Goal: Complete application form: Complete application form

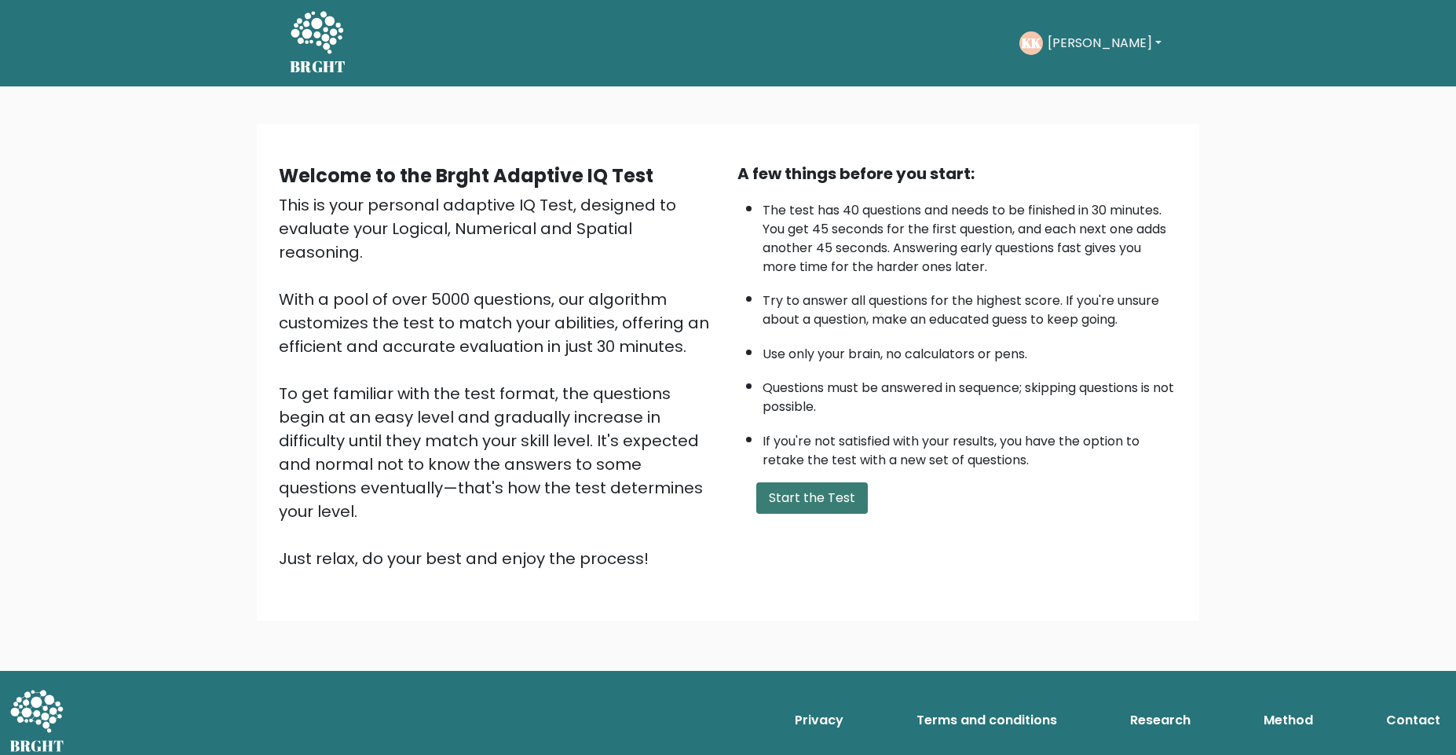
click at [807, 493] on button "Start the Test" at bounding box center [812, 497] width 112 height 31
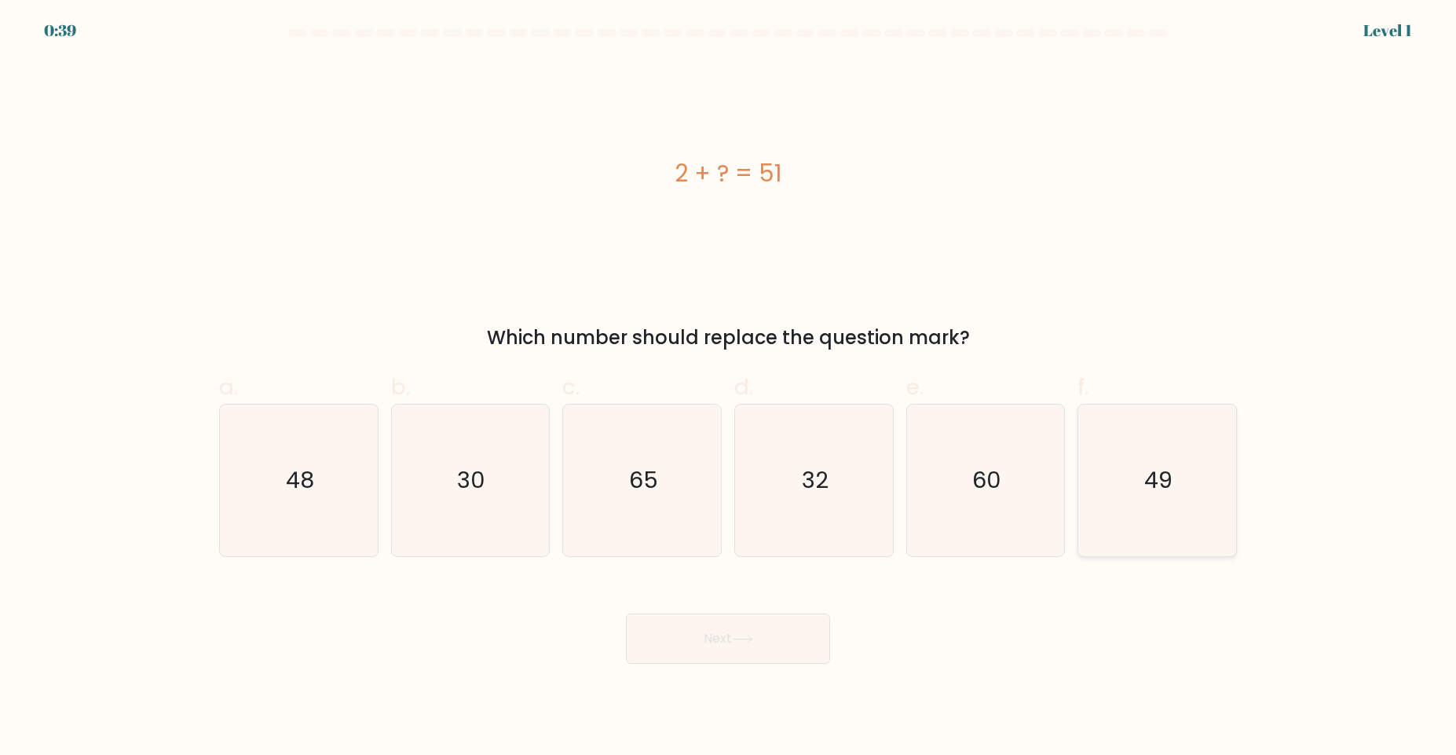
click at [1133, 511] on icon "49" at bounding box center [1157, 480] width 152 height 152
click at [729, 388] on input "f. 49" at bounding box center [728, 383] width 1 height 10
radio input "true"
click at [690, 635] on button "Next" at bounding box center [728, 638] width 204 height 50
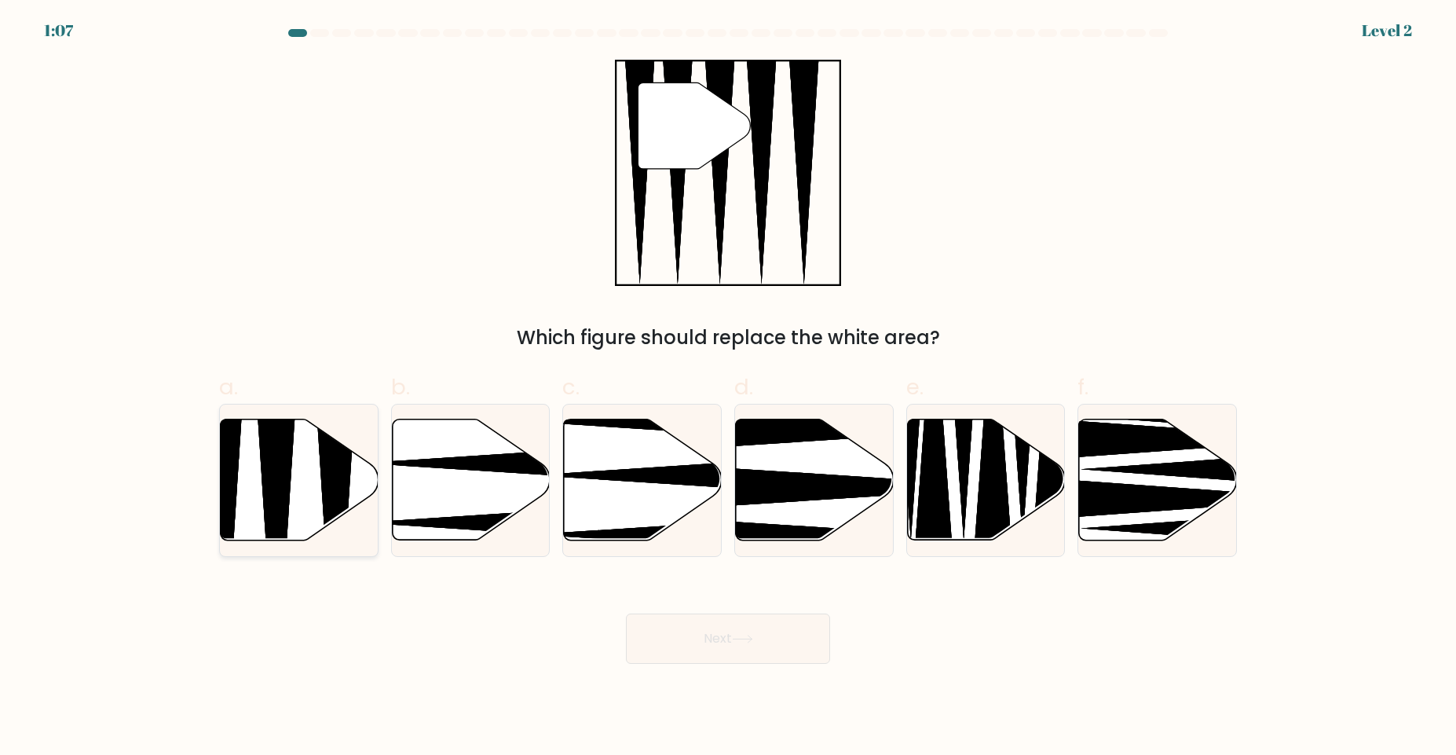
click at [275, 502] on icon at bounding box center [276, 545] width 41 height 313
click at [728, 388] on input "a." at bounding box center [728, 383] width 1 height 10
radio input "true"
click at [725, 628] on button "Next" at bounding box center [728, 638] width 204 height 50
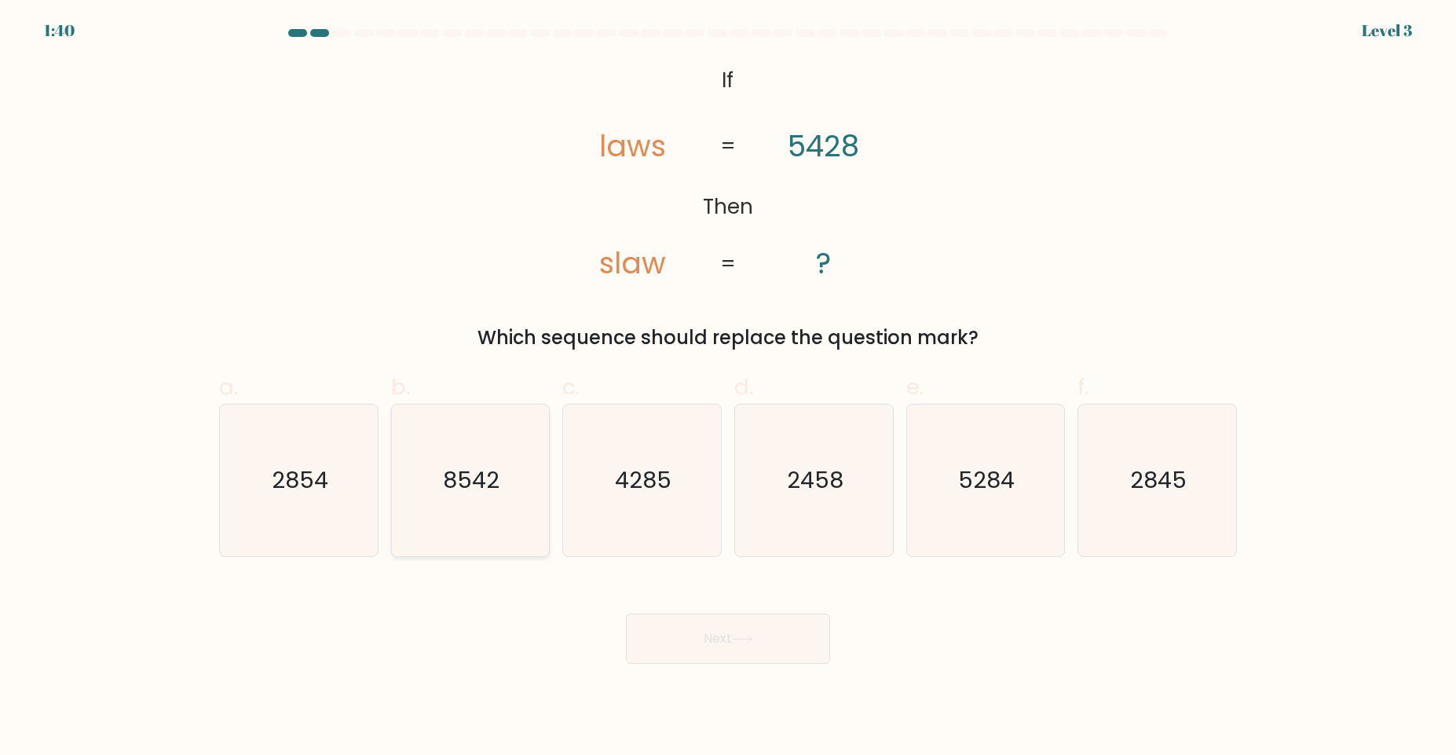
click at [467, 511] on icon "8542" at bounding box center [470, 480] width 152 height 152
click at [728, 388] on input "b. 8542" at bounding box center [728, 383] width 1 height 10
radio input "true"
click at [708, 634] on button "Next" at bounding box center [728, 638] width 204 height 50
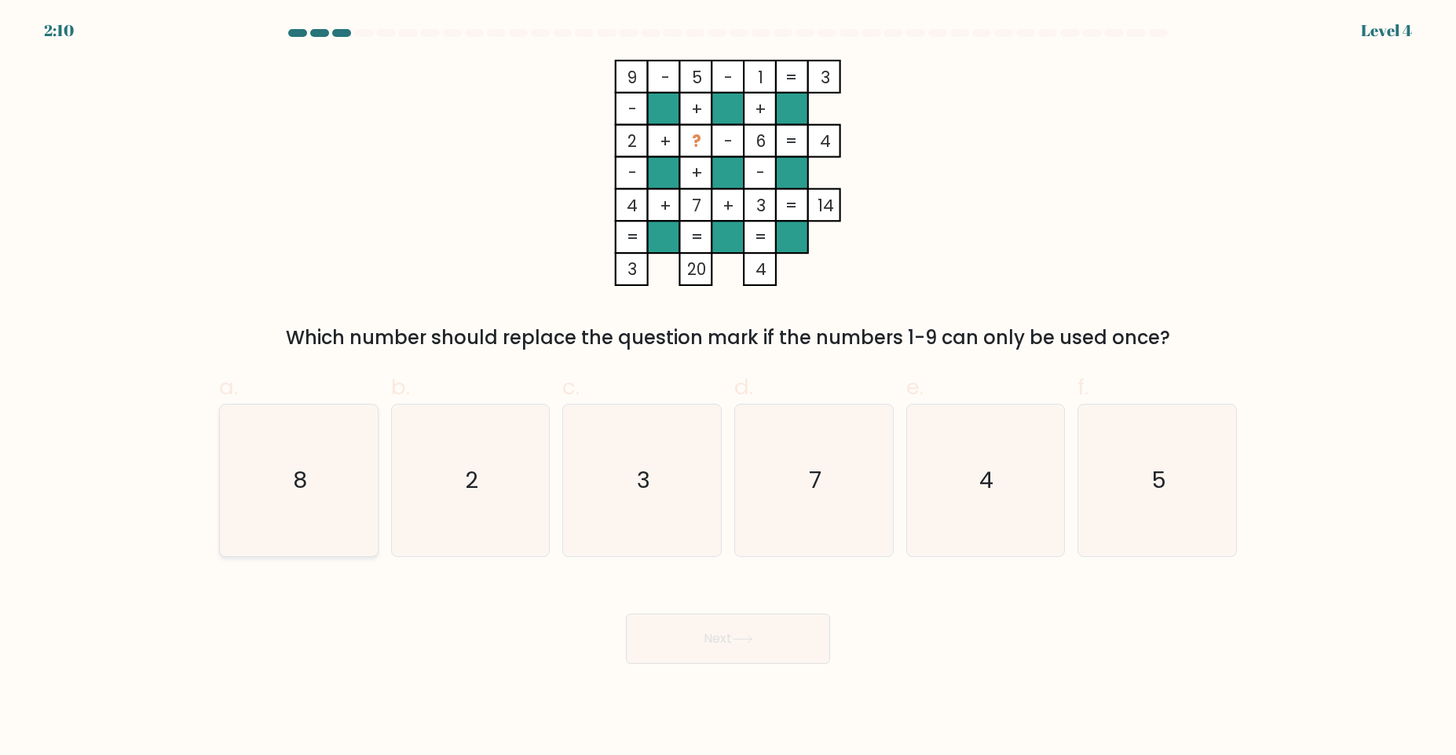
click at [282, 501] on icon "8" at bounding box center [299, 480] width 152 height 152
click at [728, 388] on input "a. 8" at bounding box center [728, 383] width 1 height 10
radio input "true"
click at [741, 659] on button "Next" at bounding box center [728, 638] width 204 height 50
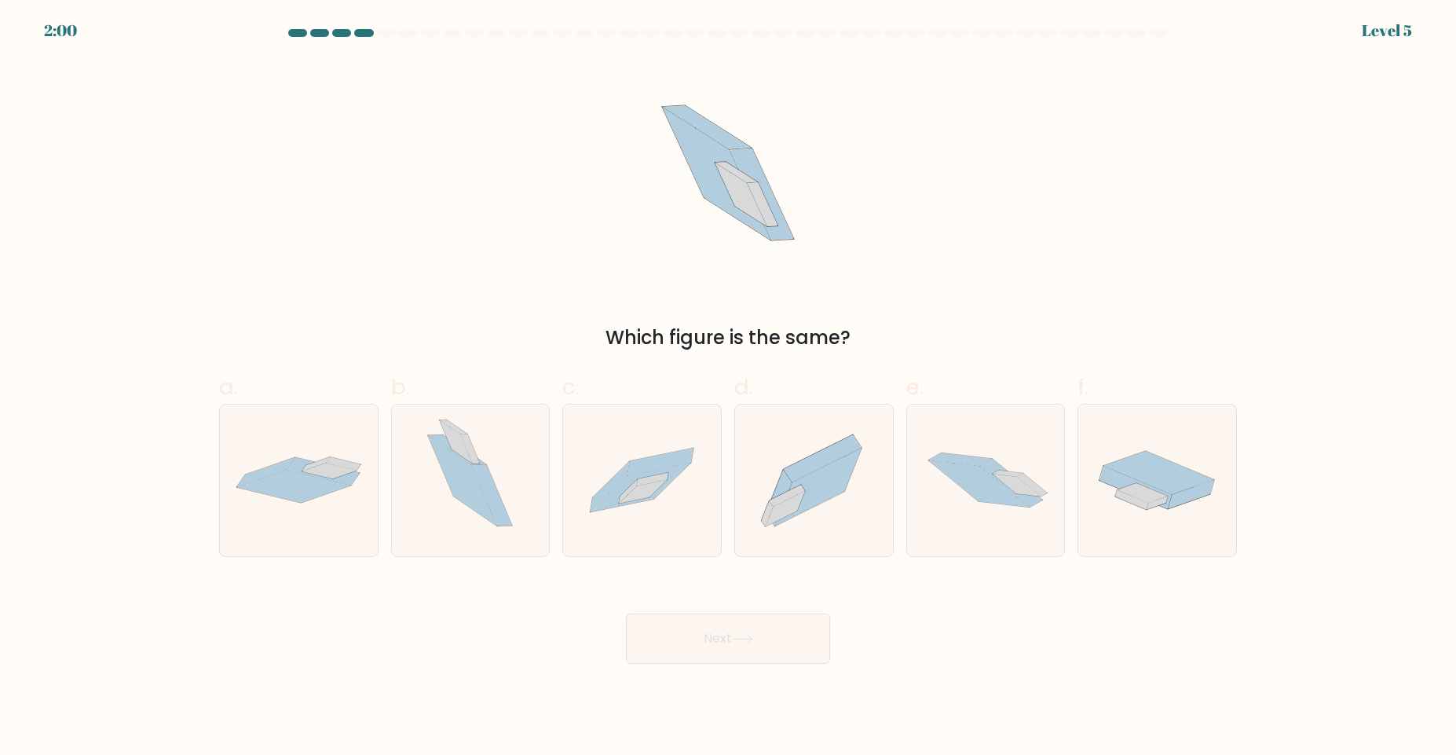
click at [741, 652] on button "Next" at bounding box center [728, 638] width 204 height 50
click at [960, 686] on body "2:44 Level 5" at bounding box center [728, 377] width 1456 height 755
click at [990, 257] on div "Which figure is the same?" at bounding box center [728, 206] width 1037 height 292
click at [813, 520] on icon at bounding box center [814, 480] width 158 height 139
click at [729, 388] on input "d." at bounding box center [728, 383] width 1 height 10
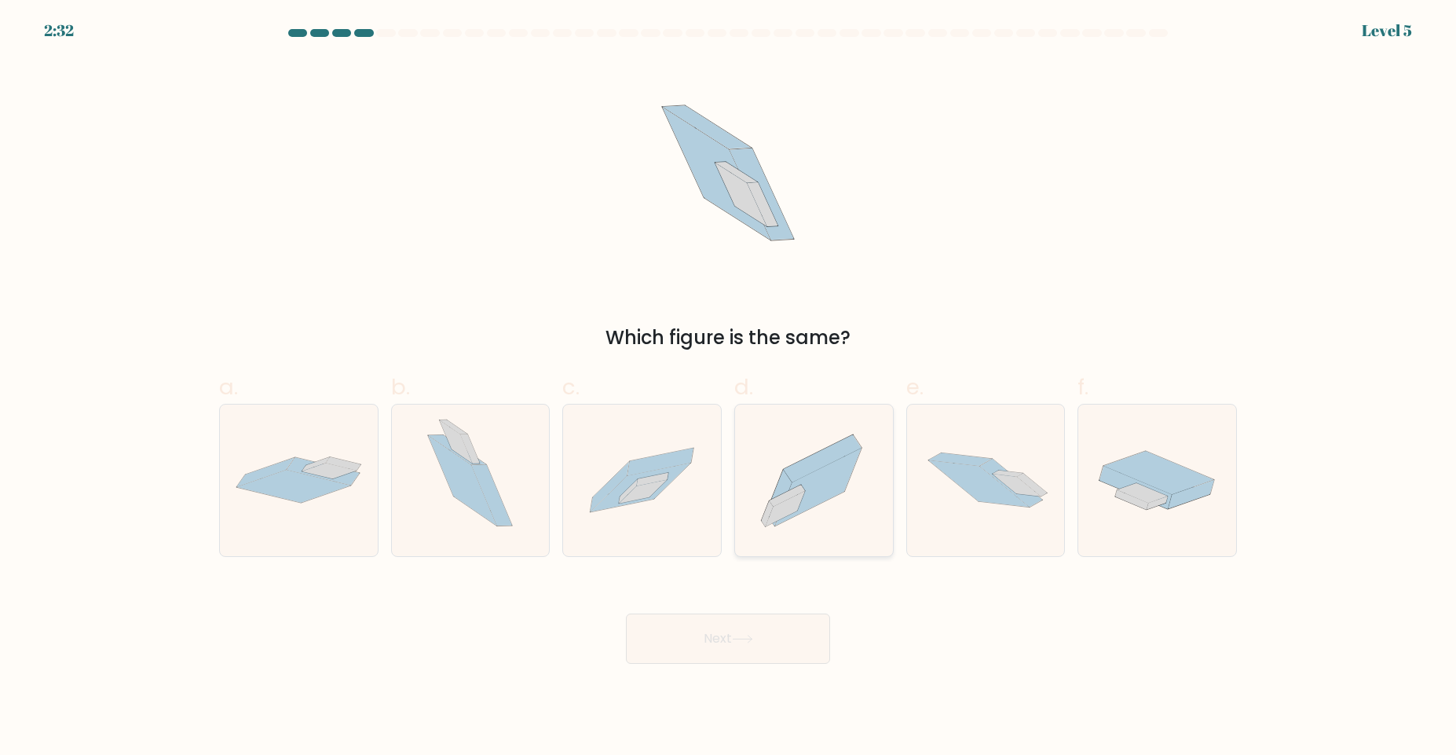
radio input "true"
click at [748, 638] on icon at bounding box center [742, 639] width 21 height 9
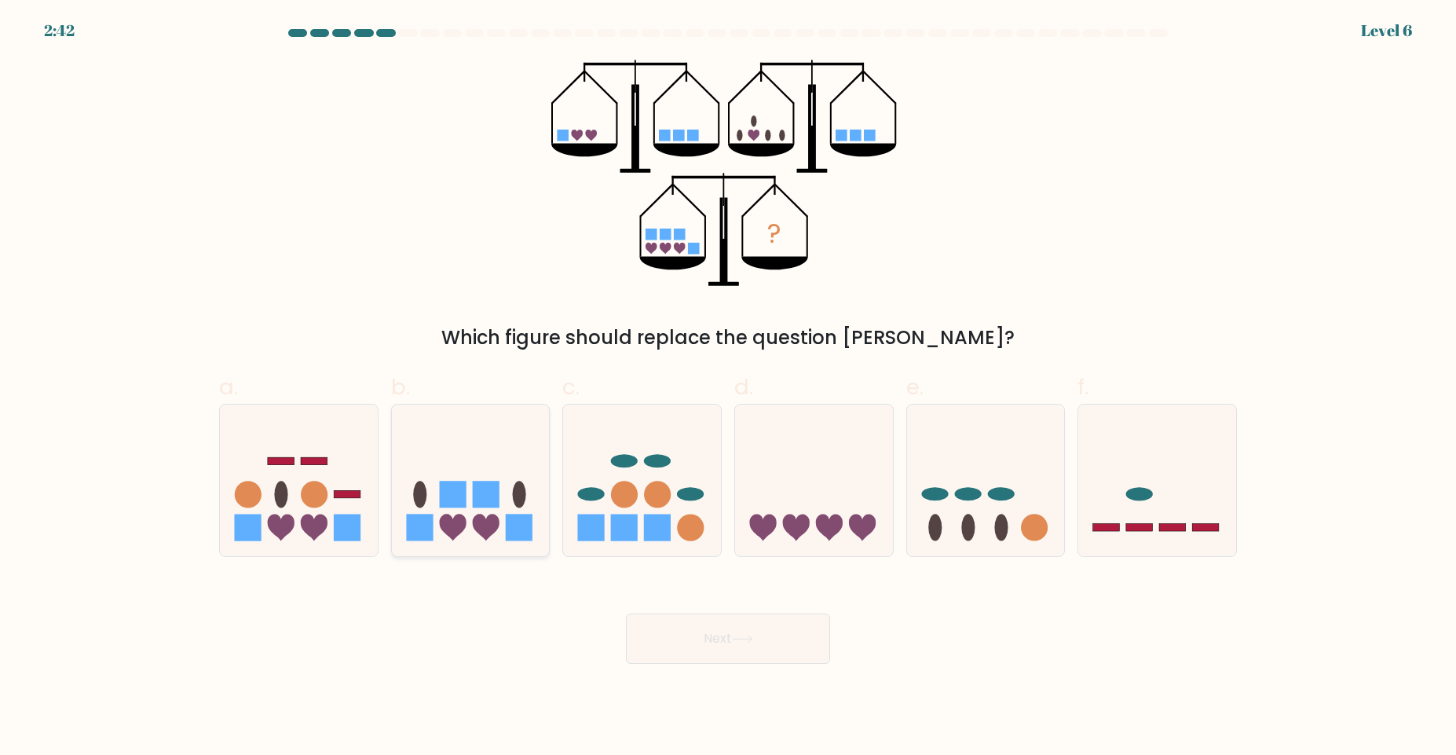
click at [479, 518] on icon at bounding box center [486, 527] width 27 height 27
click at [728, 388] on input "b." at bounding box center [728, 383] width 1 height 10
radio input "true"
click at [758, 620] on button "Next" at bounding box center [728, 638] width 204 height 50
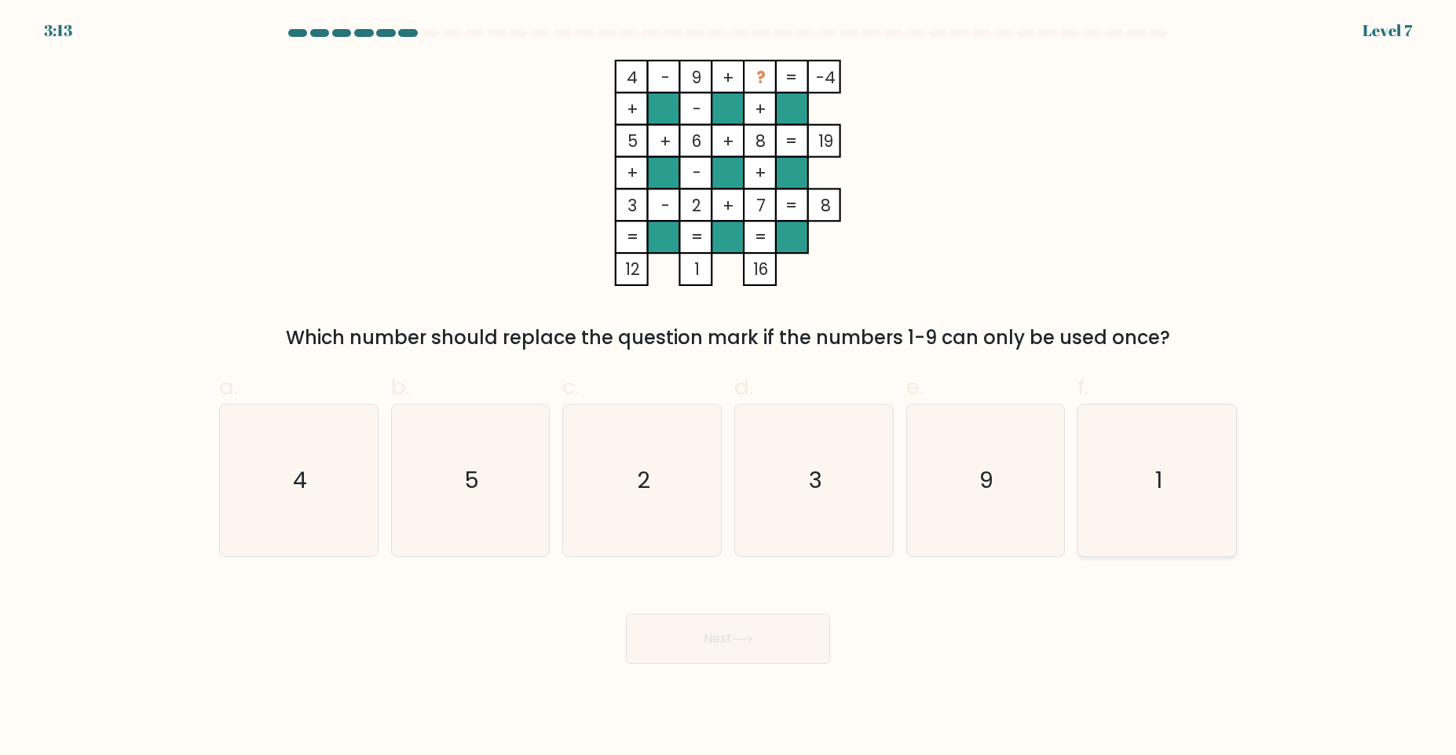
click at [1169, 472] on icon "1" at bounding box center [1157, 480] width 152 height 152
click at [729, 388] on input "f. 1" at bounding box center [728, 383] width 1 height 10
radio input "true"
click at [745, 630] on button "Next" at bounding box center [728, 638] width 204 height 50
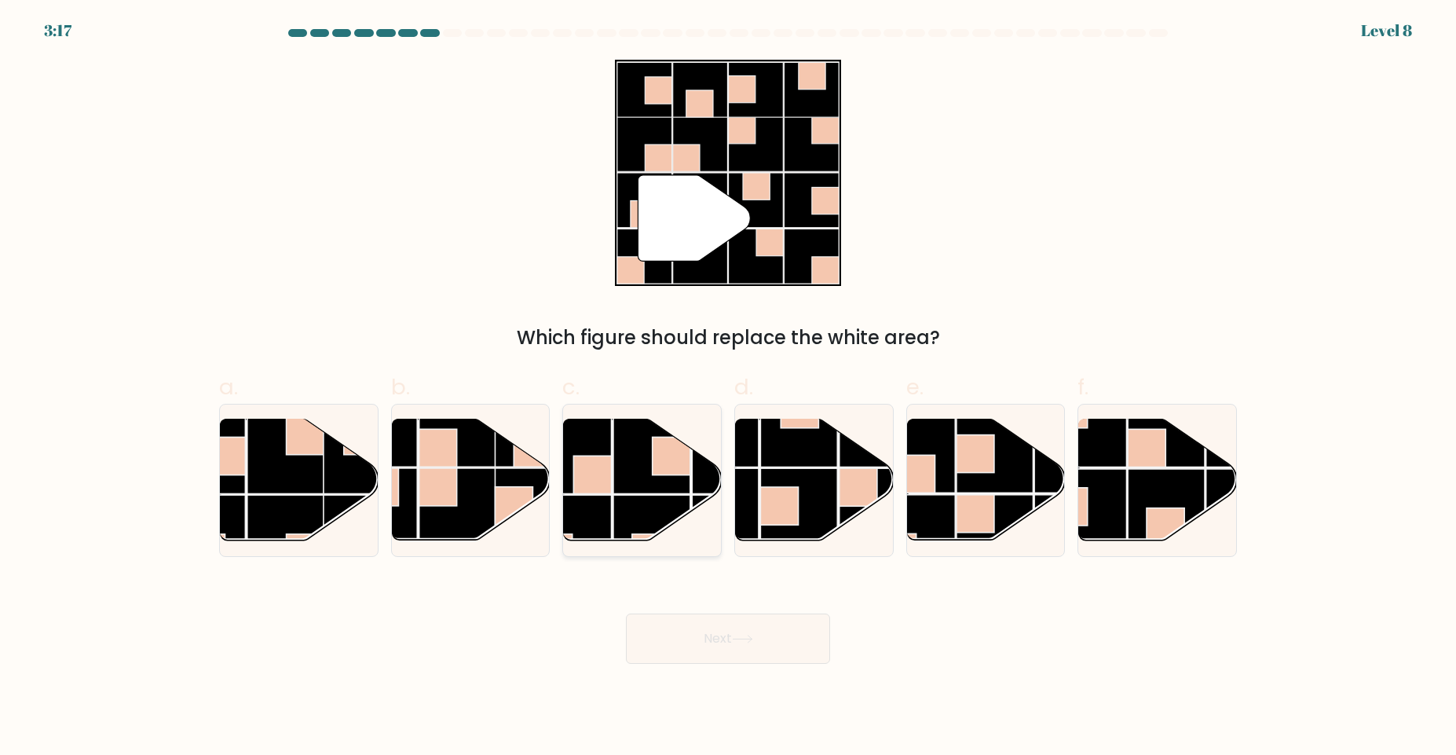
click at [601, 510] on rect at bounding box center [573, 533] width 77 height 77
click at [728, 388] on input "c." at bounding box center [728, 383] width 1 height 10
radio input "true"
click at [732, 653] on button "Next" at bounding box center [728, 638] width 204 height 50
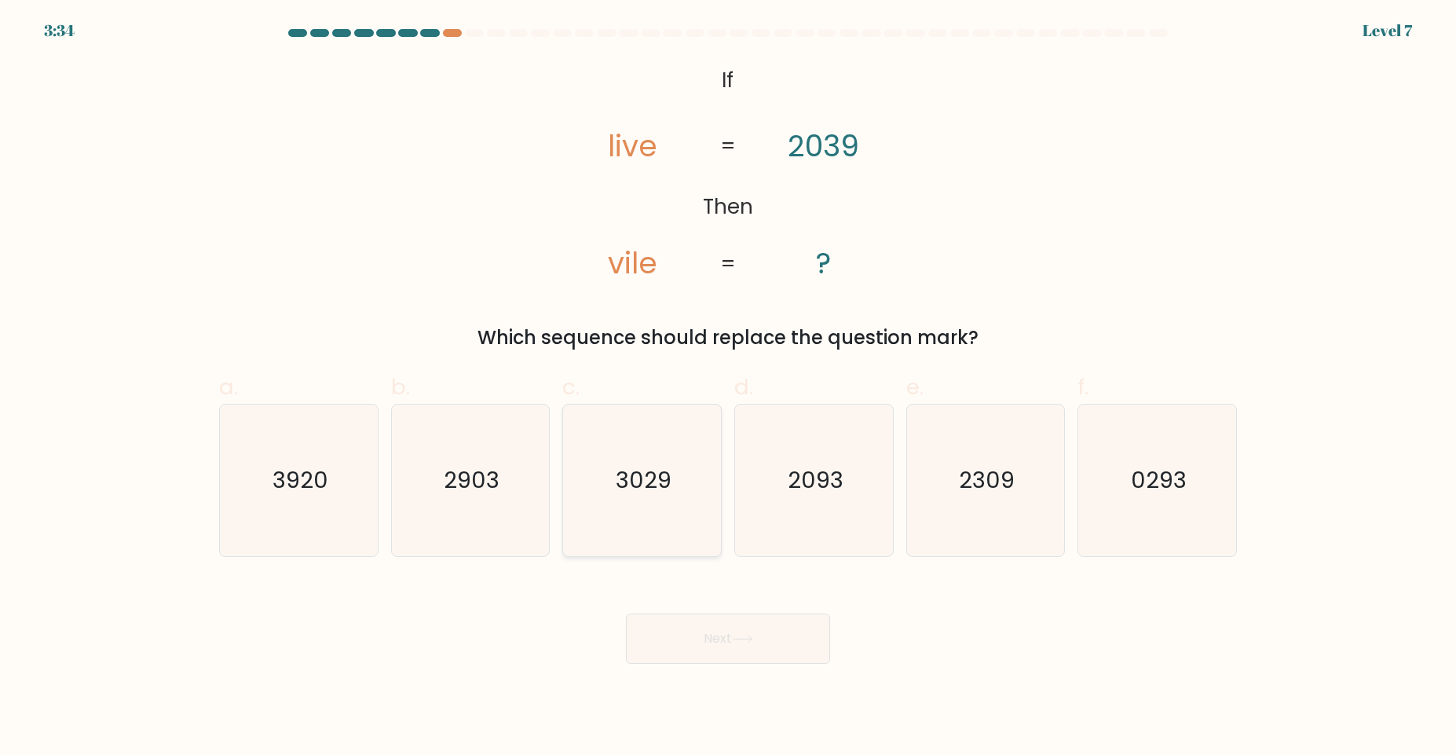
click at [690, 481] on icon "3029" at bounding box center [642, 480] width 152 height 152
click at [728, 388] on input "c. 3029" at bounding box center [728, 383] width 1 height 10
radio input "true"
click at [736, 637] on icon at bounding box center [742, 639] width 21 height 9
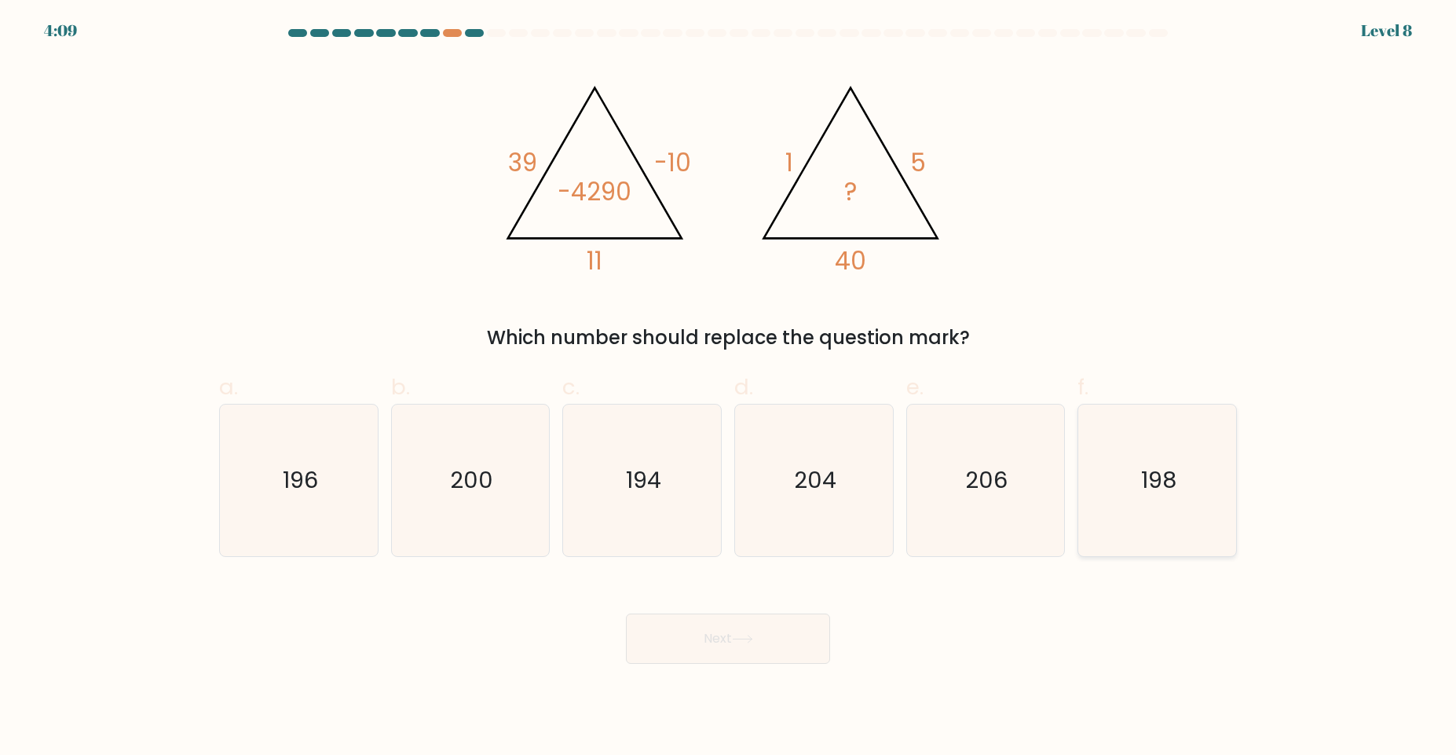
click at [1166, 491] on text "198" at bounding box center [1158, 479] width 35 height 31
click at [729, 388] on input "f. 198" at bounding box center [728, 383] width 1 height 10
radio input "true"
click at [764, 616] on button "Next" at bounding box center [728, 638] width 204 height 50
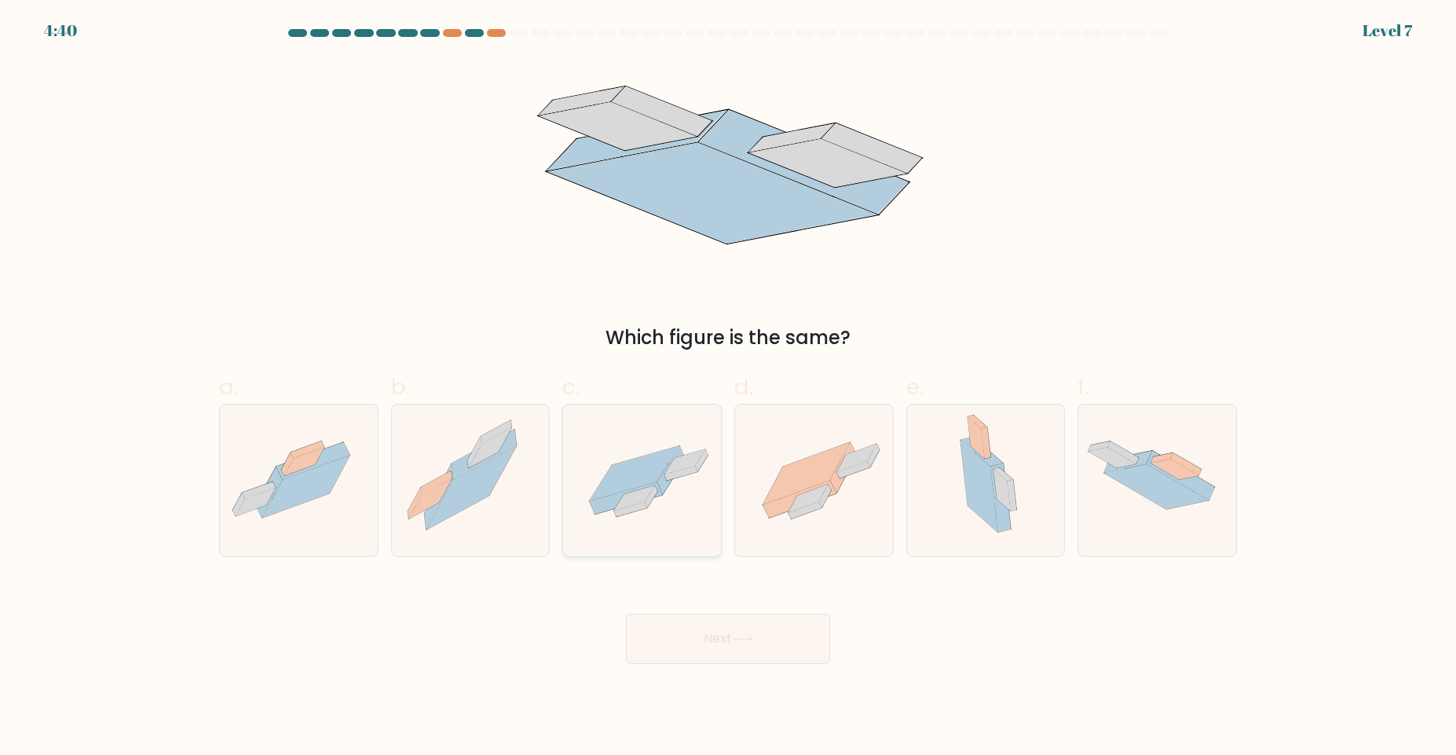
click at [666, 468] on icon at bounding box center [641, 486] width 90 height 55
click at [728, 388] on input "c." at bounding box center [728, 383] width 1 height 10
radio input "true"
click at [697, 681] on body "4:39 Level 7" at bounding box center [728, 377] width 1456 height 755
click at [737, 639] on icon at bounding box center [742, 639] width 21 height 9
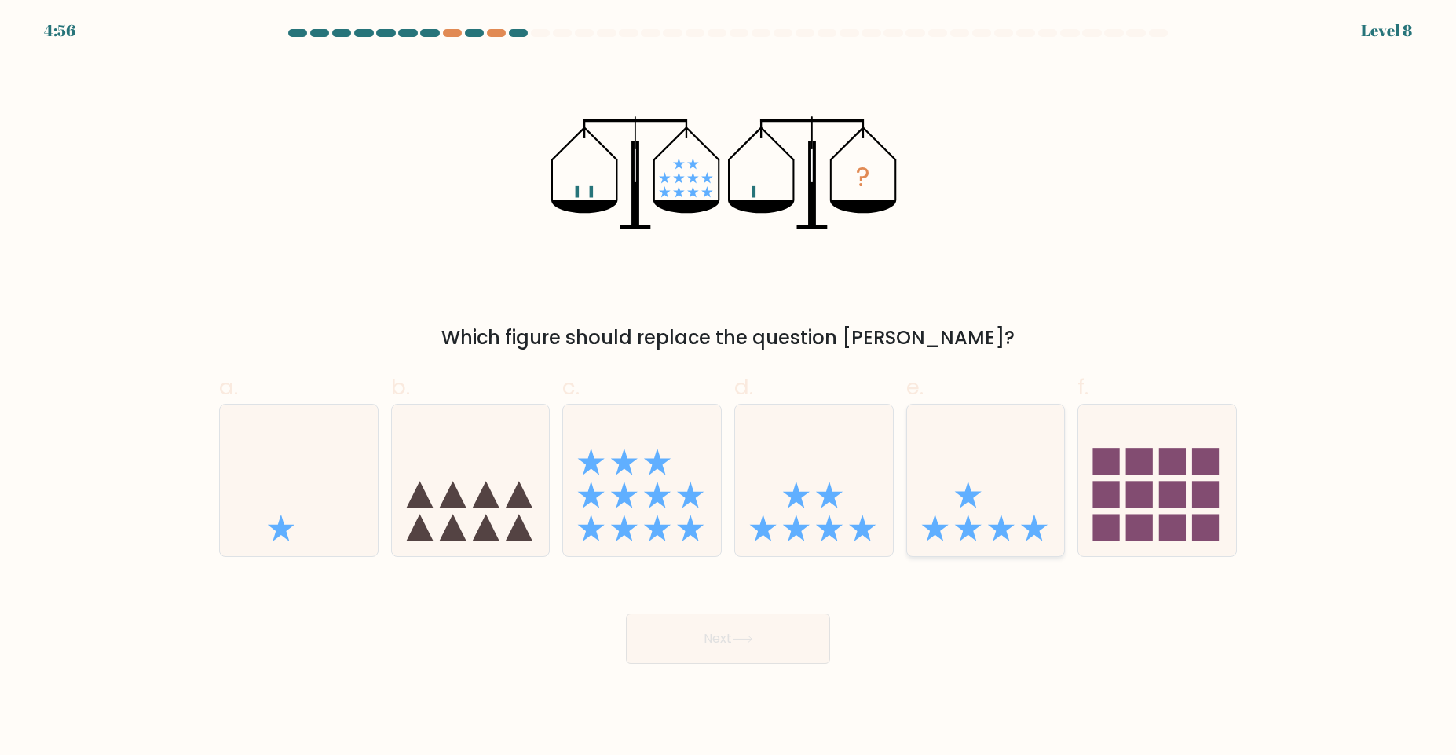
click at [999, 514] on icon at bounding box center [986, 480] width 158 height 130
click at [729, 388] on input "e." at bounding box center [728, 383] width 1 height 10
radio input "true"
click at [729, 653] on button "Next" at bounding box center [728, 638] width 204 height 50
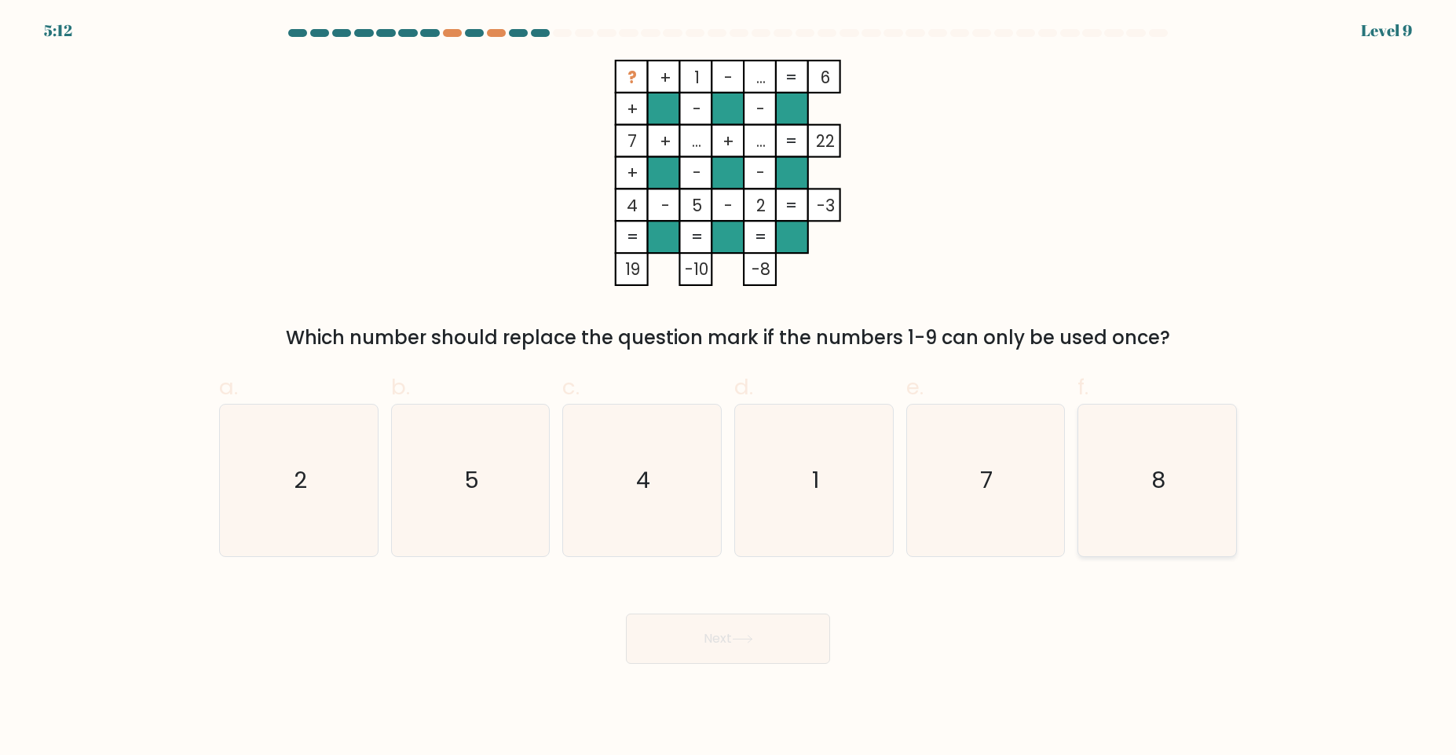
click at [1145, 516] on icon "8" at bounding box center [1157, 480] width 152 height 152
click at [729, 388] on input "f. 8" at bounding box center [728, 383] width 1 height 10
radio input "true"
click at [723, 645] on button "Next" at bounding box center [728, 638] width 204 height 50
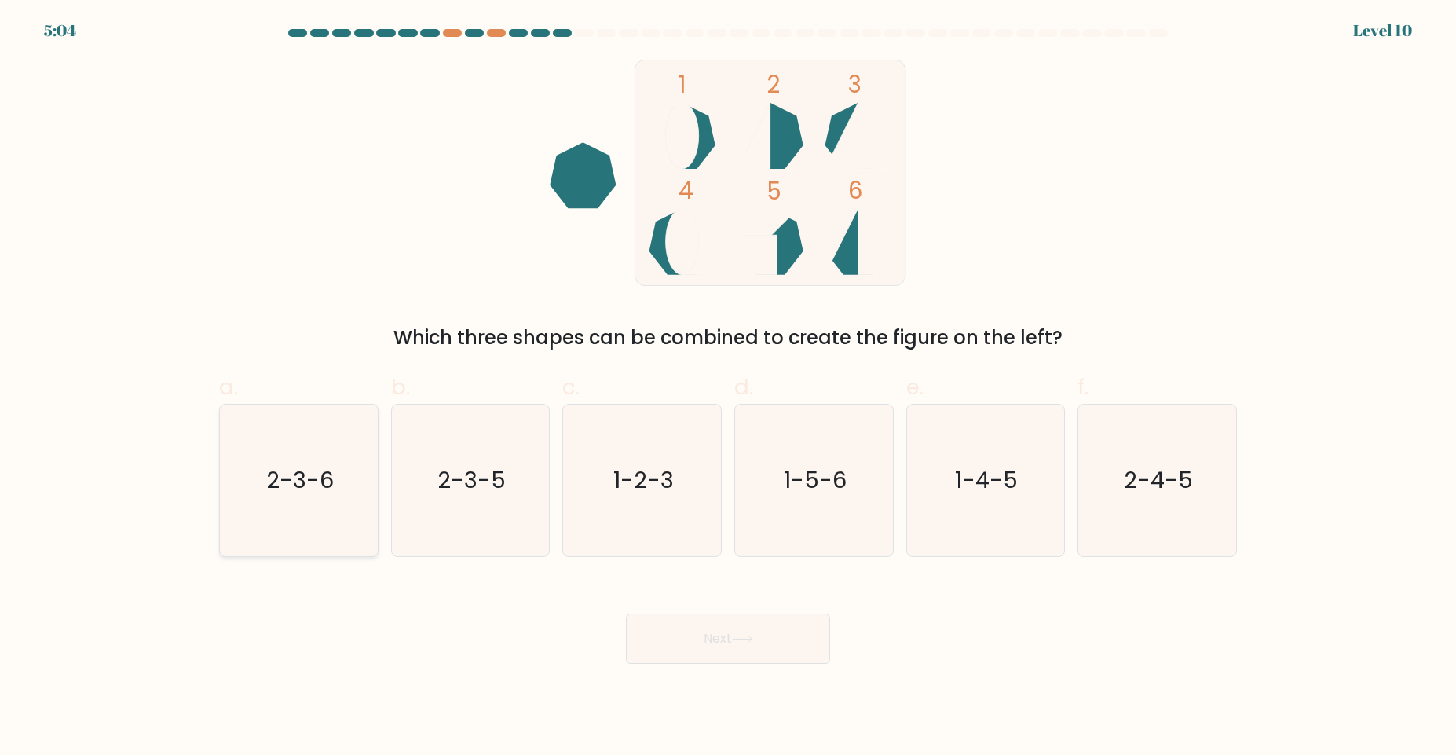
click at [297, 489] on text "2-3-6" at bounding box center [300, 479] width 68 height 31
click at [728, 388] on input "a. 2-3-6" at bounding box center [728, 383] width 1 height 10
radio input "true"
click at [725, 656] on button "Next" at bounding box center [728, 638] width 204 height 50
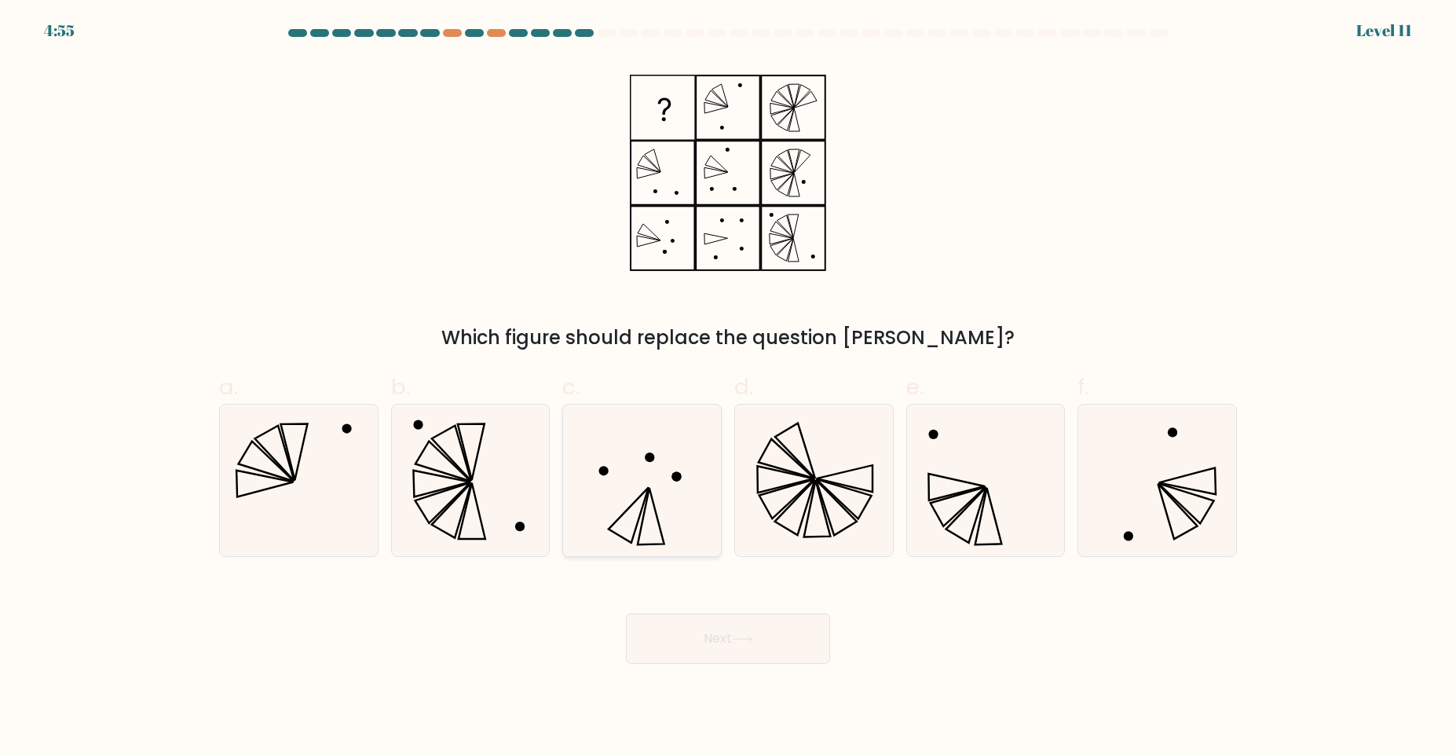
click at [623, 517] on icon at bounding box center [642, 480] width 152 height 152
click at [728, 388] on input "c." at bounding box center [728, 383] width 1 height 10
radio input "true"
click at [734, 647] on button "Next" at bounding box center [728, 638] width 204 height 50
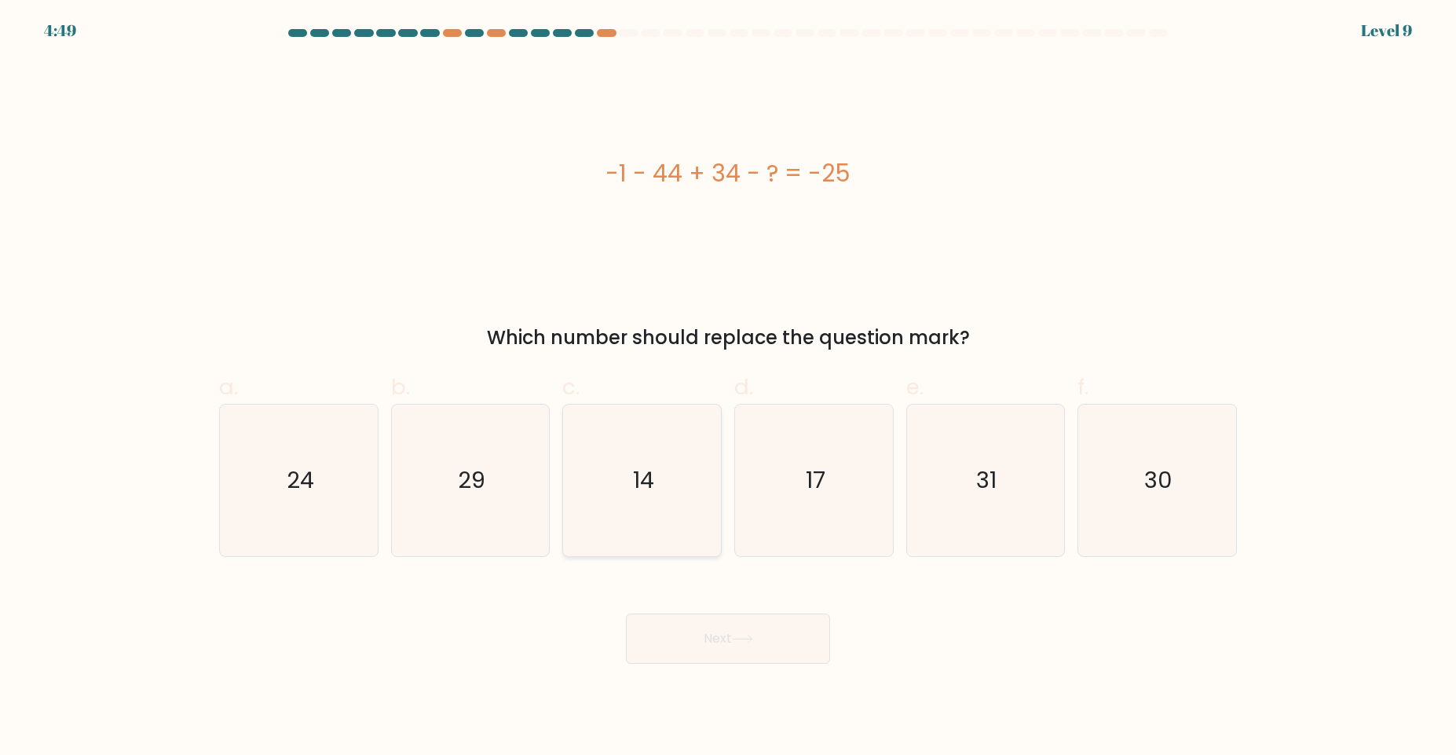
click at [644, 518] on icon "14" at bounding box center [642, 480] width 152 height 152
click at [728, 388] on input "c. 14" at bounding box center [728, 383] width 1 height 10
radio input "true"
click at [711, 656] on button "Next" at bounding box center [728, 638] width 204 height 50
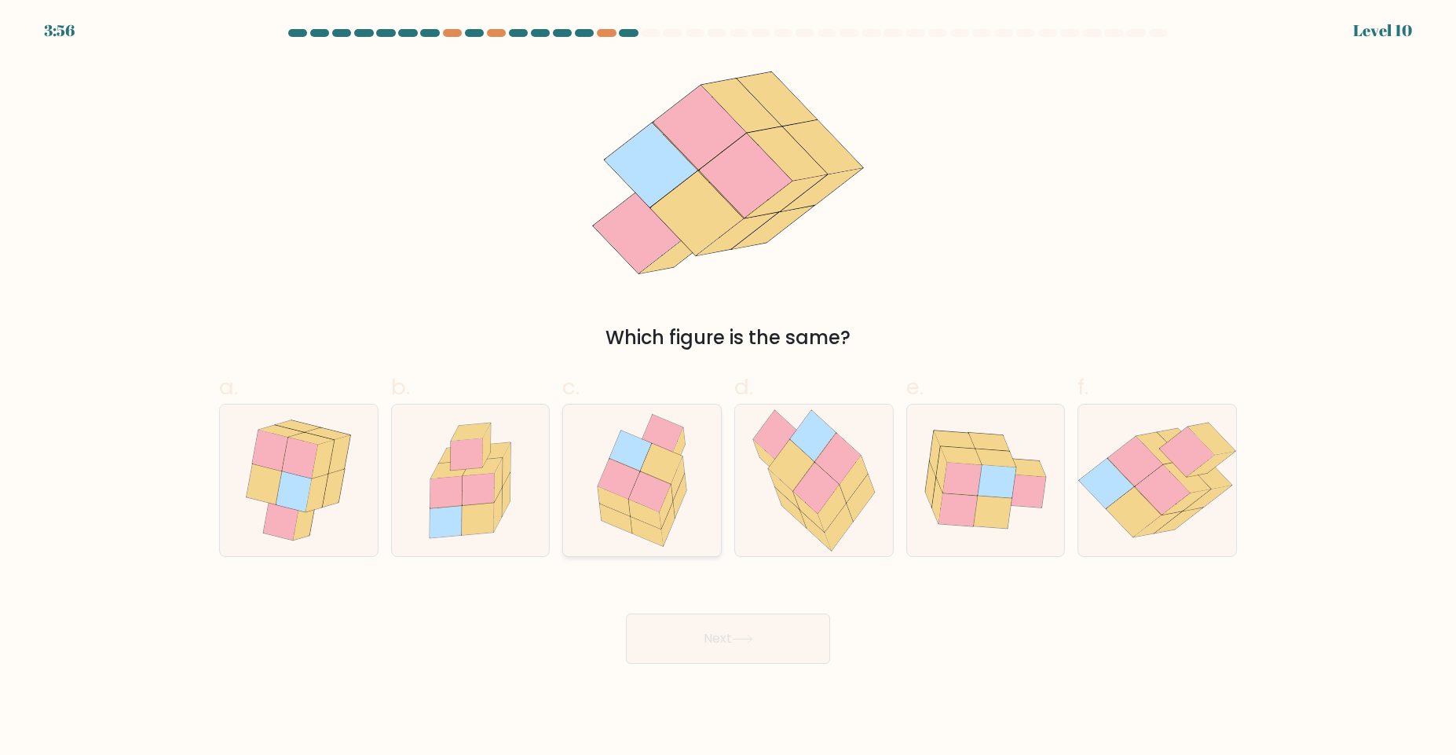
click at [682, 491] on icon at bounding box center [679, 496] width 13 height 44
click at [728, 388] on input "c." at bounding box center [728, 383] width 1 height 10
radio input "true"
click at [732, 649] on button "Next" at bounding box center [728, 638] width 204 height 50
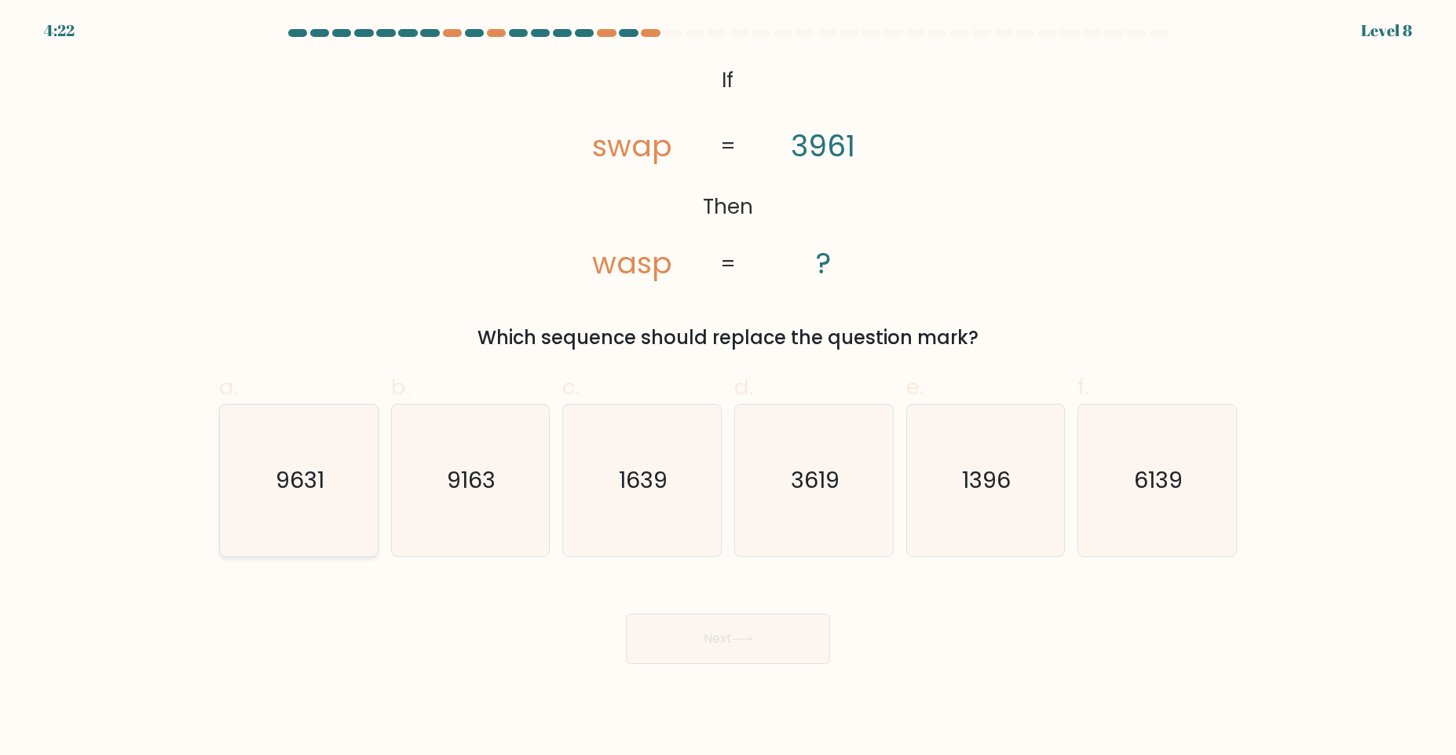
click at [313, 517] on icon "9631" at bounding box center [299, 480] width 152 height 152
click at [728, 388] on input "a. 9631" at bounding box center [728, 383] width 1 height 10
radio input "true"
click at [699, 631] on button "Next" at bounding box center [728, 638] width 204 height 50
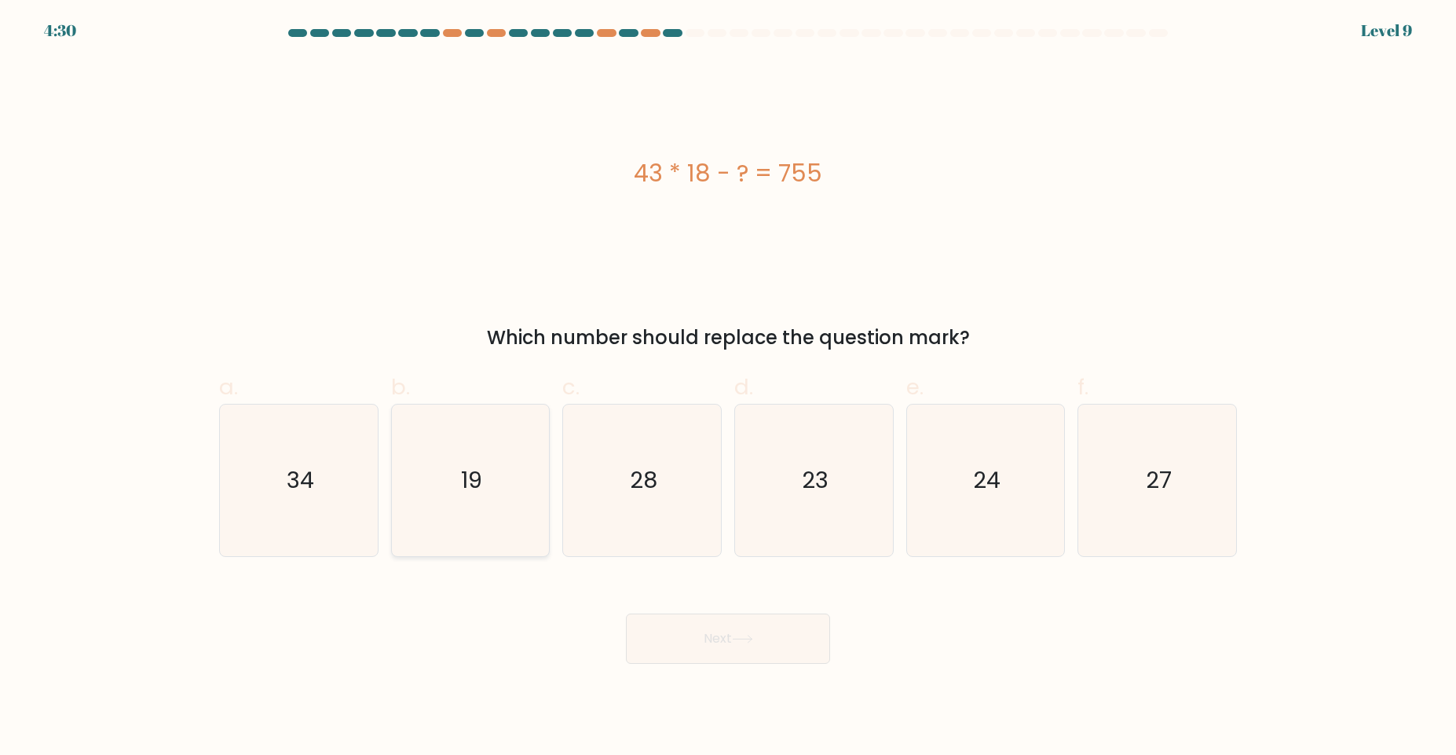
click at [478, 501] on icon "19" at bounding box center [470, 480] width 152 height 152
click at [728, 388] on input "b. 19" at bounding box center [728, 383] width 1 height 10
radio input "true"
click at [772, 636] on button "Next" at bounding box center [728, 638] width 204 height 50
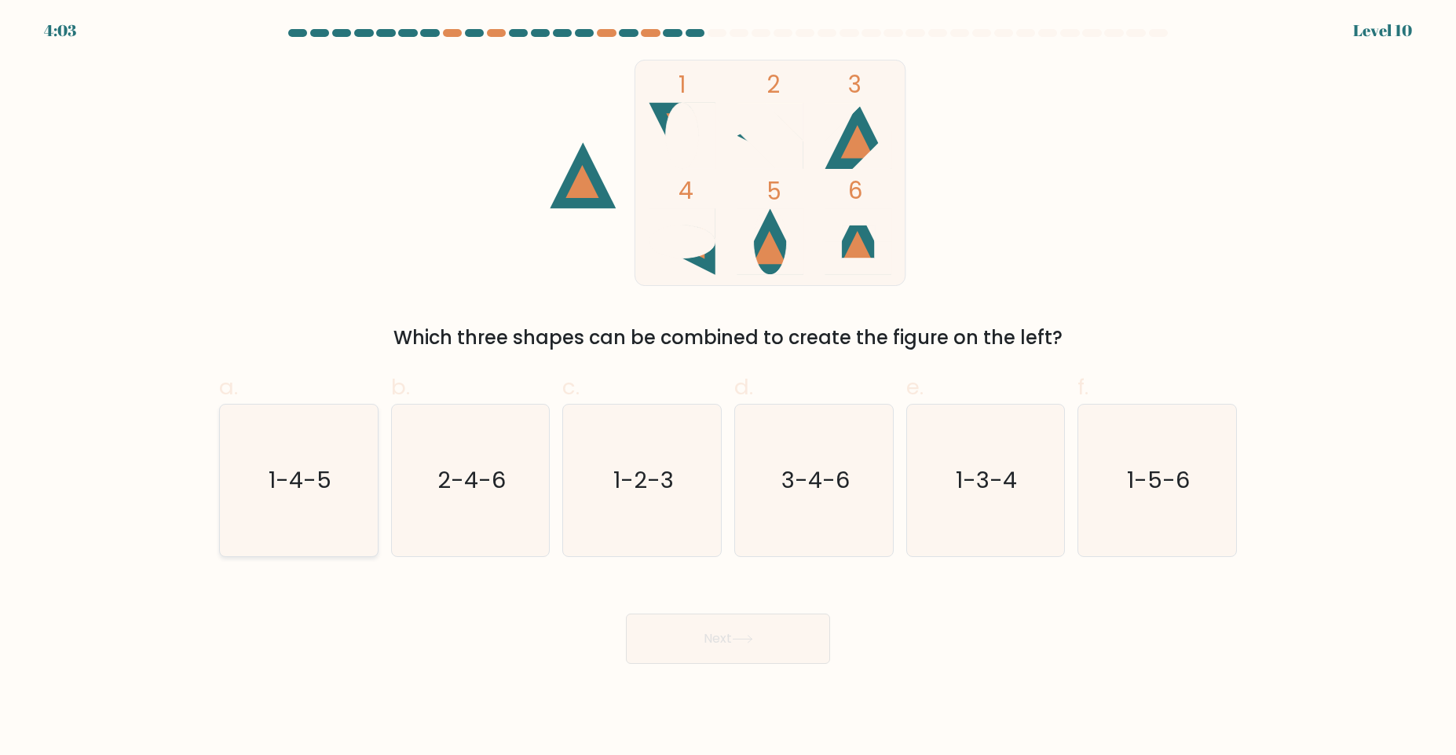
click at [258, 498] on icon "1-4-5" at bounding box center [299, 480] width 152 height 152
click at [728, 388] on input "a. 1-4-5" at bounding box center [728, 383] width 1 height 10
radio input "true"
click at [703, 661] on button "Next" at bounding box center [728, 638] width 204 height 50
click at [718, 639] on button "Next" at bounding box center [728, 638] width 204 height 50
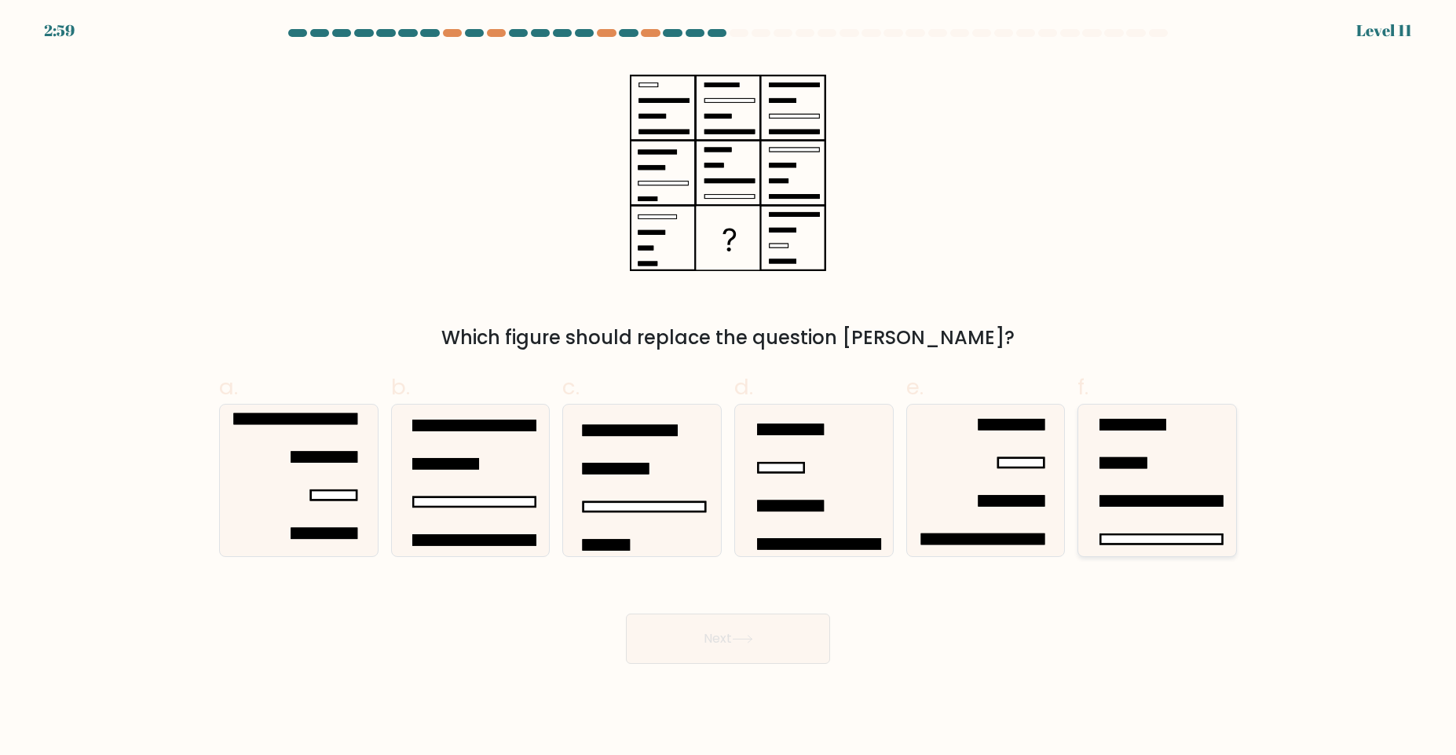
click at [1135, 447] on icon at bounding box center [1157, 480] width 152 height 152
click at [729, 388] on input "f." at bounding box center [728, 383] width 1 height 10
radio input "true"
click at [697, 641] on button "Next" at bounding box center [728, 638] width 204 height 50
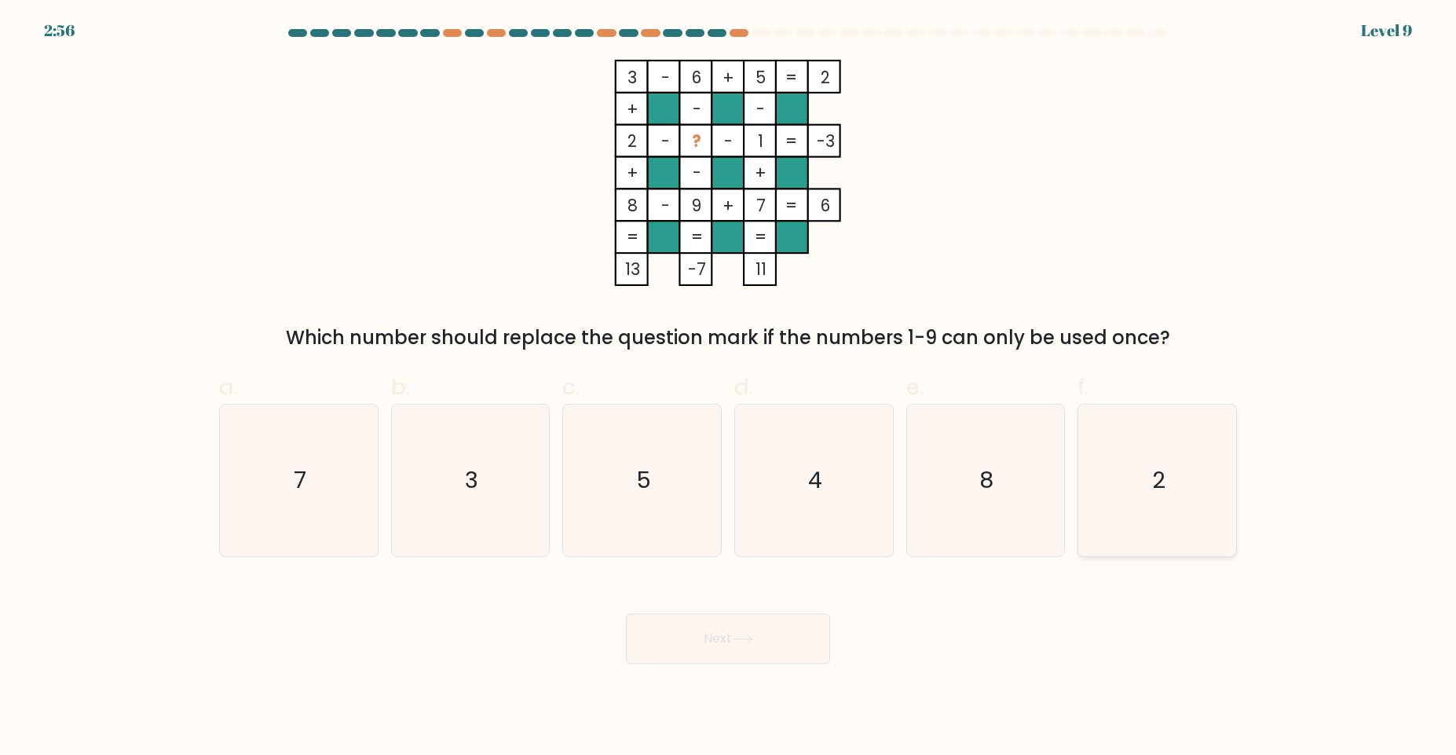
click at [1164, 477] on text "2" at bounding box center [1158, 479] width 13 height 31
click at [729, 388] on input "f. 2" at bounding box center [728, 383] width 1 height 10
radio input "true"
click at [719, 630] on button "Next" at bounding box center [728, 638] width 204 height 50
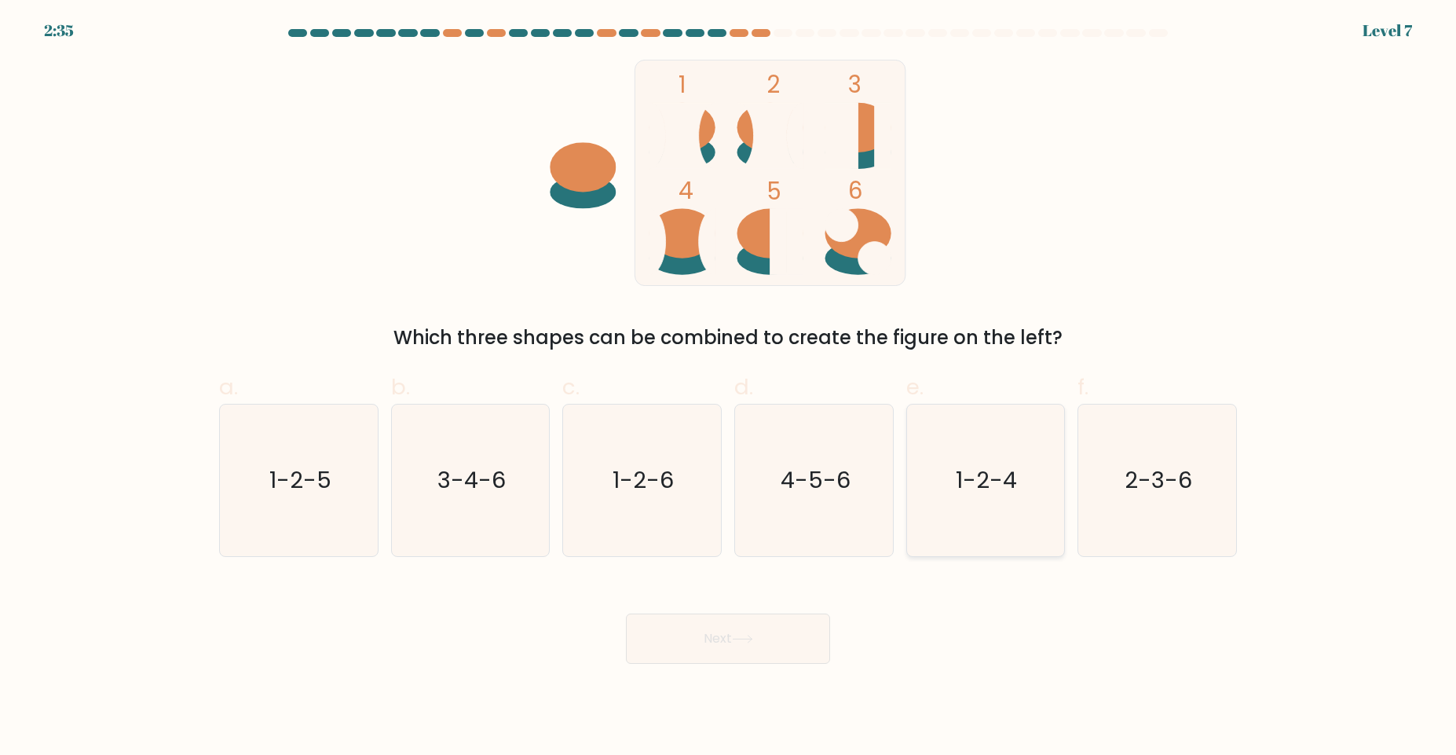
click at [1001, 482] on text "1-2-4" at bounding box center [987, 479] width 61 height 31
click at [729, 388] on input "e. 1-2-4" at bounding box center [728, 383] width 1 height 10
radio input "true"
click at [752, 638] on icon at bounding box center [742, 638] width 19 height 7
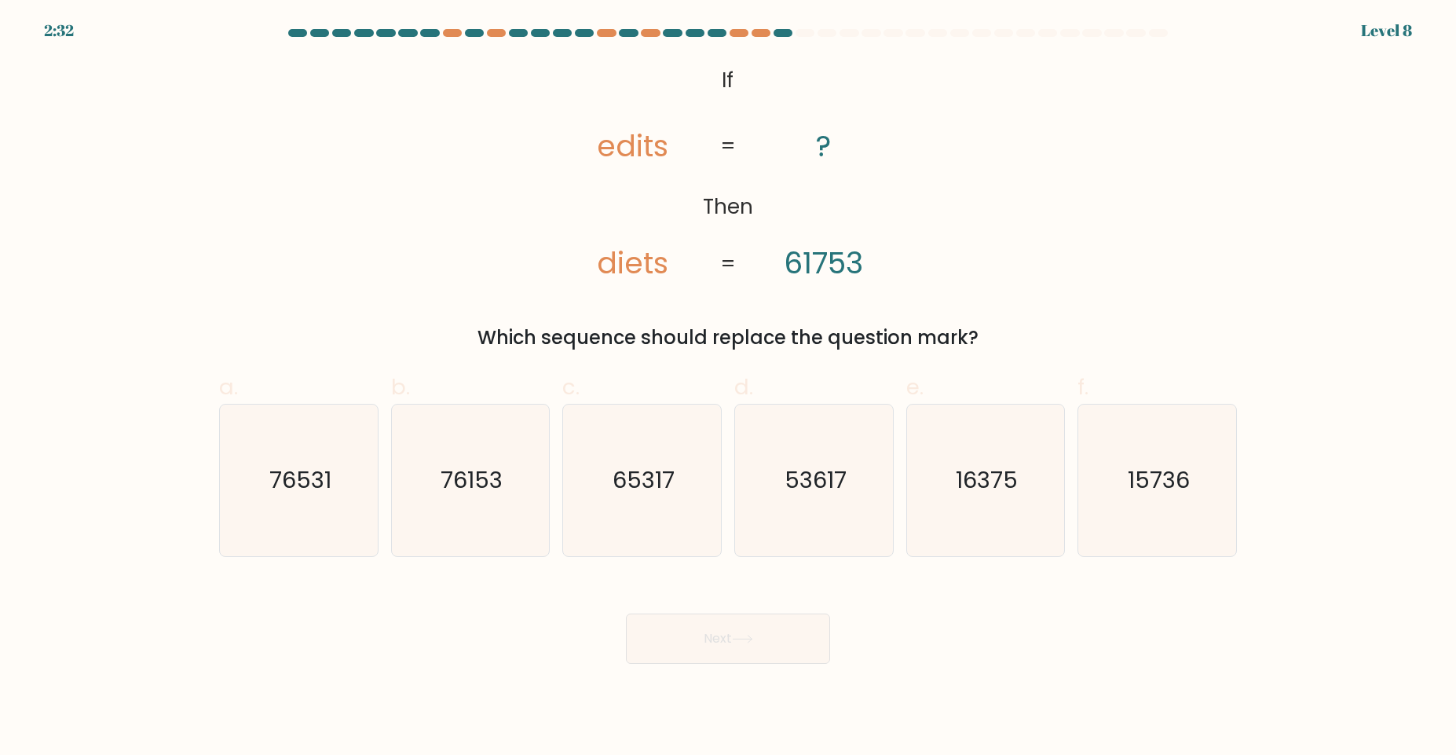
click at [748, 645] on button "Next" at bounding box center [728, 638] width 204 height 50
click at [474, 498] on icon "76153" at bounding box center [470, 480] width 152 height 152
click at [728, 388] on input "b. 76153" at bounding box center [728, 383] width 1 height 10
radio input "true"
click at [761, 646] on button "Next" at bounding box center [728, 638] width 204 height 50
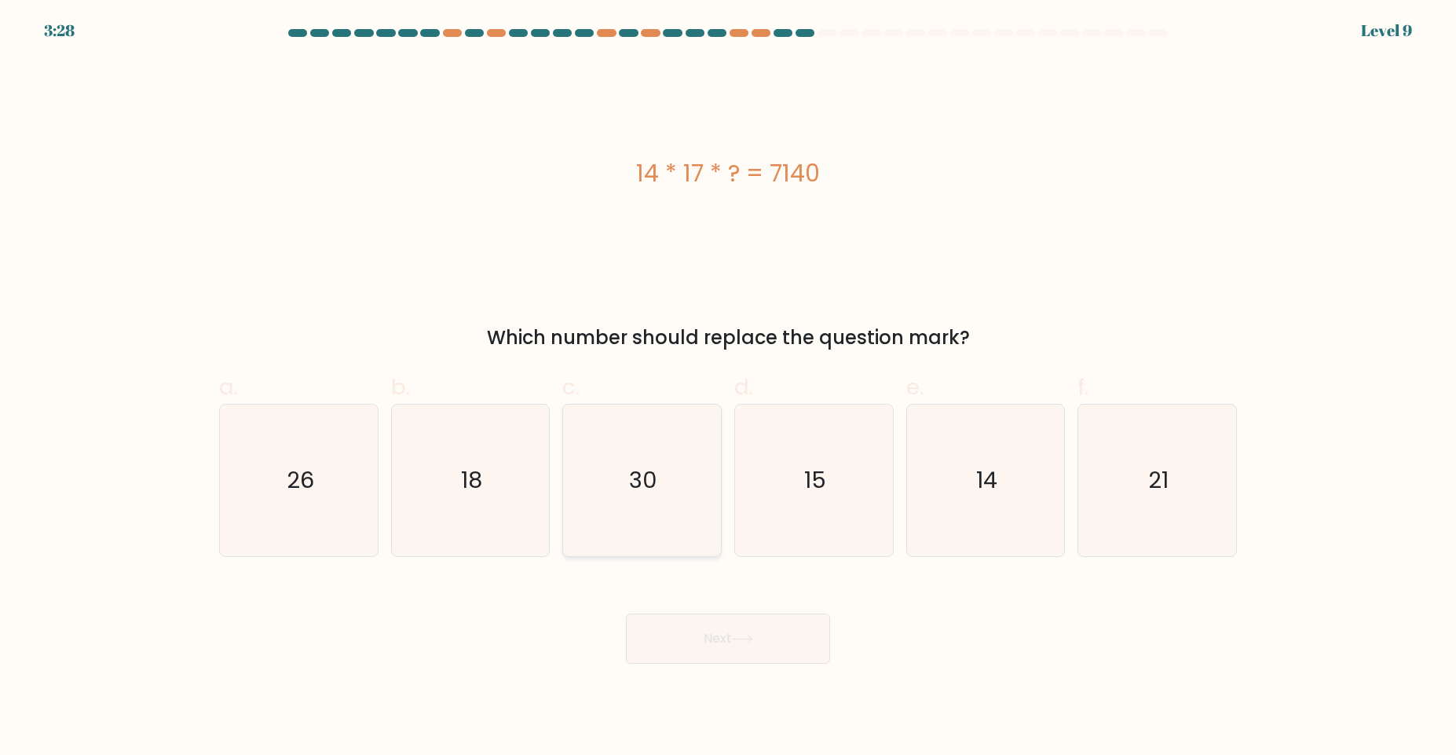
click at [645, 446] on icon "30" at bounding box center [642, 480] width 152 height 152
click at [728, 388] on input "c. 30" at bounding box center [728, 383] width 1 height 10
radio input "true"
click at [710, 646] on button "Next" at bounding box center [728, 638] width 204 height 50
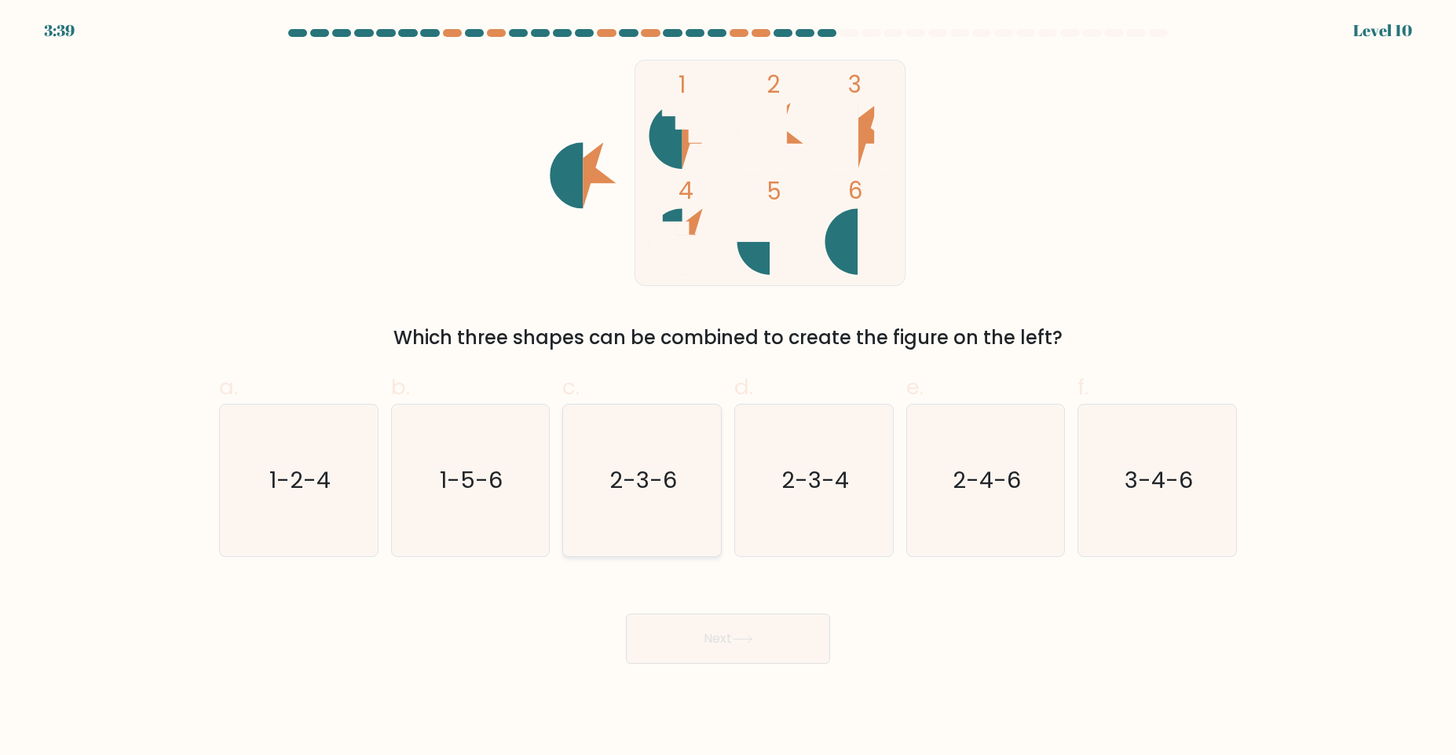
click at [657, 493] on text "2-3-6" at bounding box center [644, 479] width 68 height 31
click at [728, 388] on input "c. 2-3-6" at bounding box center [728, 383] width 1 height 10
radio input "true"
click at [722, 639] on button "Next" at bounding box center [728, 638] width 204 height 50
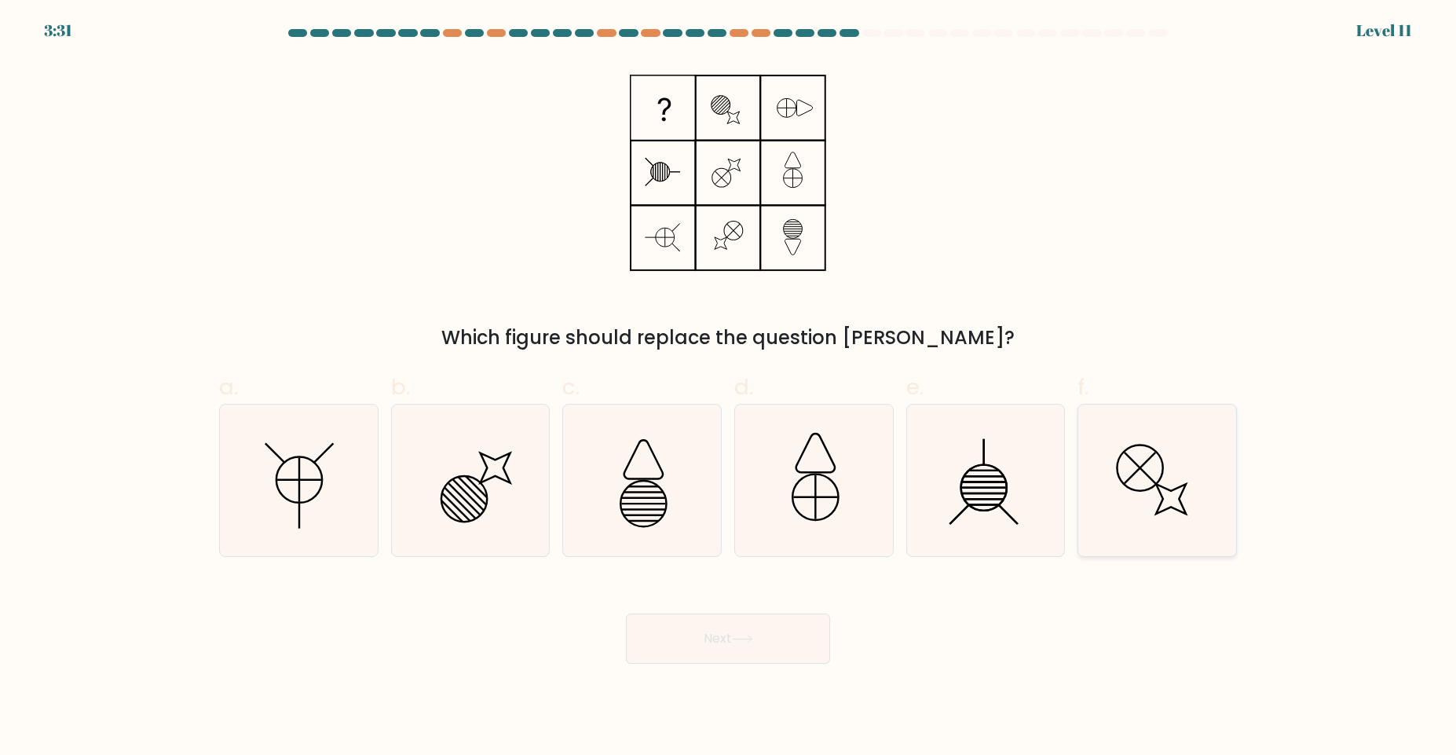
click at [1141, 509] on icon at bounding box center [1157, 480] width 152 height 152
click at [729, 388] on input "f." at bounding box center [728, 383] width 1 height 10
radio input "true"
click at [746, 635] on icon at bounding box center [742, 639] width 21 height 9
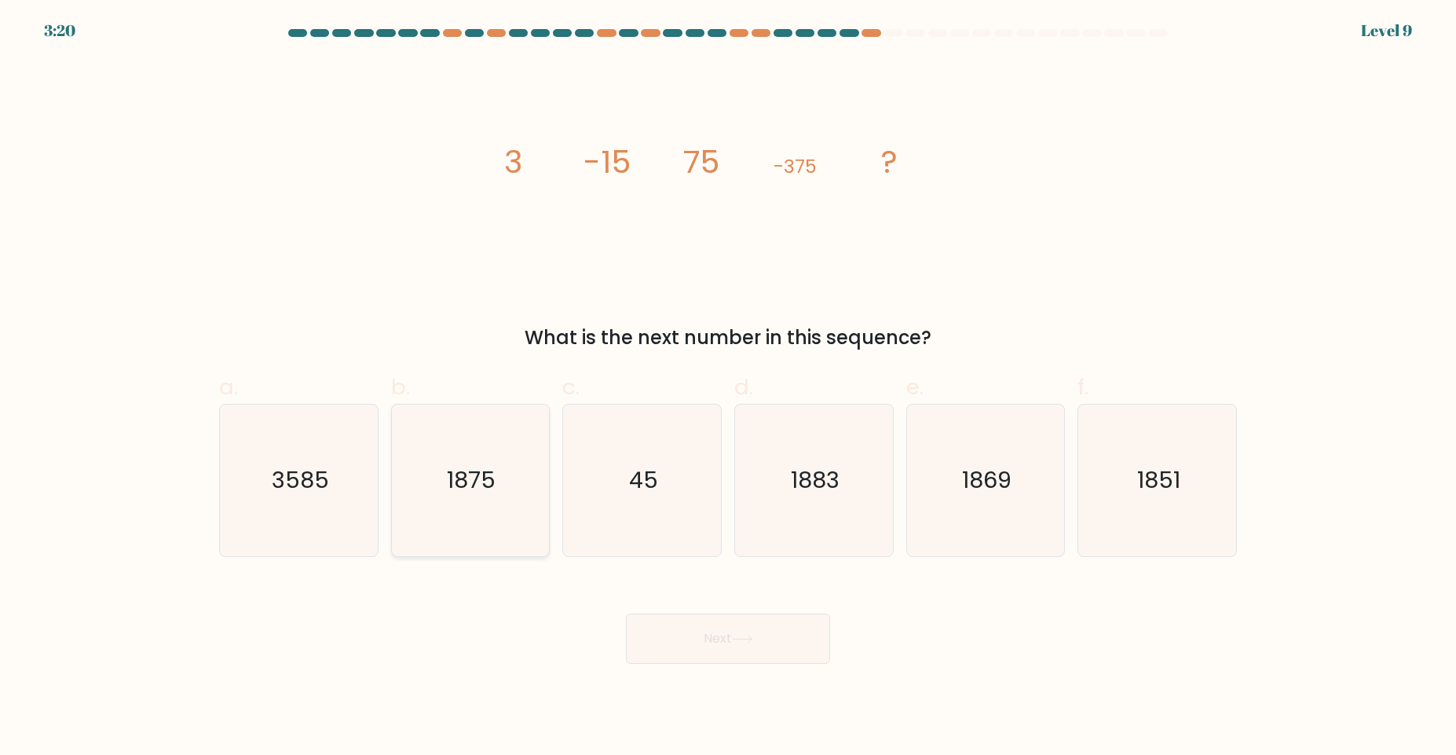
click at [490, 472] on text "1875" at bounding box center [472, 479] width 49 height 31
click at [728, 388] on input "b. 1875" at bounding box center [728, 383] width 1 height 10
radio input "true"
click at [748, 625] on button "Next" at bounding box center [728, 638] width 204 height 50
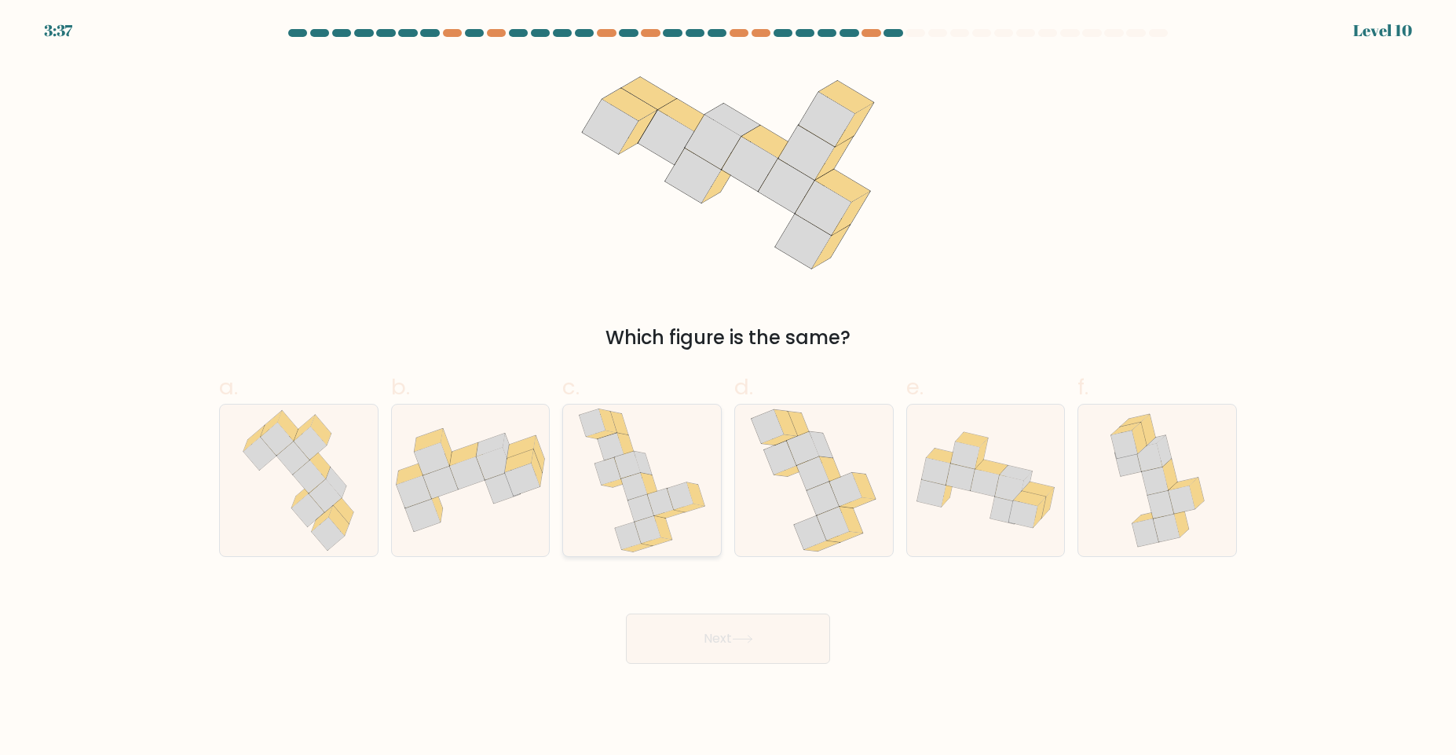
click at [632, 499] on icon at bounding box center [641, 507] width 26 height 27
click at [728, 388] on input "c." at bounding box center [728, 383] width 1 height 10
radio input "true"
click at [693, 657] on button "Next" at bounding box center [728, 638] width 204 height 50
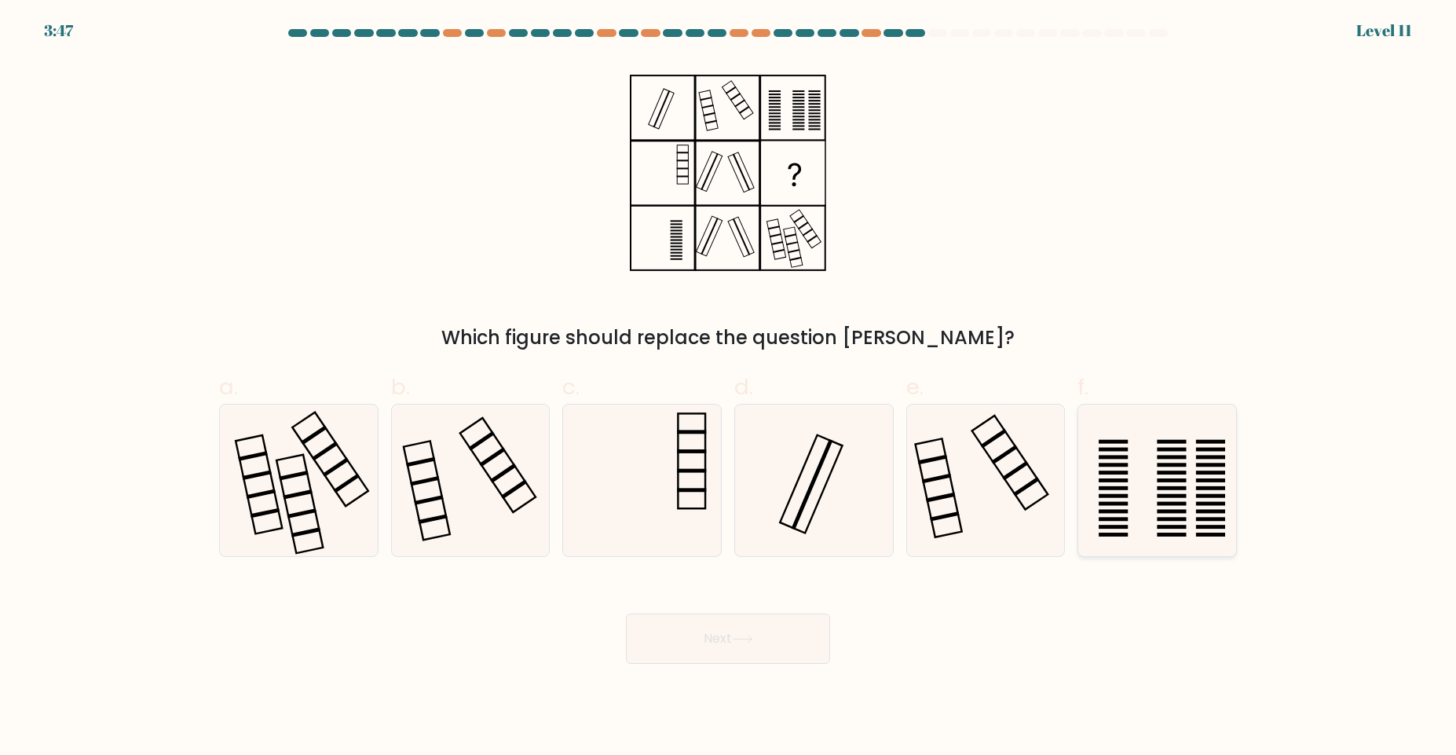
click at [1122, 501] on icon at bounding box center [1157, 480] width 152 height 152
click at [729, 388] on input "f." at bounding box center [728, 383] width 1 height 10
radio input "true"
click at [735, 629] on button "Next" at bounding box center [728, 638] width 204 height 50
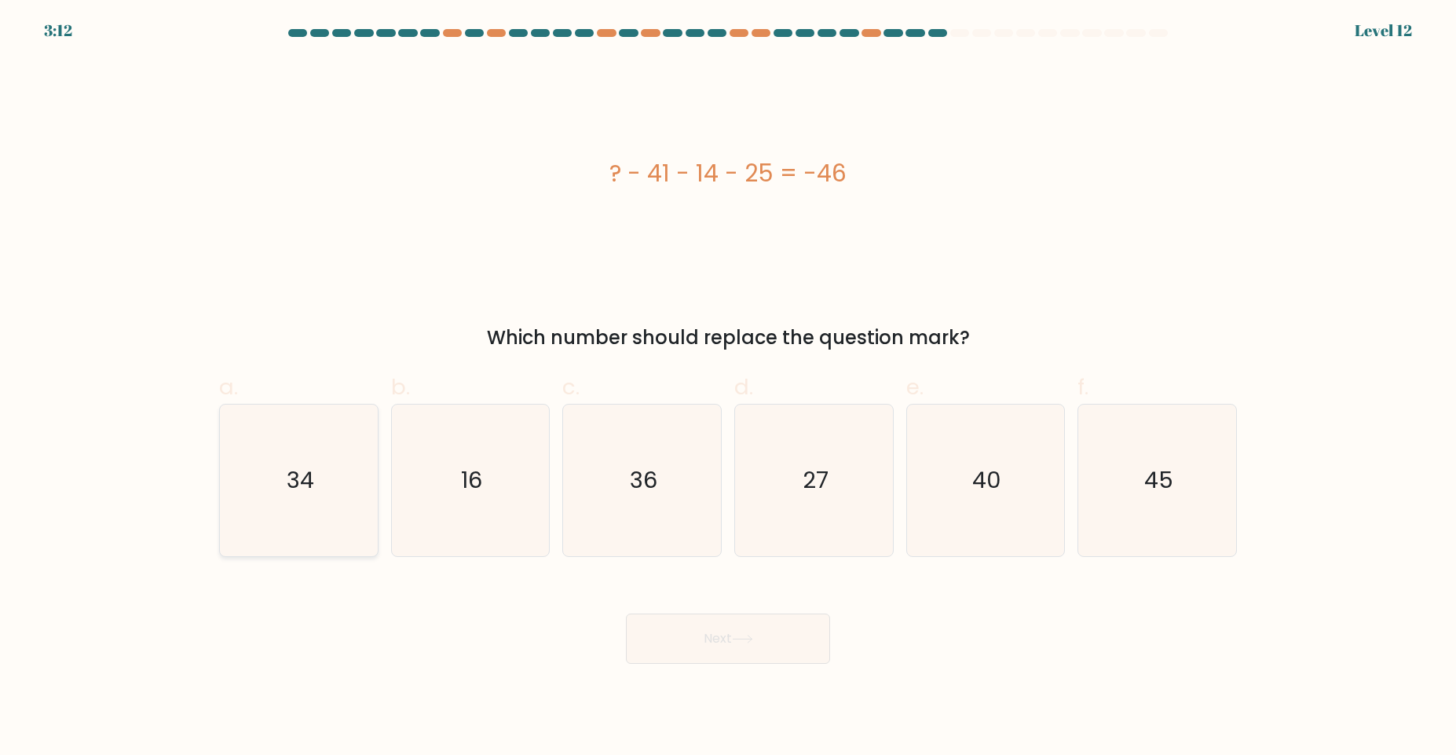
click at [313, 507] on icon "34" at bounding box center [299, 480] width 152 height 152
click at [728, 388] on input "a. 34" at bounding box center [728, 383] width 1 height 10
radio input "true"
click at [755, 645] on button "Next" at bounding box center [728, 638] width 204 height 50
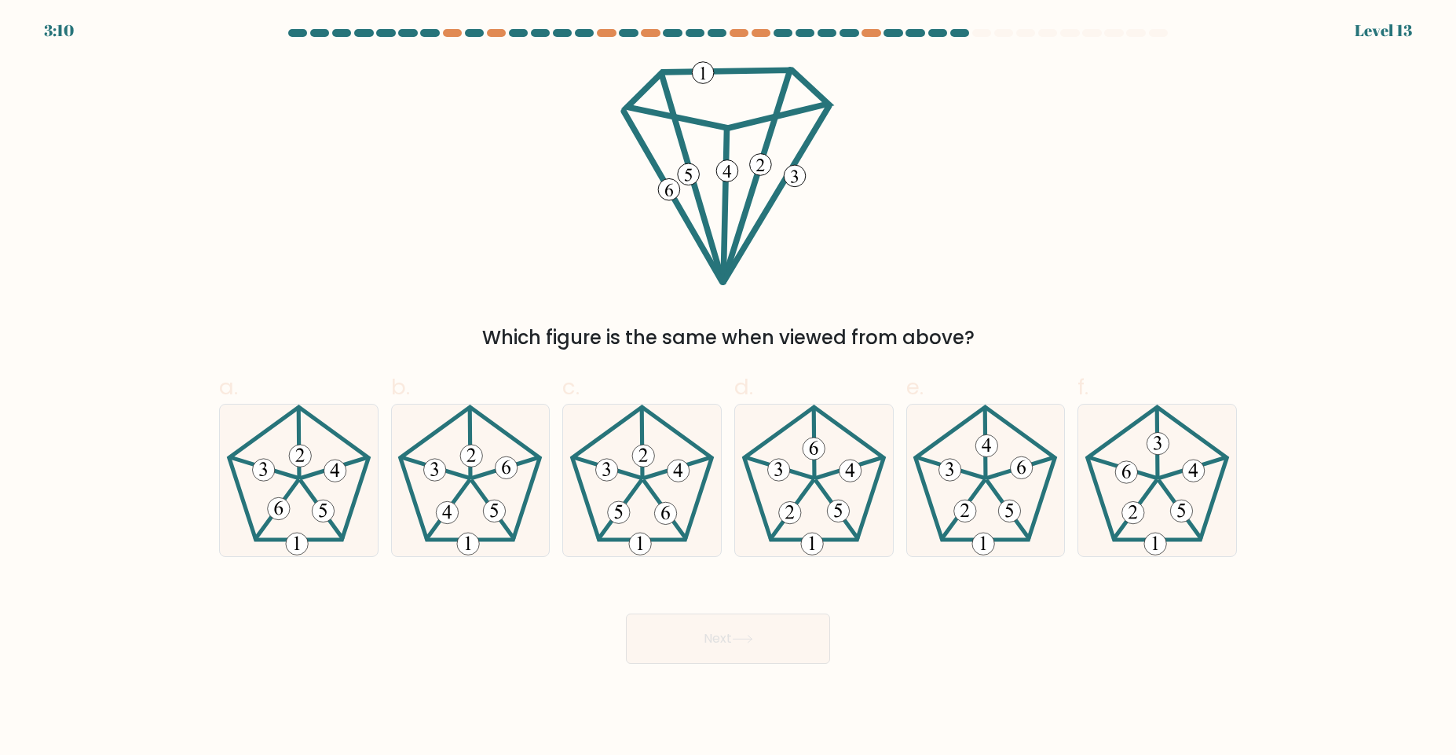
click at [163, 473] on form at bounding box center [728, 346] width 1456 height 635
click at [289, 510] on 285 at bounding box center [279, 508] width 22 height 22
click at [728, 388] on input "a." at bounding box center [728, 383] width 1 height 10
radio input "true"
click at [747, 616] on button "Next" at bounding box center [728, 638] width 204 height 50
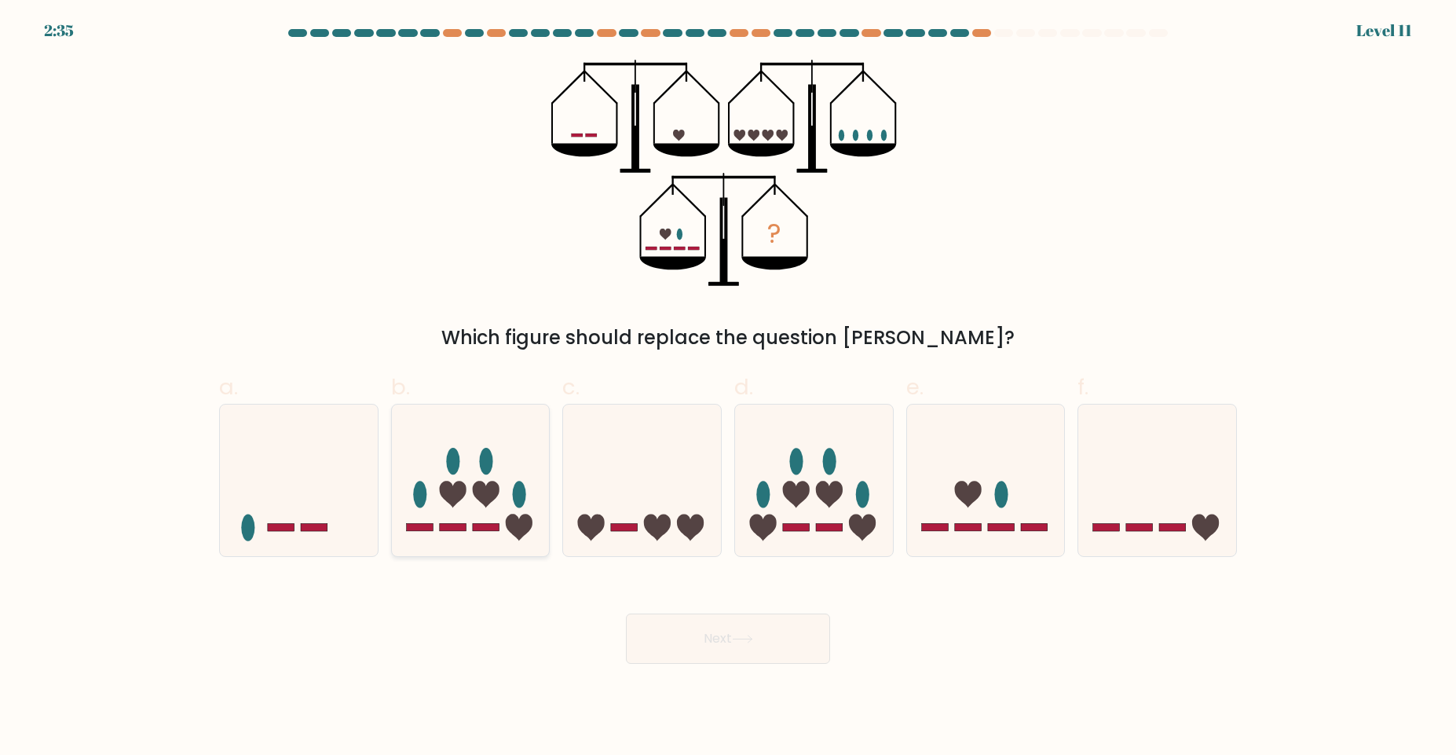
click at [478, 507] on icon at bounding box center [471, 480] width 158 height 130
click at [728, 388] on input "b." at bounding box center [728, 383] width 1 height 10
radio input "true"
click at [723, 646] on button "Next" at bounding box center [728, 638] width 204 height 50
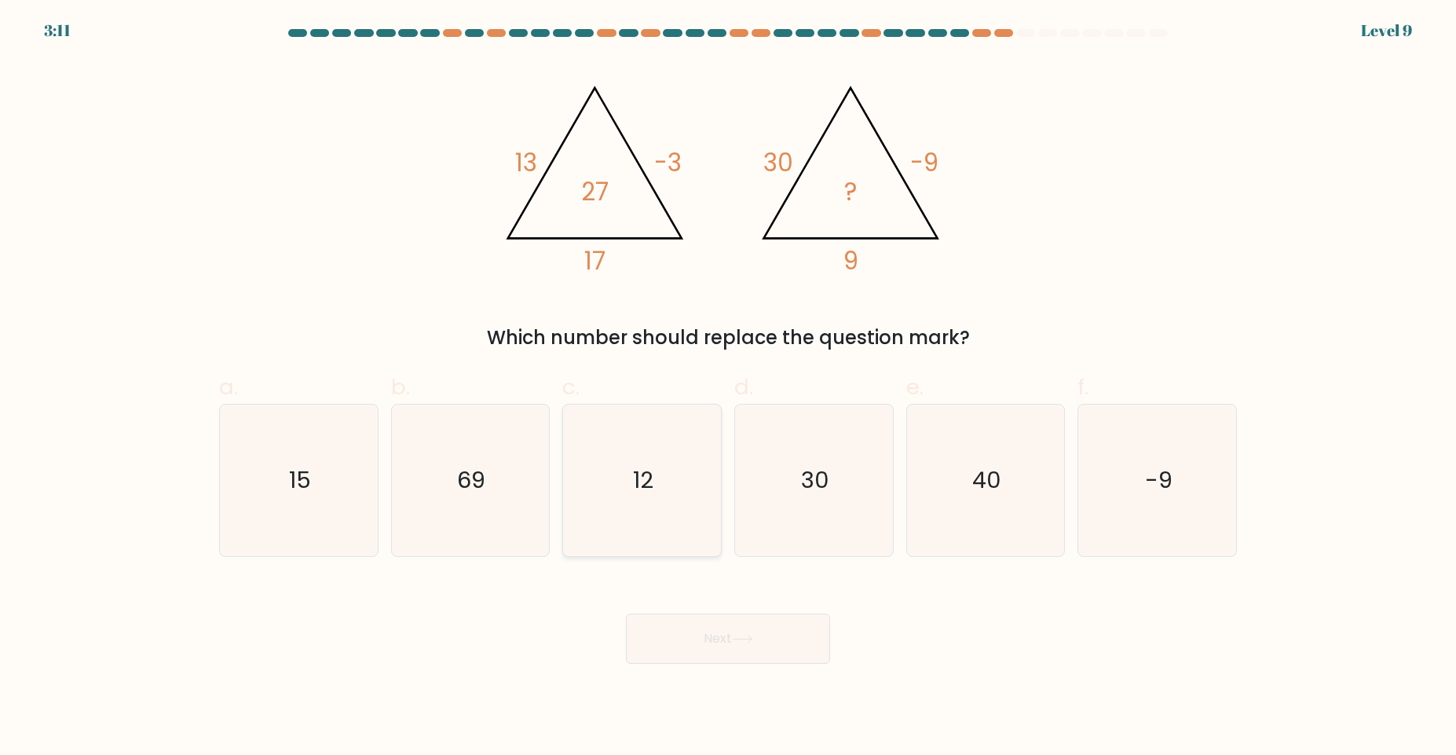
click at [668, 527] on icon "12" at bounding box center [642, 480] width 152 height 152
click at [728, 388] on input "c. 12" at bounding box center [728, 383] width 1 height 10
radio input "true"
click at [734, 678] on body "3:11 Level 9" at bounding box center [728, 377] width 1456 height 755
click at [734, 647] on button "Next" at bounding box center [728, 638] width 204 height 50
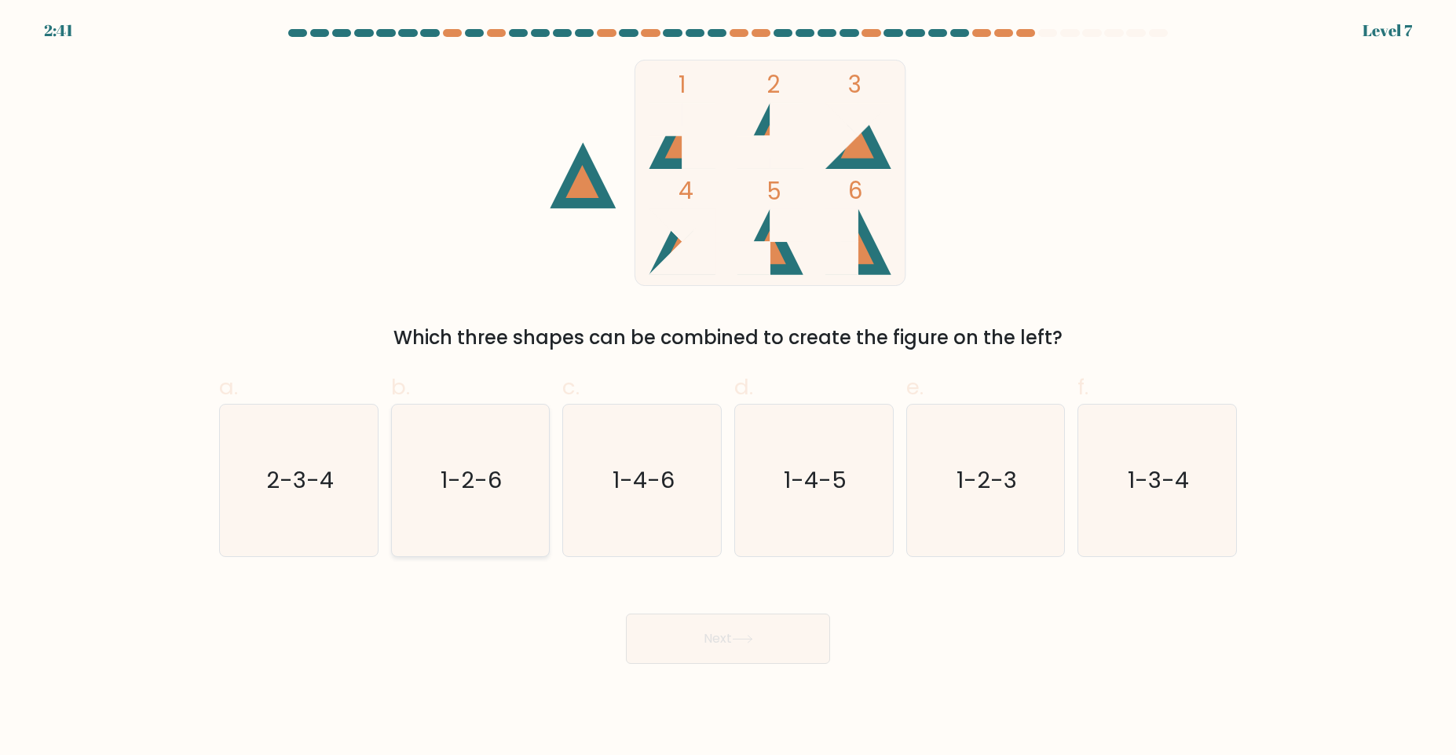
click at [484, 469] on text "1-2-6" at bounding box center [471, 479] width 61 height 31
click at [728, 388] on input "b. 1-2-6" at bounding box center [728, 383] width 1 height 10
radio input "true"
click at [779, 639] on button "Next" at bounding box center [728, 638] width 204 height 50
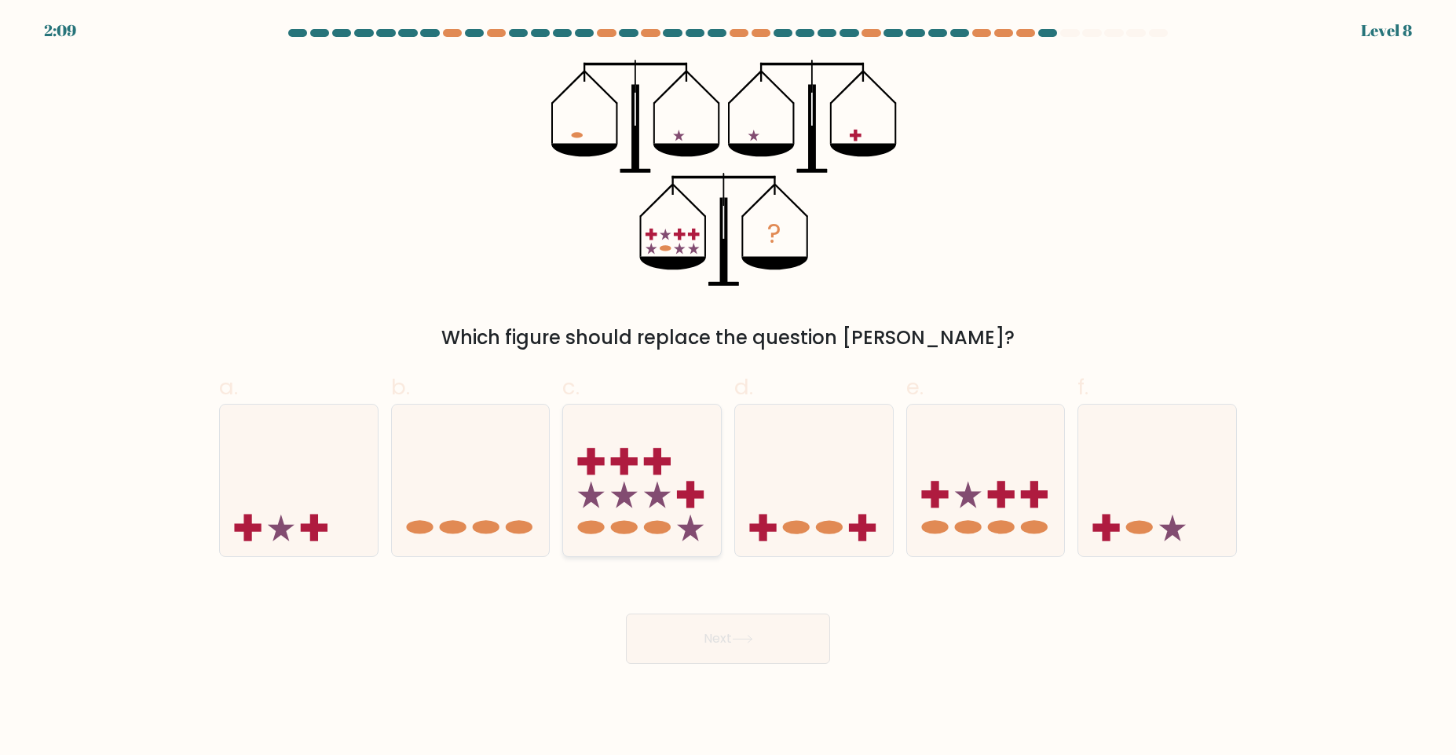
click at [663, 487] on icon at bounding box center [642, 480] width 158 height 130
click at [728, 388] on input "c." at bounding box center [728, 383] width 1 height 10
radio input "true"
click at [737, 635] on icon at bounding box center [742, 639] width 21 height 9
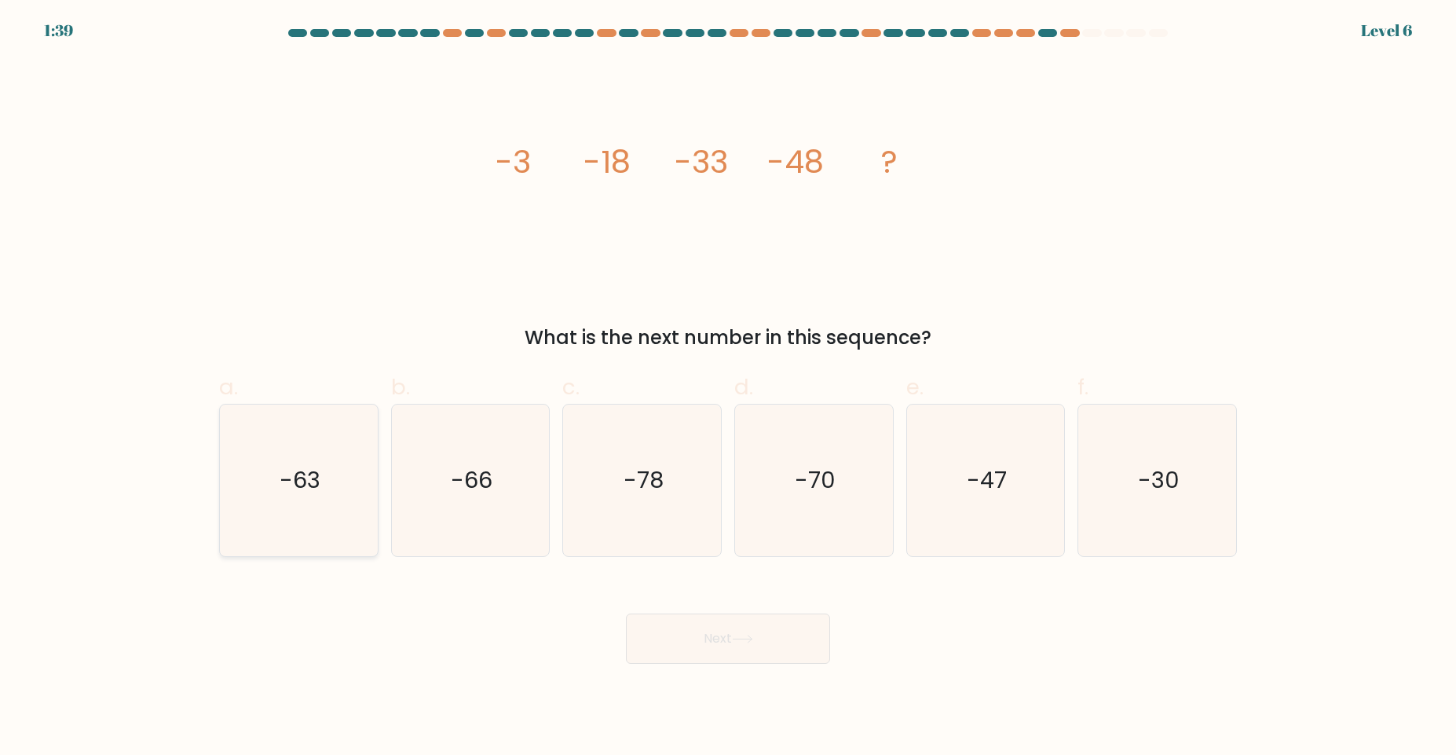
click at [321, 524] on icon "-63" at bounding box center [299, 480] width 152 height 152
click at [728, 388] on input "a. -63" at bounding box center [728, 383] width 1 height 10
radio input "true"
click at [697, 617] on button "Next" at bounding box center [728, 638] width 204 height 50
click at [709, 635] on button "Next" at bounding box center [728, 638] width 204 height 50
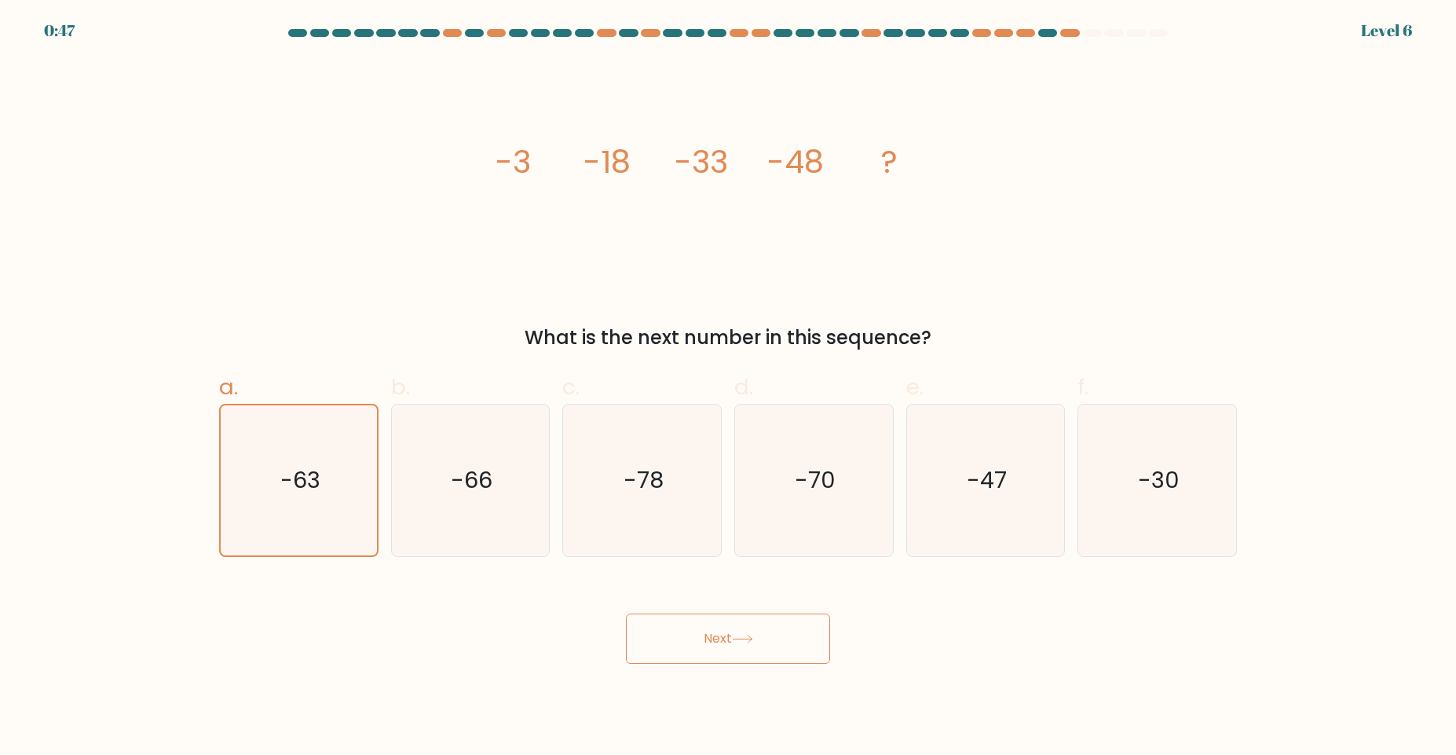
click at [705, 657] on button "Next" at bounding box center [728, 638] width 204 height 50
click at [721, 646] on button "Next" at bounding box center [728, 638] width 204 height 50
click at [708, 642] on button "Next" at bounding box center [728, 638] width 204 height 50
click at [726, 662] on button "Next" at bounding box center [728, 638] width 204 height 50
click at [731, 634] on button "Next" at bounding box center [728, 638] width 204 height 50
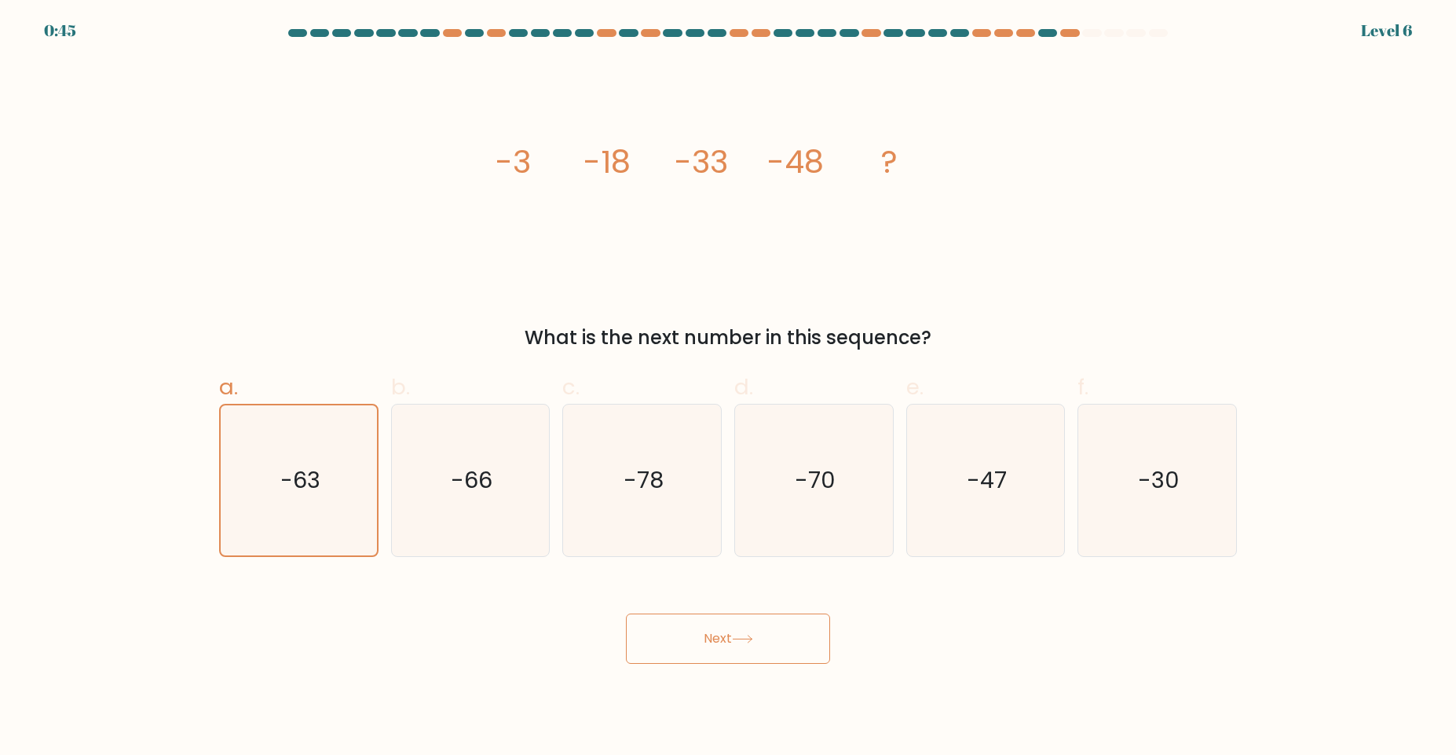
click at [729, 634] on button "Next" at bounding box center [728, 638] width 204 height 50
click at [734, 626] on button "Next" at bounding box center [728, 638] width 204 height 50
click at [753, 635] on icon at bounding box center [742, 639] width 21 height 9
click at [741, 623] on button "Next" at bounding box center [728, 638] width 204 height 50
click at [684, 642] on button "Next" at bounding box center [728, 638] width 204 height 50
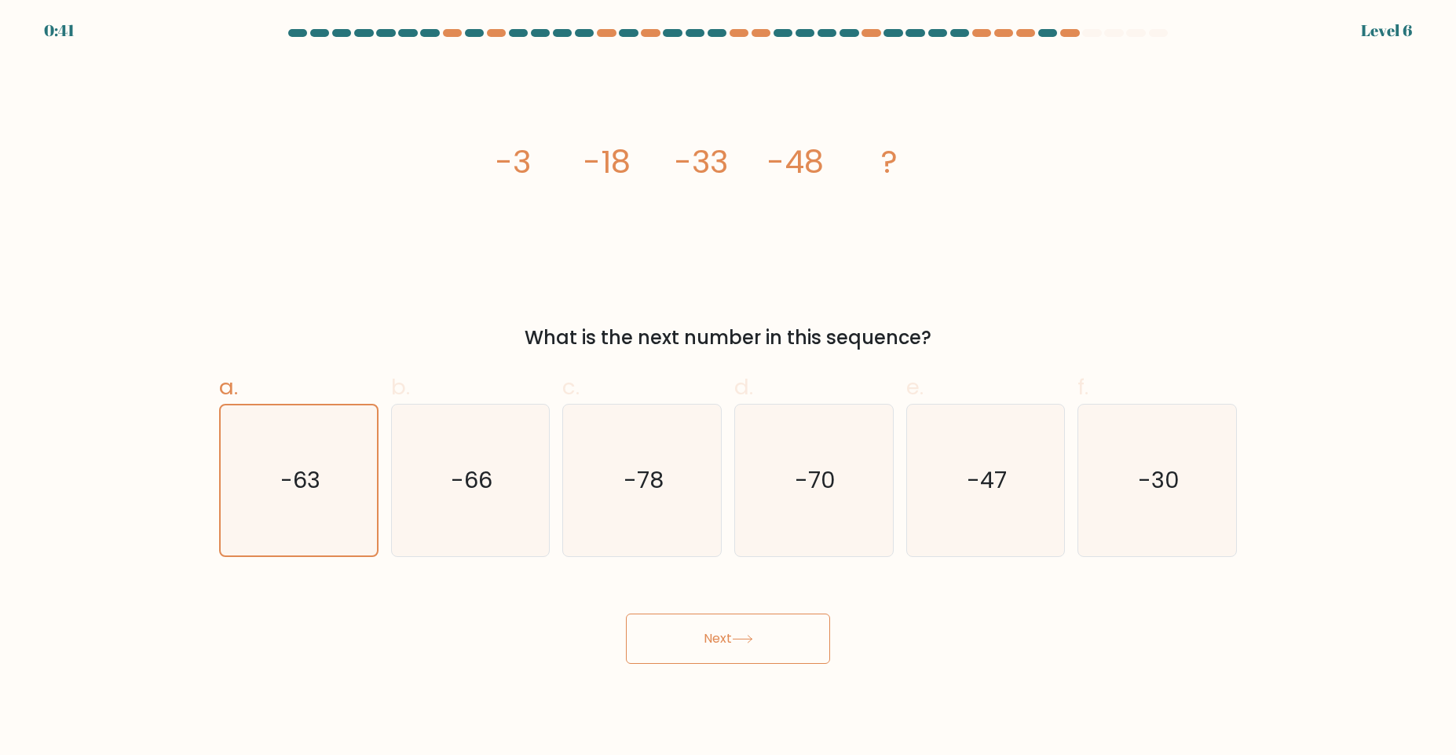
click at [684, 642] on button "Next" at bounding box center [728, 638] width 204 height 50
drag, startPoint x: 684, startPoint y: 642, endPoint x: 683, endPoint y: 615, distance: 26.7
click at [683, 615] on button "Next" at bounding box center [728, 638] width 204 height 50
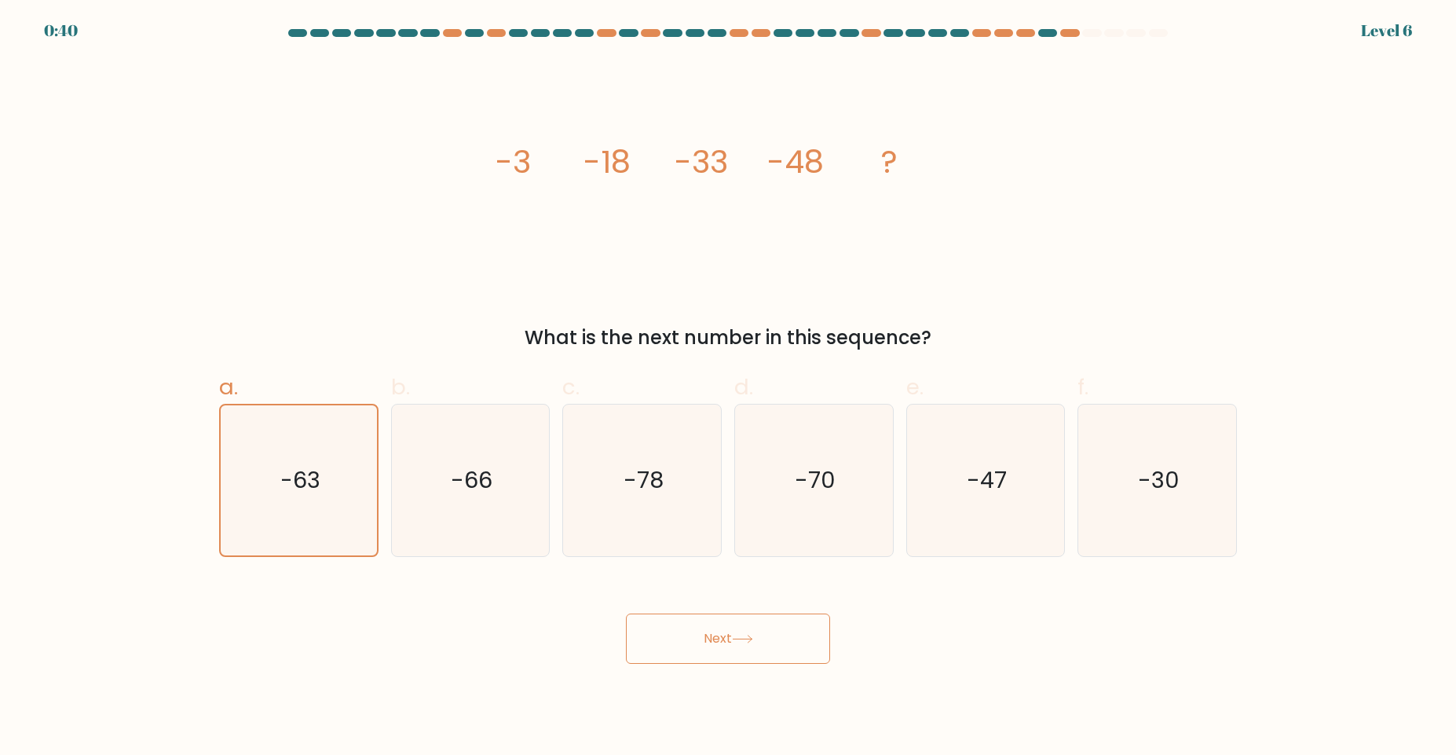
click at [700, 653] on button "Next" at bounding box center [728, 638] width 204 height 50
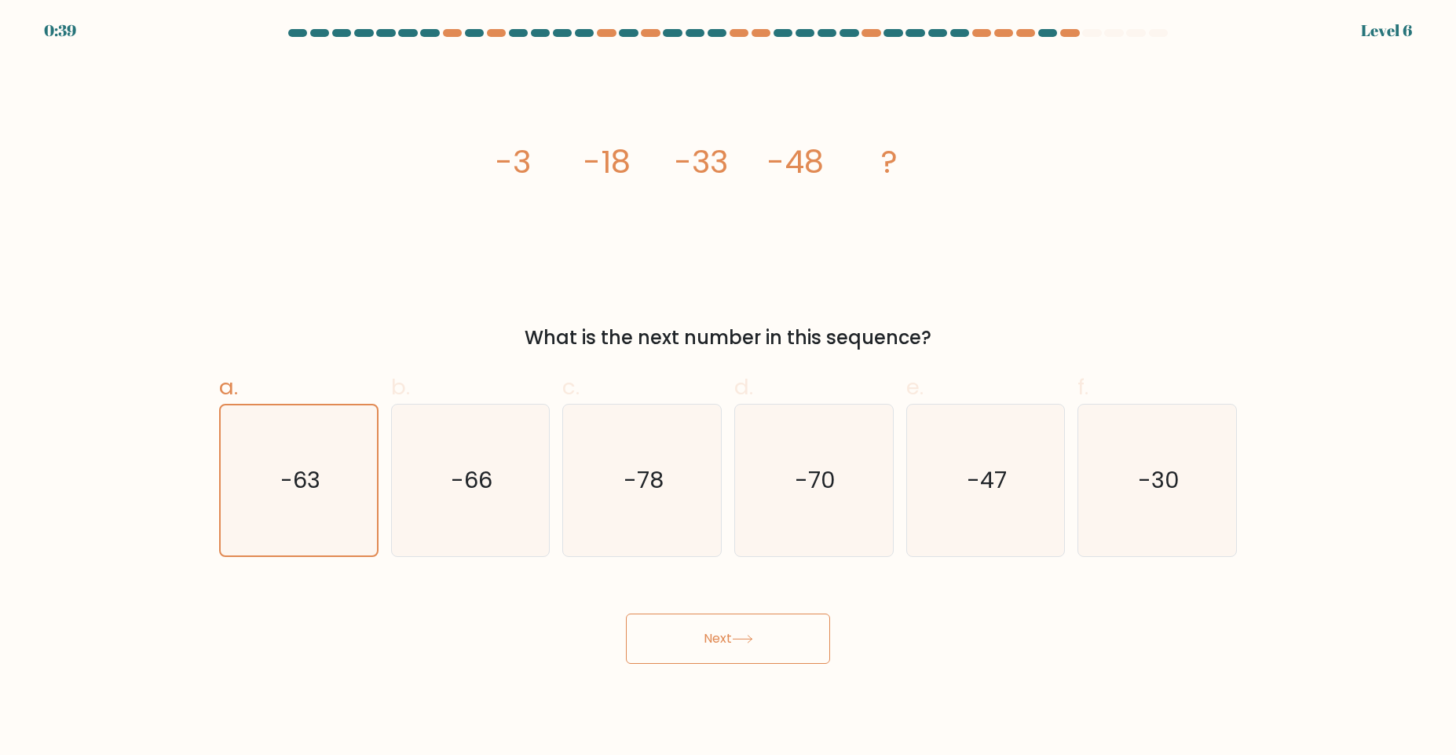
click at [700, 653] on button "Next" at bounding box center [728, 638] width 204 height 50
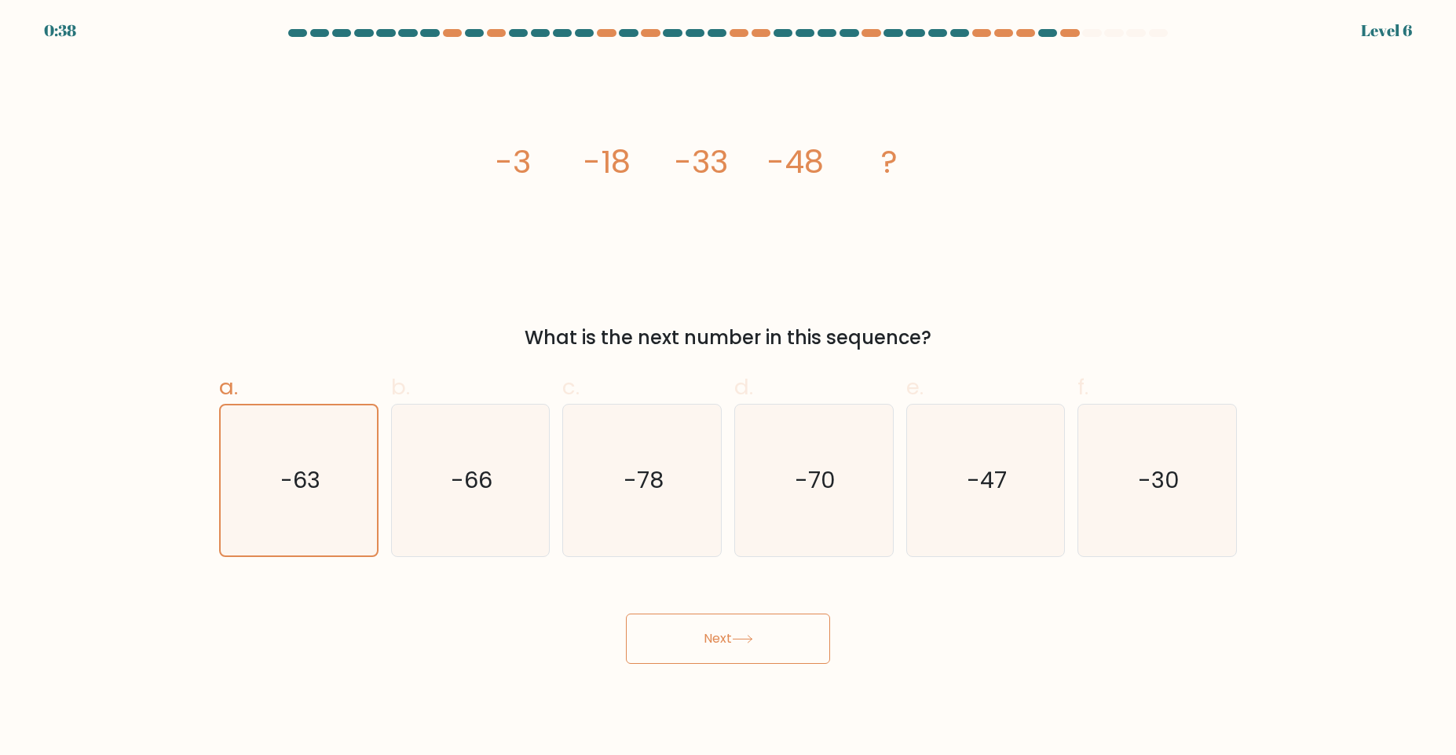
click at [700, 653] on button "Next" at bounding box center [728, 638] width 204 height 50
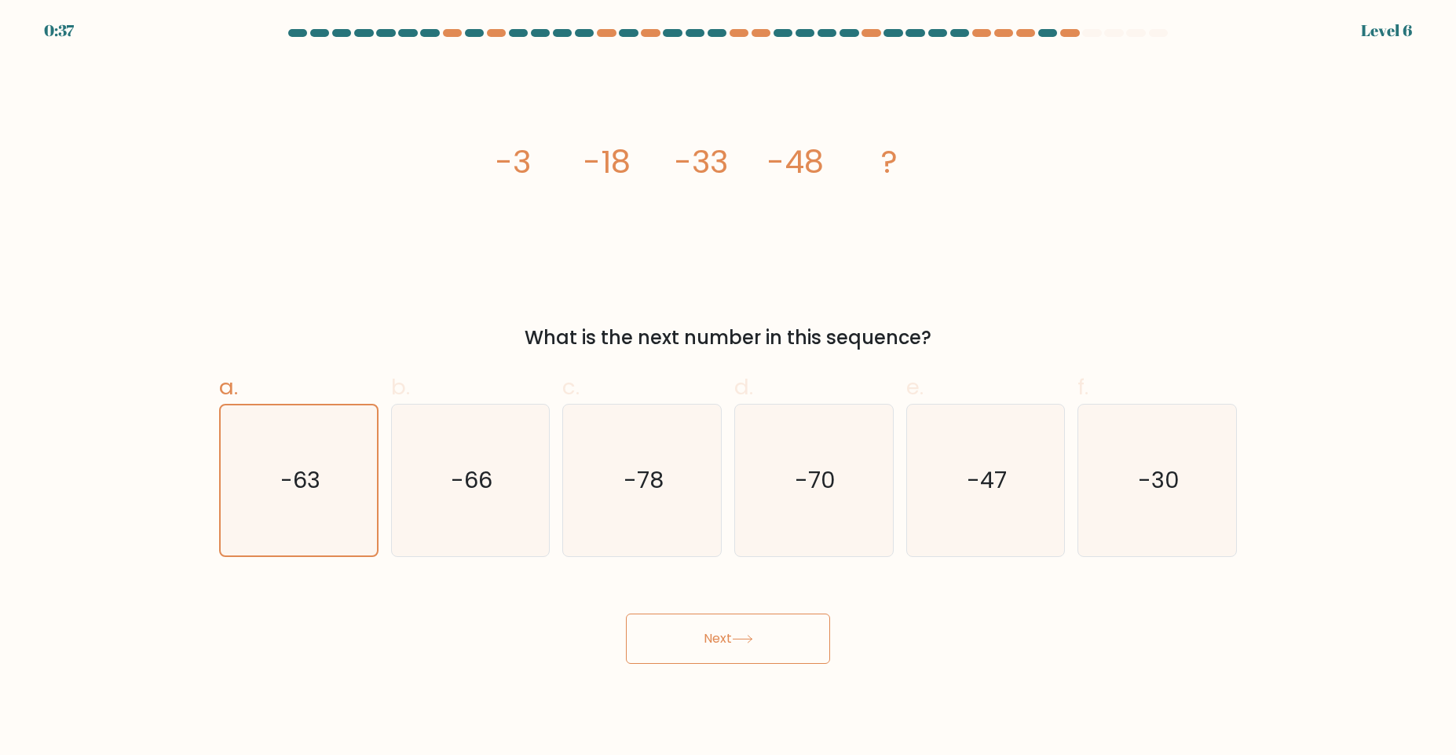
click at [700, 653] on button "Next" at bounding box center [728, 638] width 204 height 50
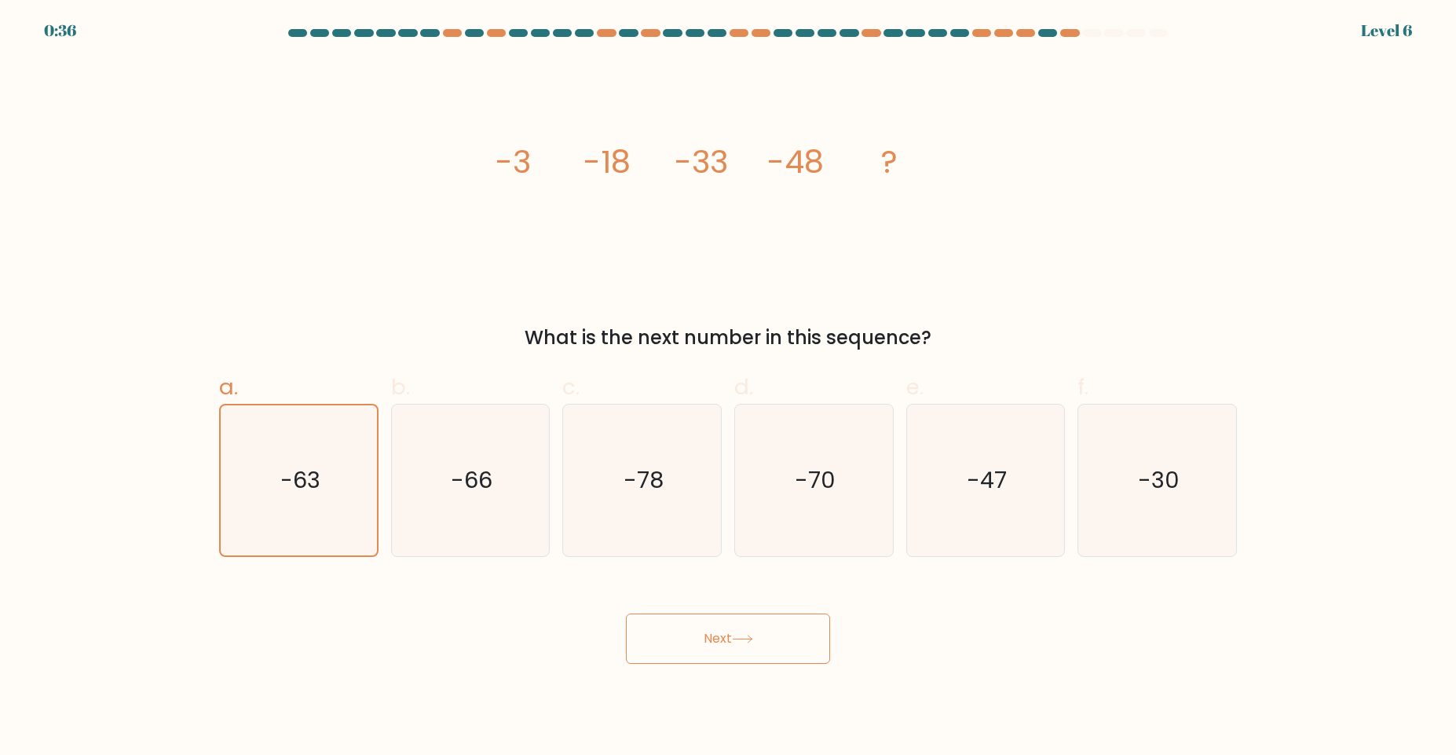
click at [700, 653] on button "Next" at bounding box center [728, 638] width 204 height 50
click at [766, 679] on body "0:35 Level 6" at bounding box center [728, 377] width 1456 height 755
click at [749, 639] on icon at bounding box center [742, 638] width 19 height 7
click at [260, 505] on icon "-63" at bounding box center [299, 480] width 150 height 150
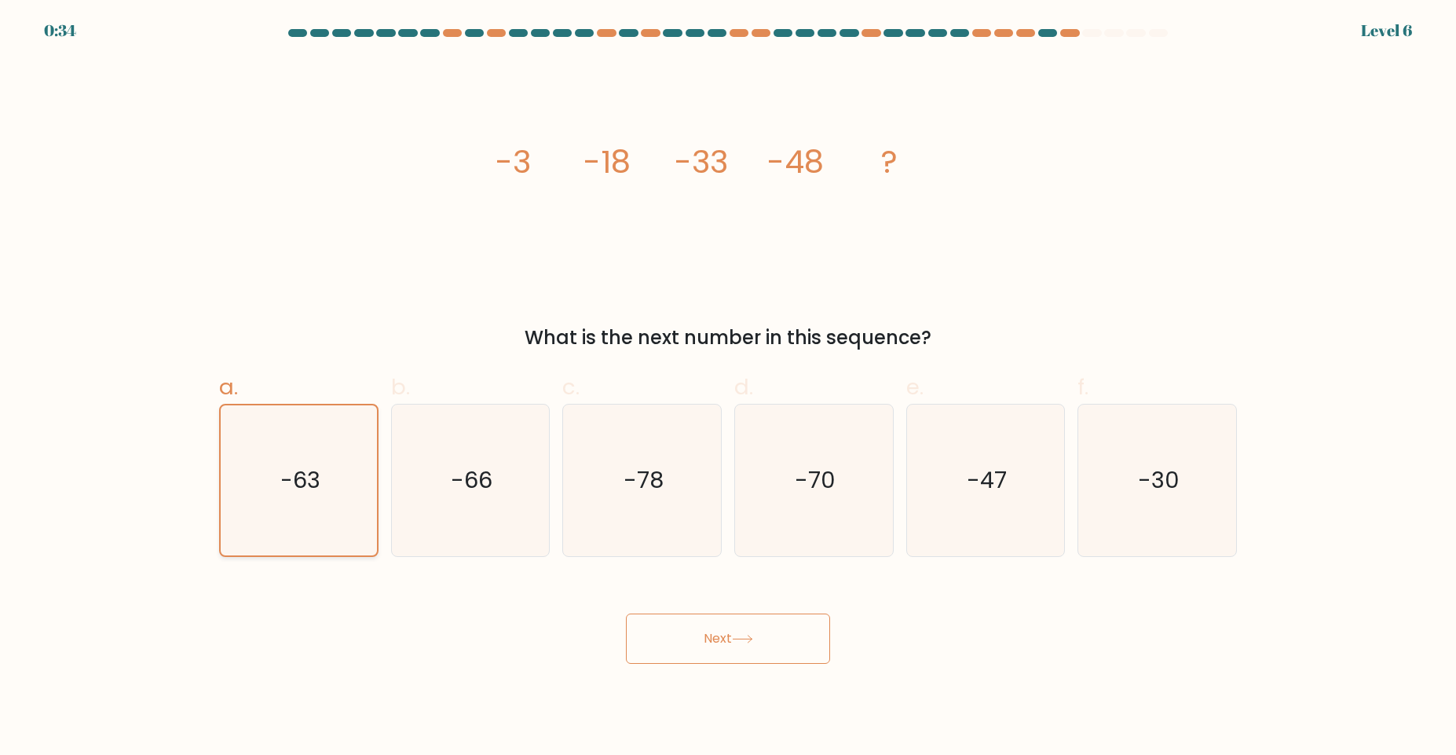
click at [728, 388] on input "a. -63" at bounding box center [728, 383] width 1 height 10
click at [452, 508] on icon "-66" at bounding box center [470, 480] width 152 height 152
click at [728, 388] on input "b. -66" at bounding box center [728, 383] width 1 height 10
radio input "true"
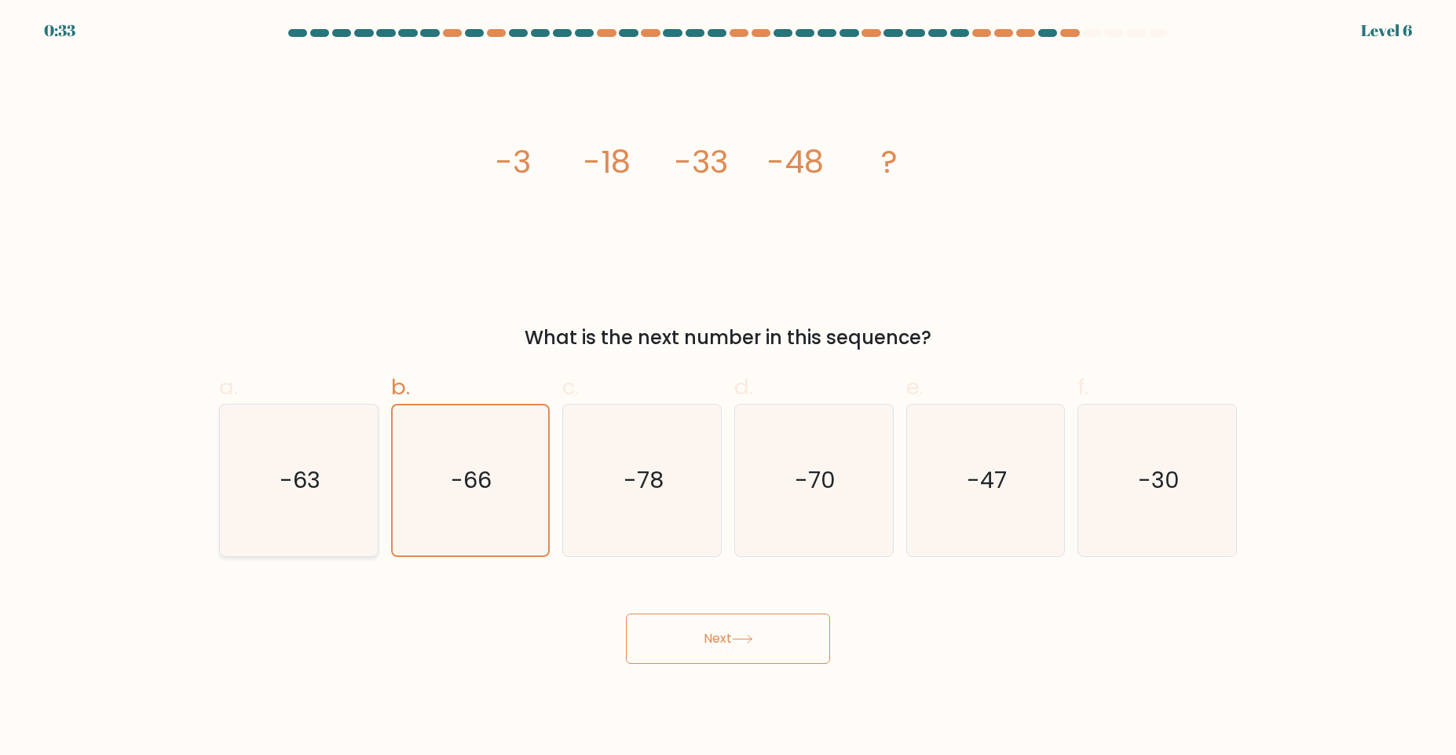
click at [260, 487] on icon "-63" at bounding box center [299, 480] width 152 height 152
click at [728, 388] on input "a. -63" at bounding box center [728, 383] width 1 height 10
radio input "true"
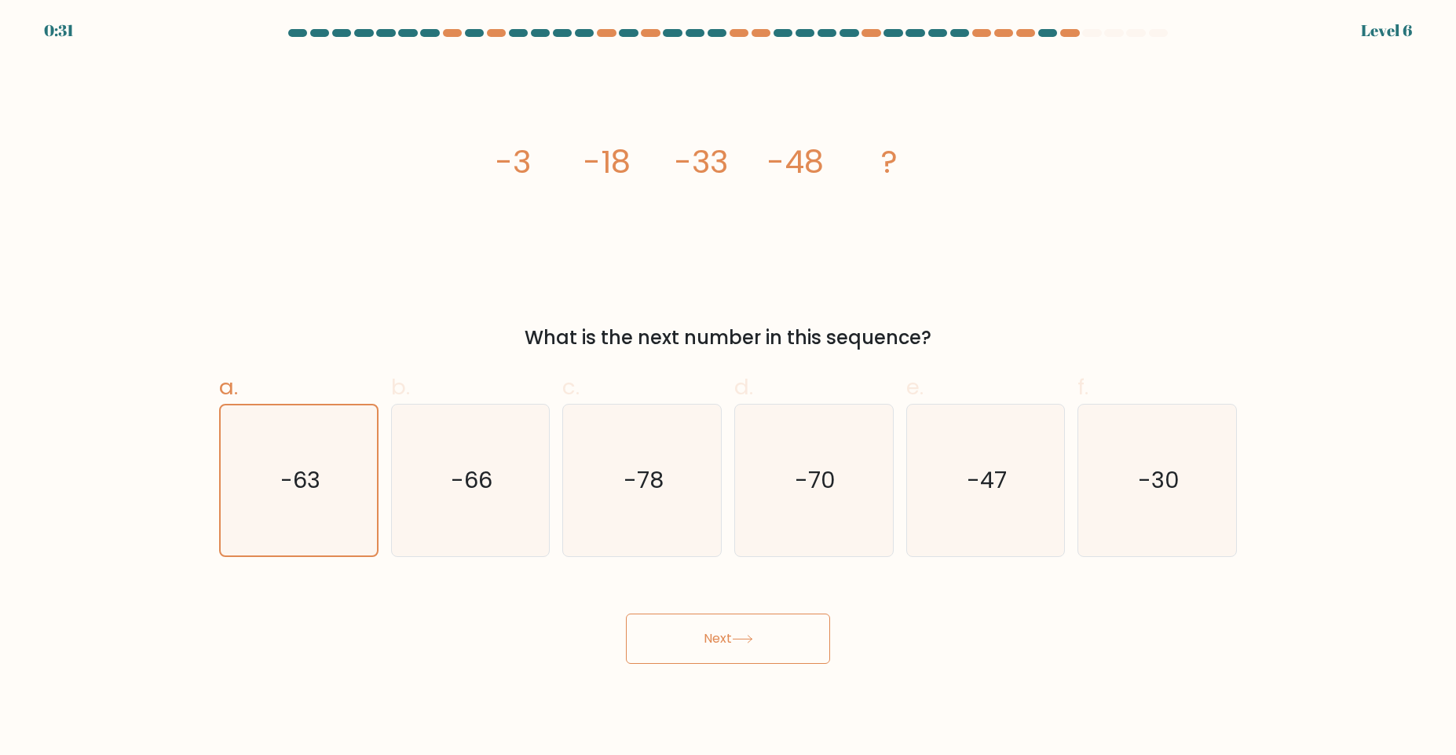
click at [775, 645] on button "Next" at bounding box center [728, 638] width 204 height 50
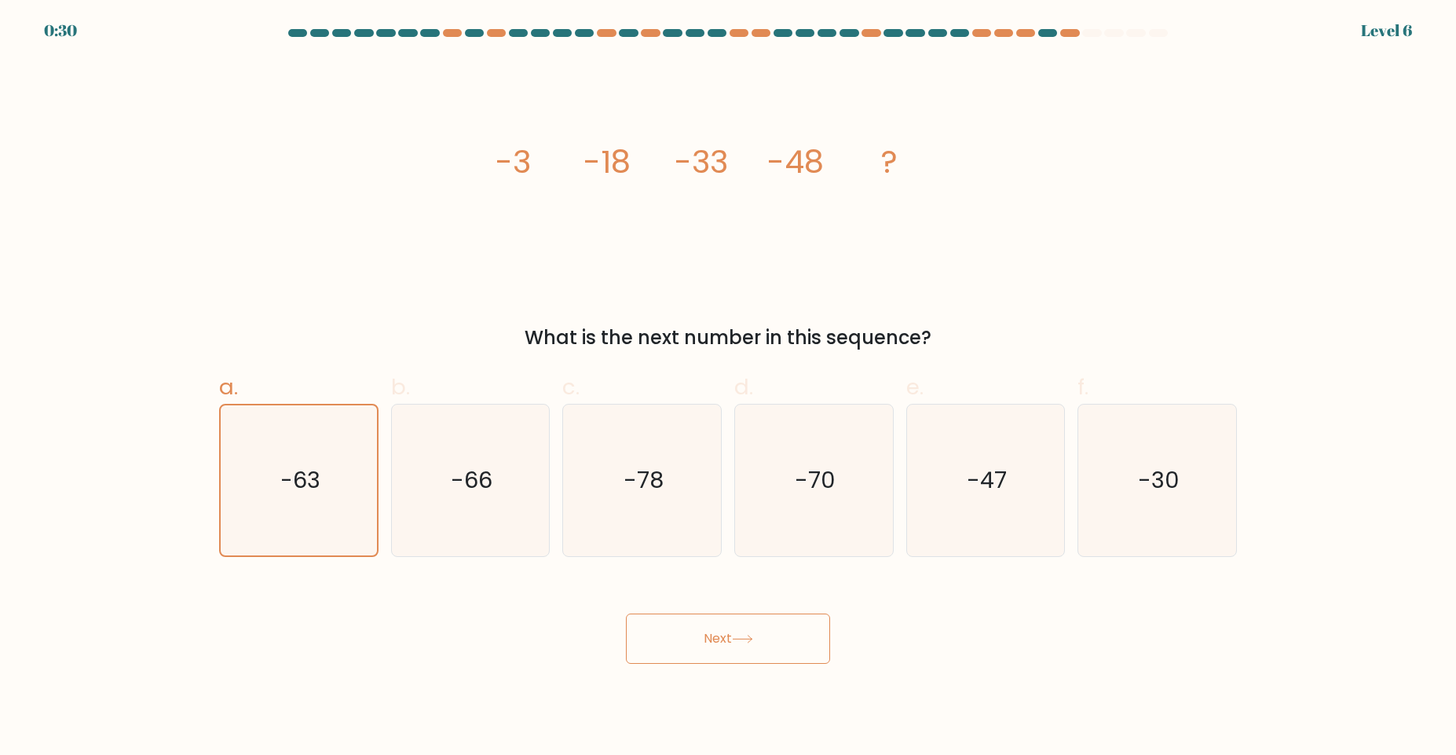
click at [775, 645] on button "Next" at bounding box center [728, 638] width 204 height 50
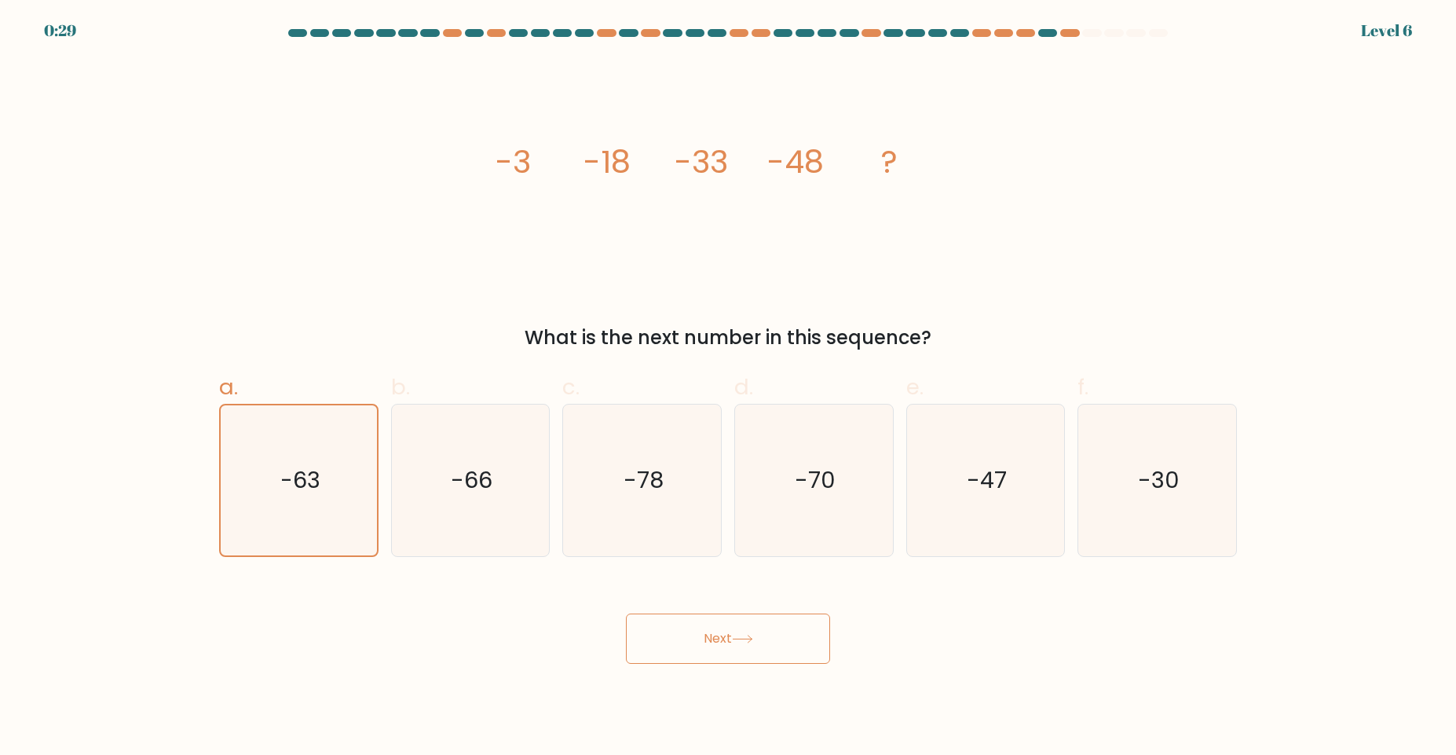
click at [775, 645] on button "Next" at bounding box center [728, 638] width 204 height 50
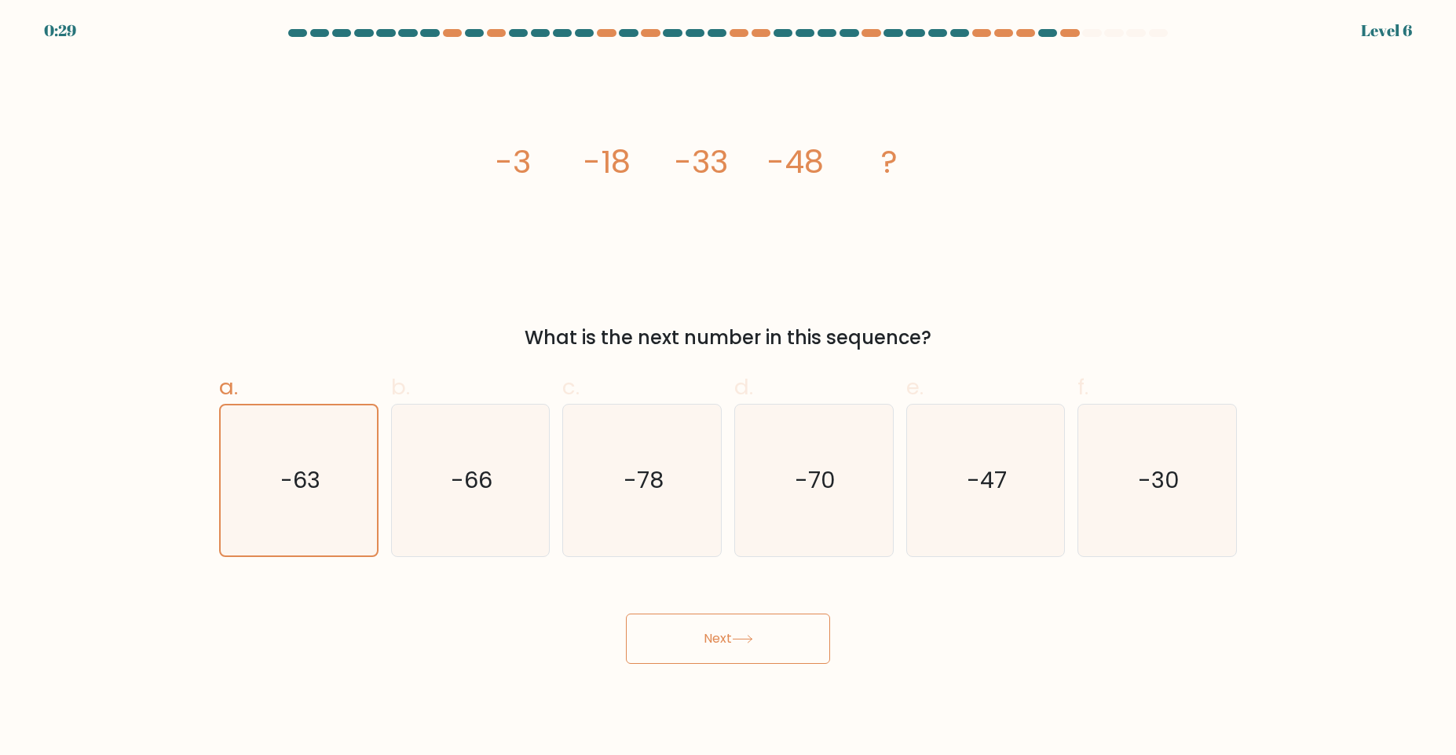
click at [775, 645] on button "Next" at bounding box center [728, 638] width 204 height 50
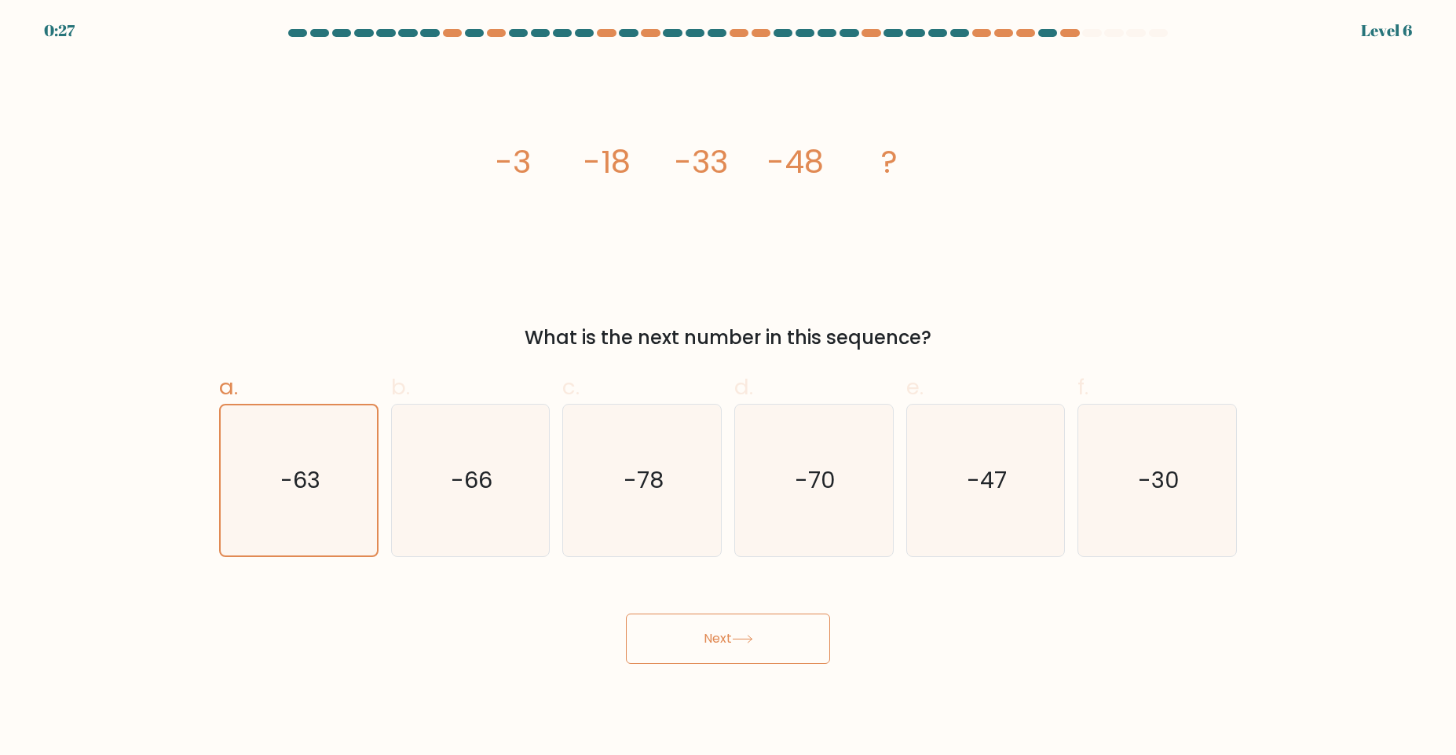
click at [752, 646] on button "Next" at bounding box center [728, 638] width 204 height 50
click at [763, 631] on button "Next" at bounding box center [728, 638] width 204 height 50
click at [745, 637] on icon at bounding box center [742, 639] width 21 height 9
click at [739, 628] on button "Next" at bounding box center [728, 638] width 204 height 50
click at [720, 616] on button "Next" at bounding box center [728, 638] width 204 height 50
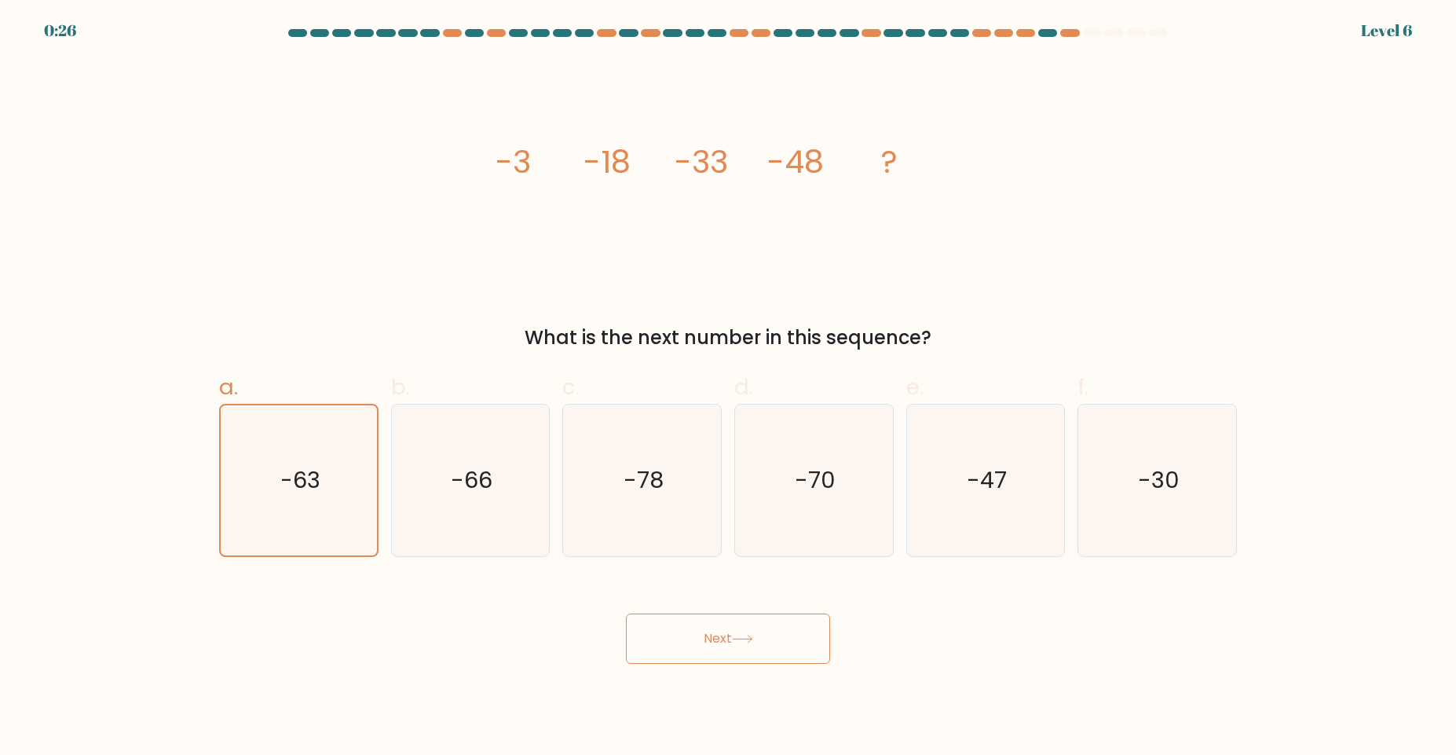
click at [717, 614] on button "Next" at bounding box center [728, 638] width 204 height 50
click at [705, 613] on button "Next" at bounding box center [728, 638] width 204 height 50
click at [469, 496] on icon "-66" at bounding box center [470, 480] width 152 height 152
click at [728, 388] on input "b. -66" at bounding box center [728, 383] width 1 height 10
radio input "true"
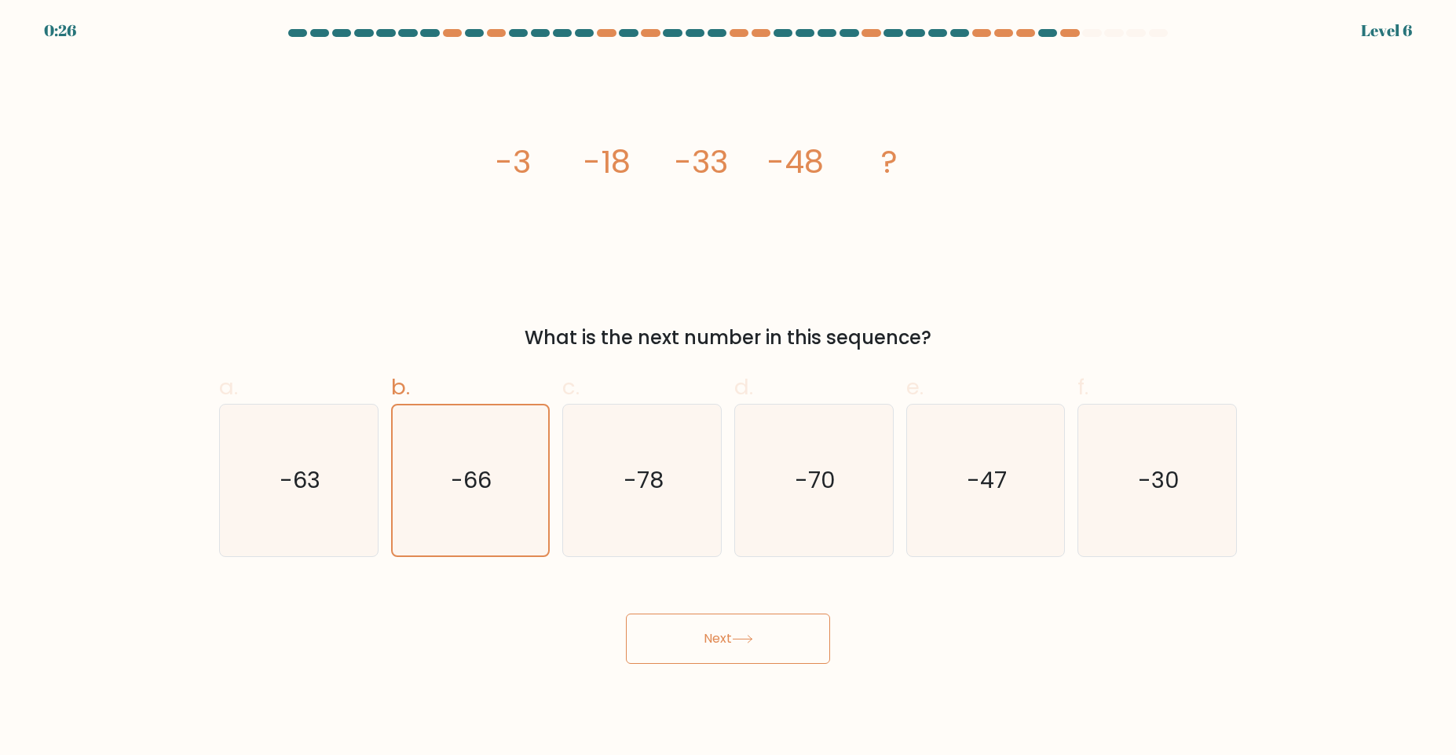
click at [752, 648] on button "Next" at bounding box center [728, 638] width 204 height 50
click at [782, 649] on button "Next" at bounding box center [728, 638] width 204 height 50
click at [671, 499] on icon "-78" at bounding box center [642, 480] width 152 height 152
click at [728, 388] on input "c. -78" at bounding box center [728, 383] width 1 height 10
radio input "true"
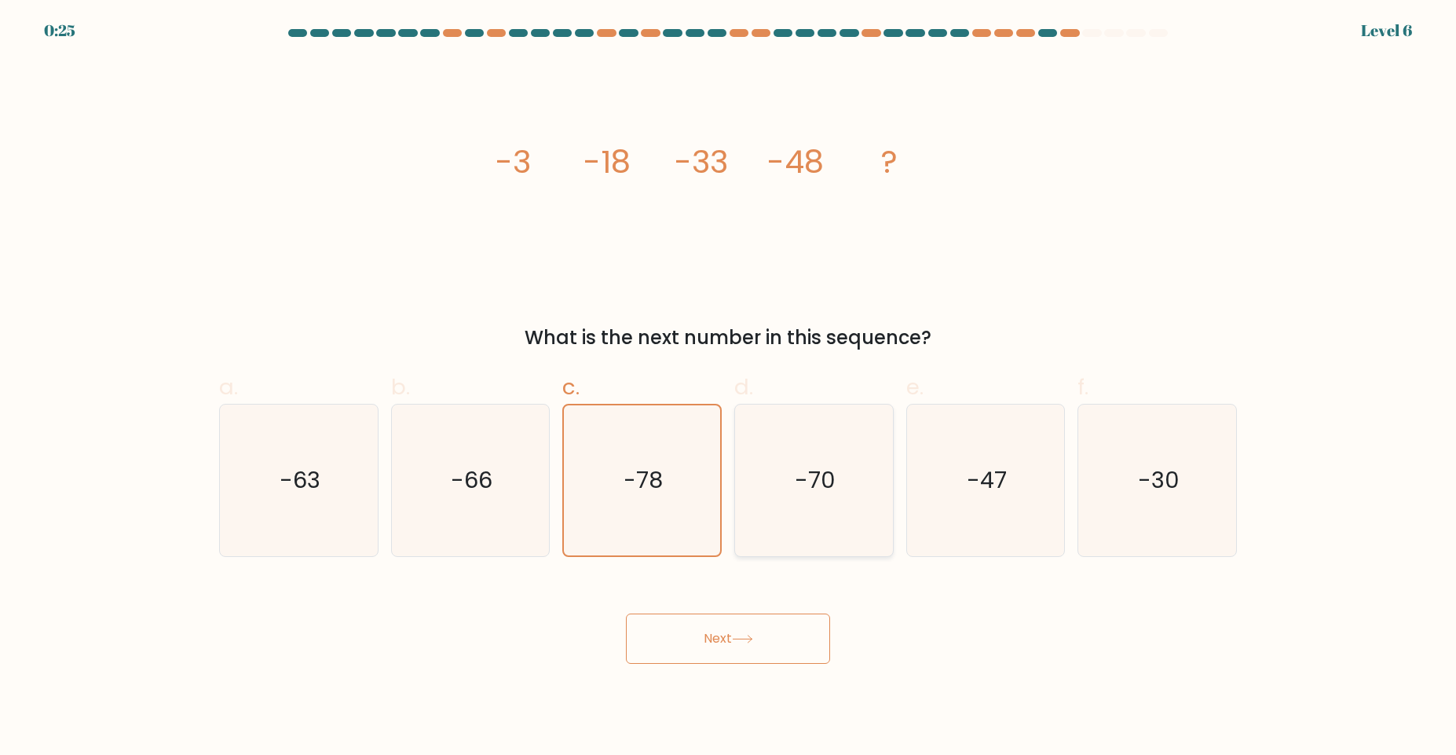
click at [822, 474] on text "-70" at bounding box center [815, 479] width 41 height 31
click at [729, 388] on input "d. -70" at bounding box center [728, 383] width 1 height 10
radio input "true"
click at [985, 475] on text "-47" at bounding box center [987, 479] width 40 height 31
click at [729, 388] on input "e. -47" at bounding box center [728, 383] width 1 height 10
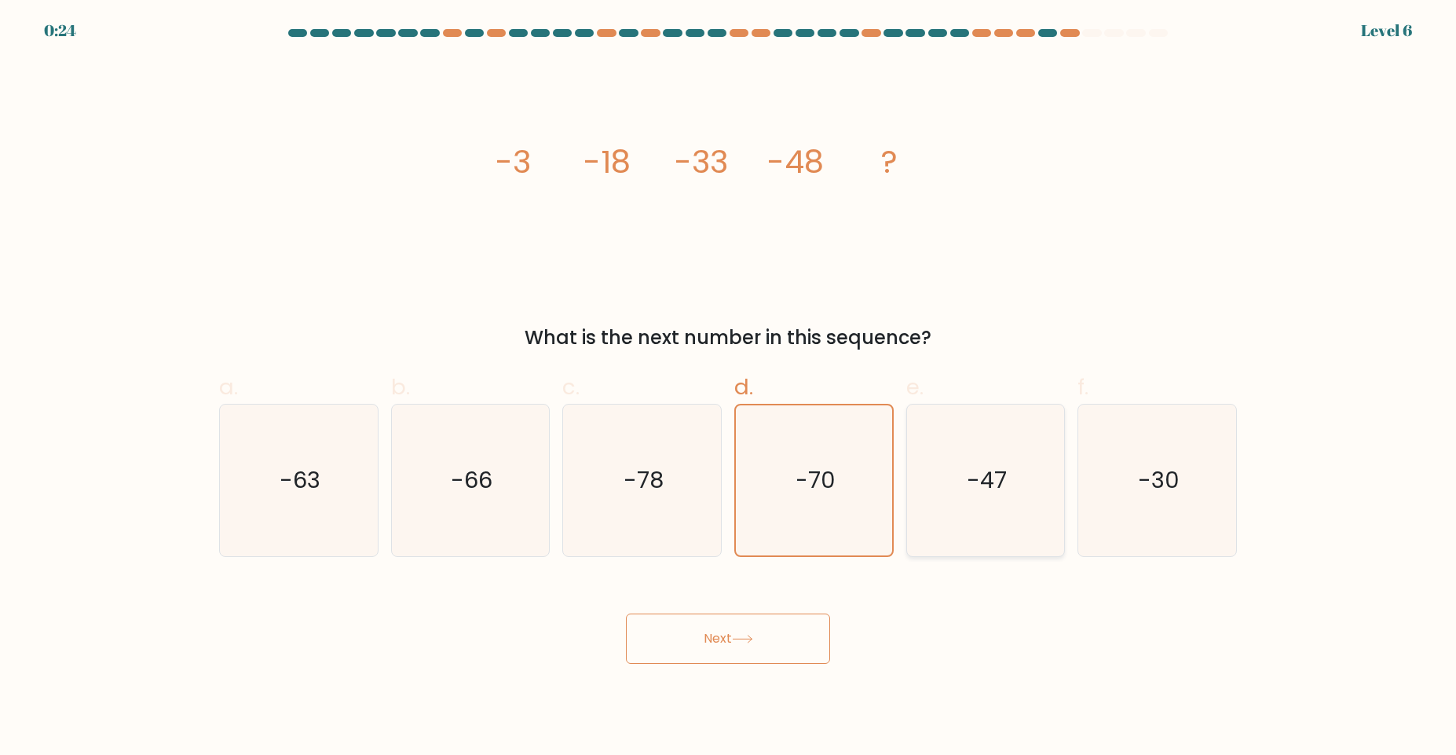
radio input "true"
click at [1117, 463] on icon "-30" at bounding box center [1157, 480] width 152 height 152
click at [729, 388] on input "f. -30" at bounding box center [728, 383] width 1 height 10
radio input "true"
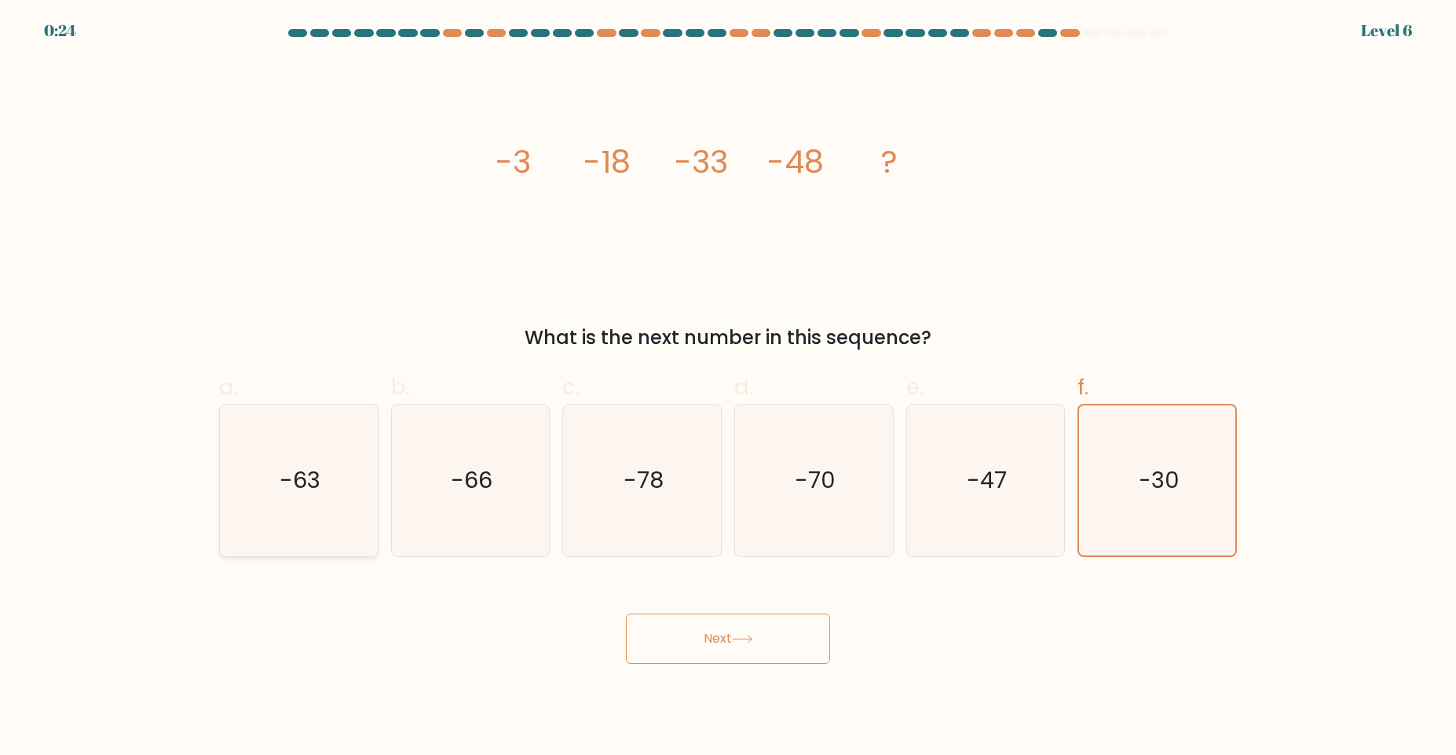
click at [316, 494] on text "-63" at bounding box center [300, 479] width 41 height 31
click at [728, 388] on input "a. -63" at bounding box center [728, 383] width 1 height 10
radio input "true"
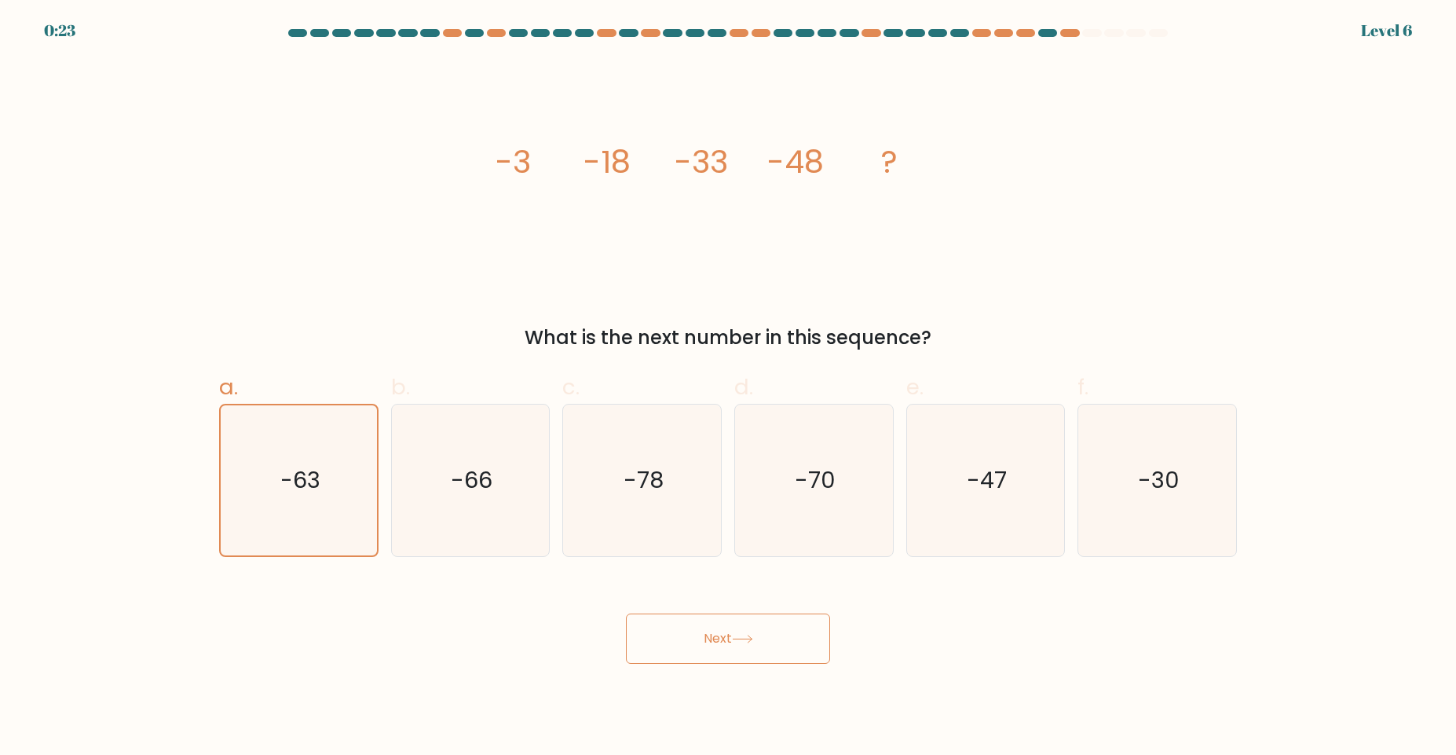
click at [750, 657] on button "Next" at bounding box center [728, 638] width 204 height 50
click at [759, 628] on button "Next" at bounding box center [728, 638] width 204 height 50
click at [731, 614] on button "Next" at bounding box center [728, 638] width 204 height 50
click at [704, 635] on button "Next" at bounding box center [728, 638] width 204 height 50
click at [708, 625] on button "Next" at bounding box center [728, 638] width 204 height 50
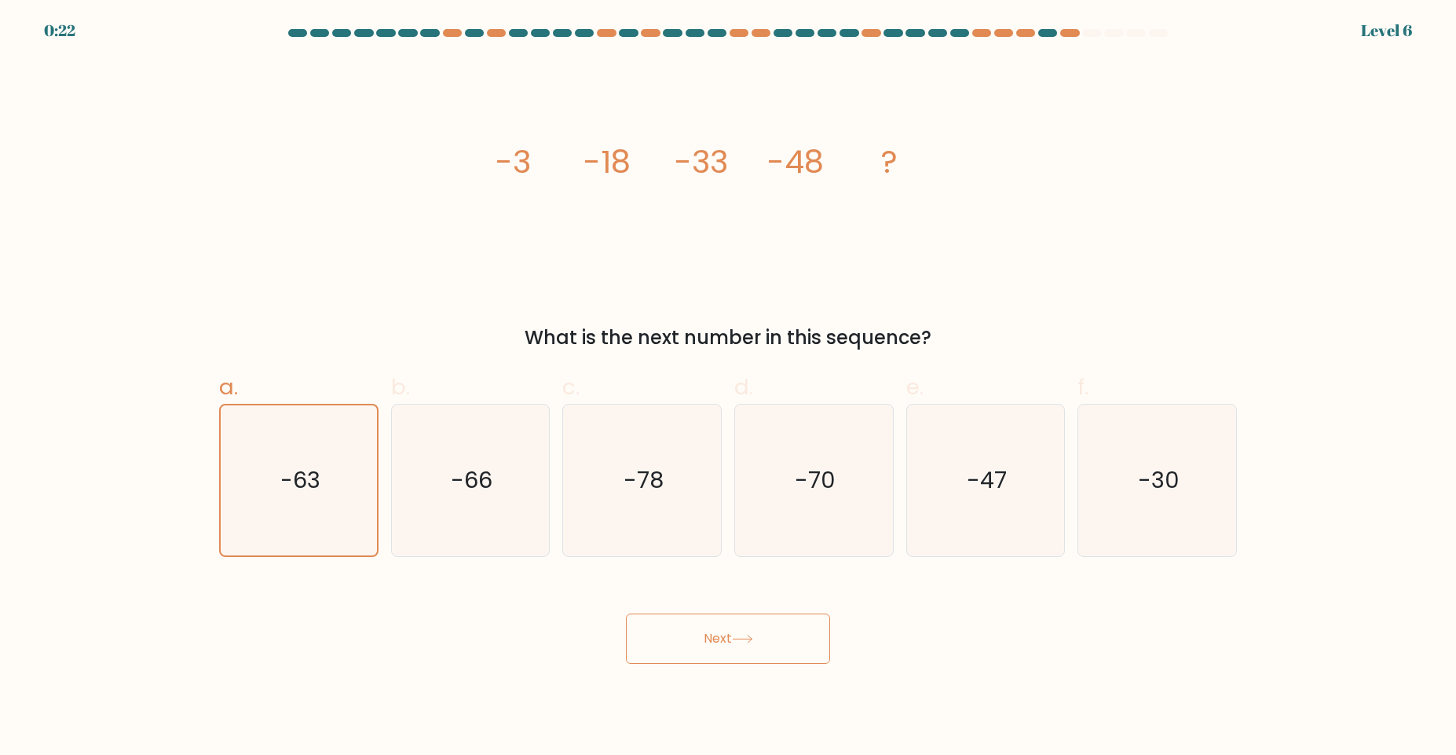
click at [704, 616] on button "Next" at bounding box center [728, 638] width 204 height 50
click at [696, 624] on button "Next" at bounding box center [728, 638] width 204 height 50
click at [785, 642] on button "Next" at bounding box center [728, 638] width 204 height 50
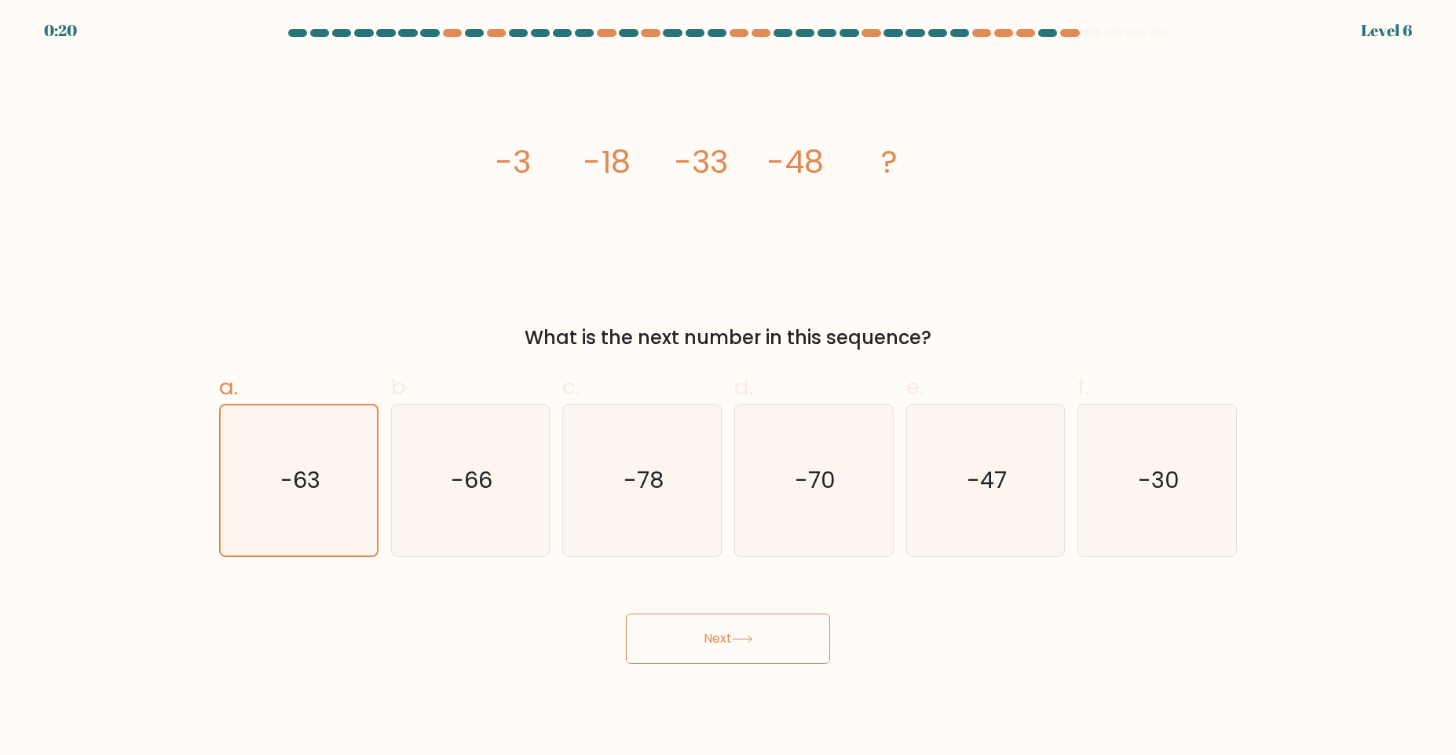
click at [785, 642] on button "Next" at bounding box center [728, 638] width 204 height 50
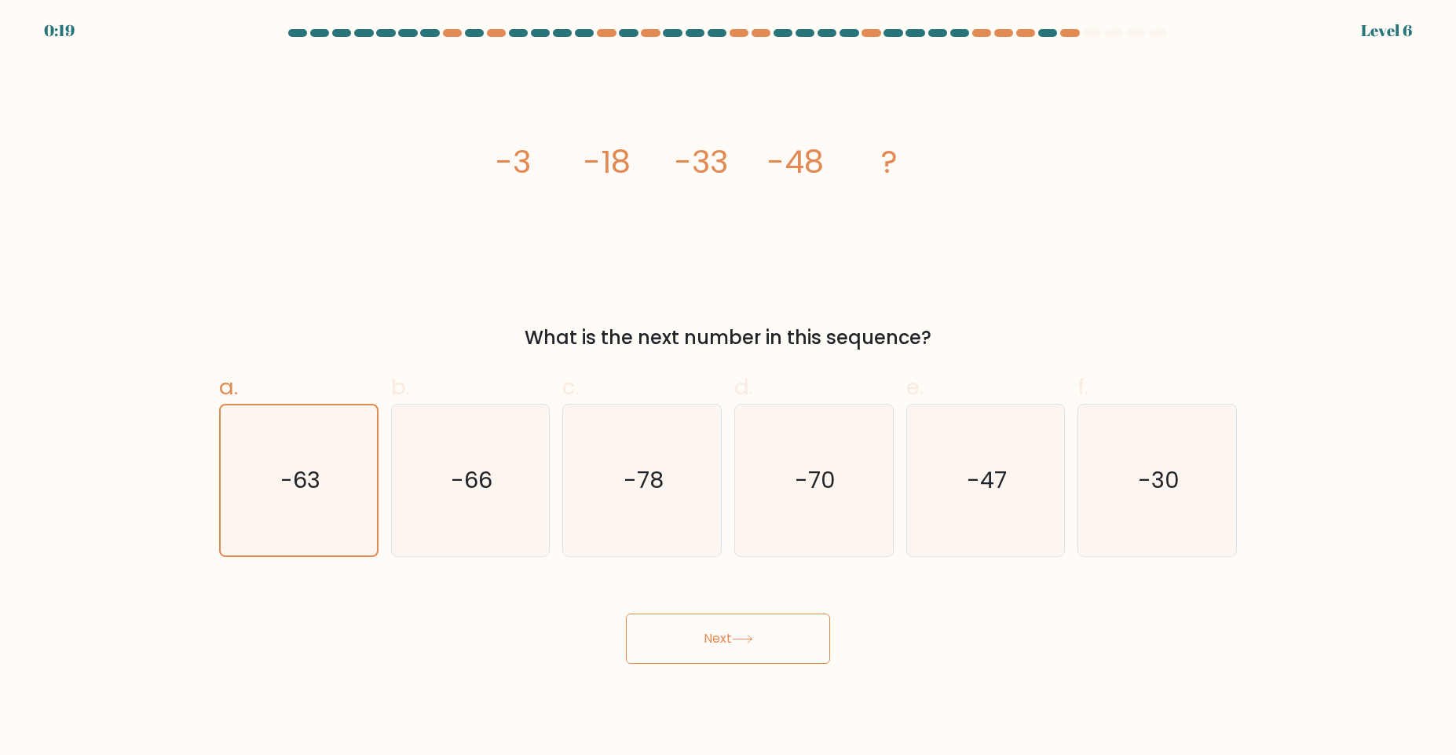
click at [785, 642] on button "Next" at bounding box center [728, 638] width 204 height 50
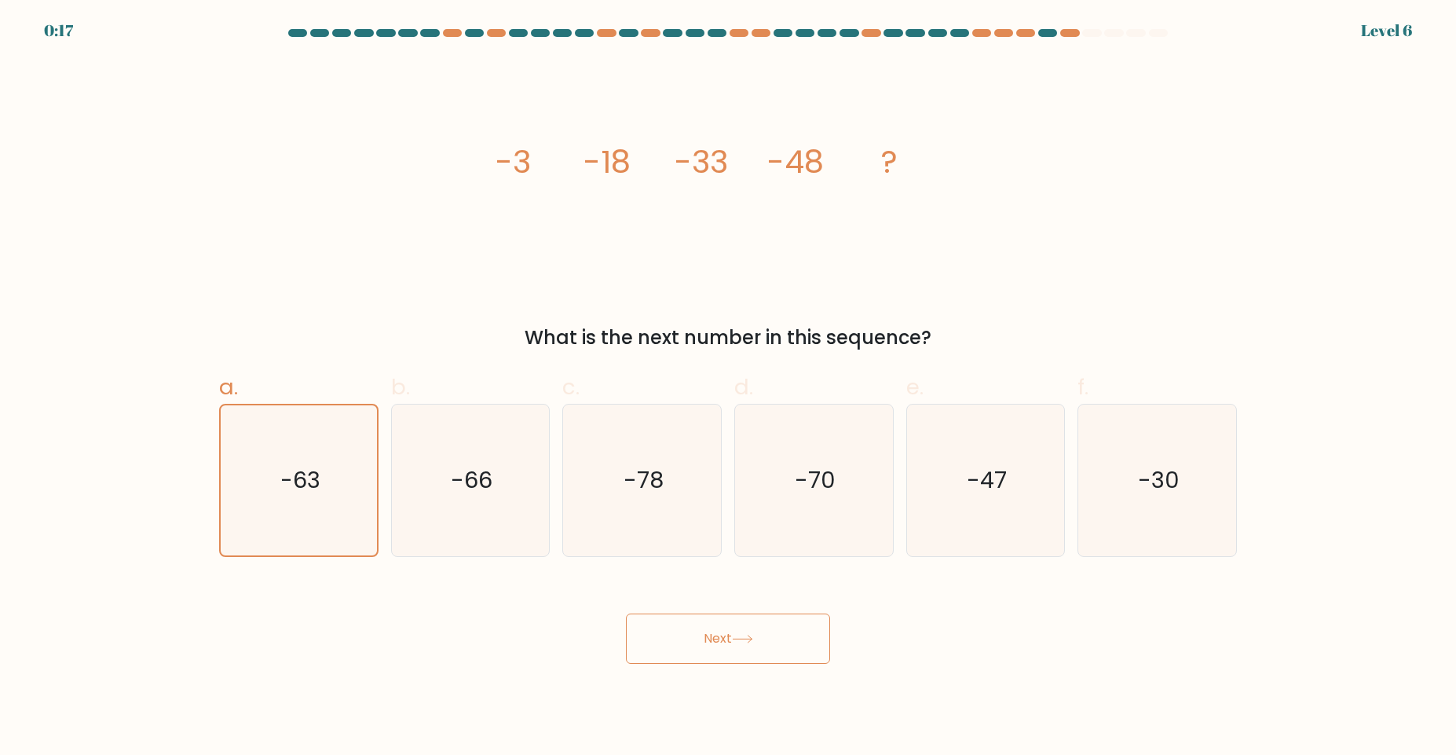
click at [785, 643] on button "Next" at bounding box center [728, 638] width 204 height 50
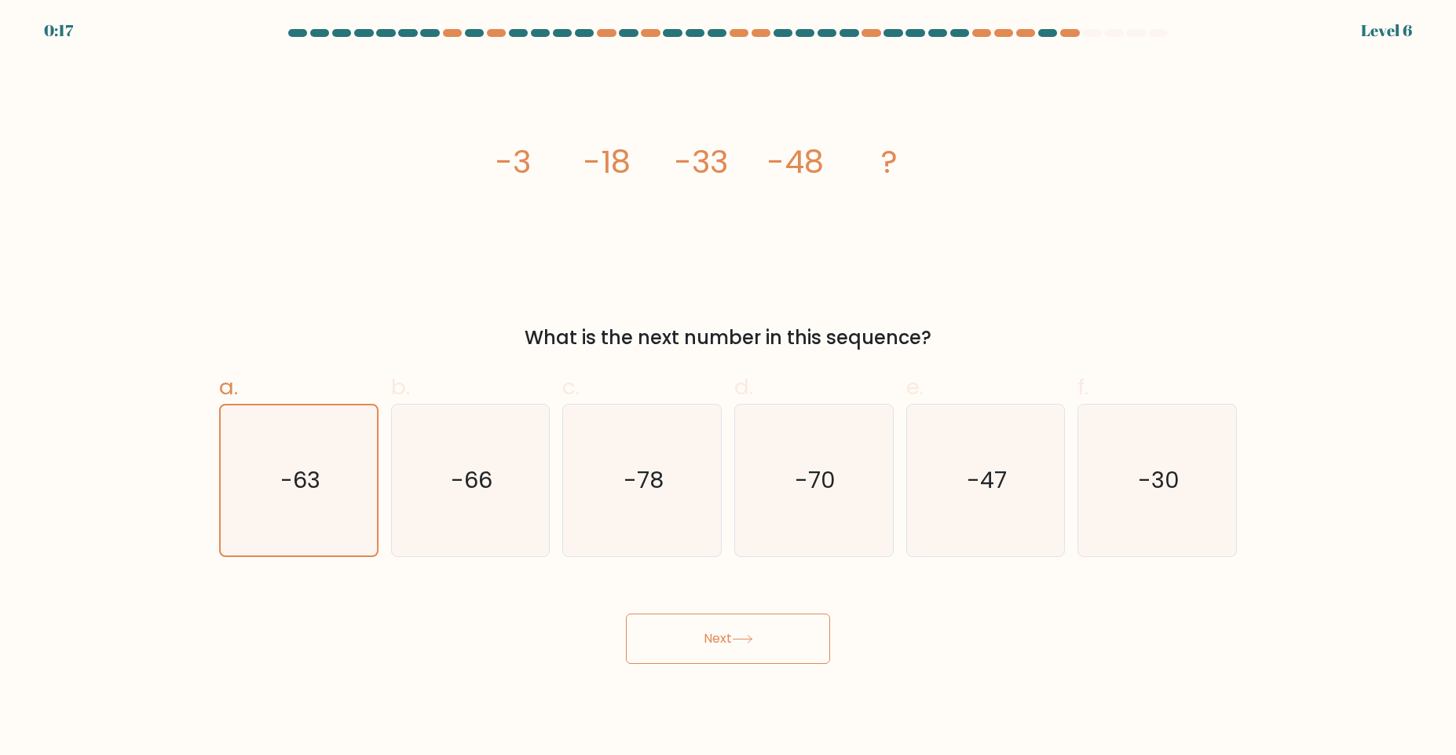
click at [785, 643] on button "Next" at bounding box center [728, 638] width 204 height 50
drag, startPoint x: 785, startPoint y: 643, endPoint x: 698, endPoint y: 642, distance: 87.2
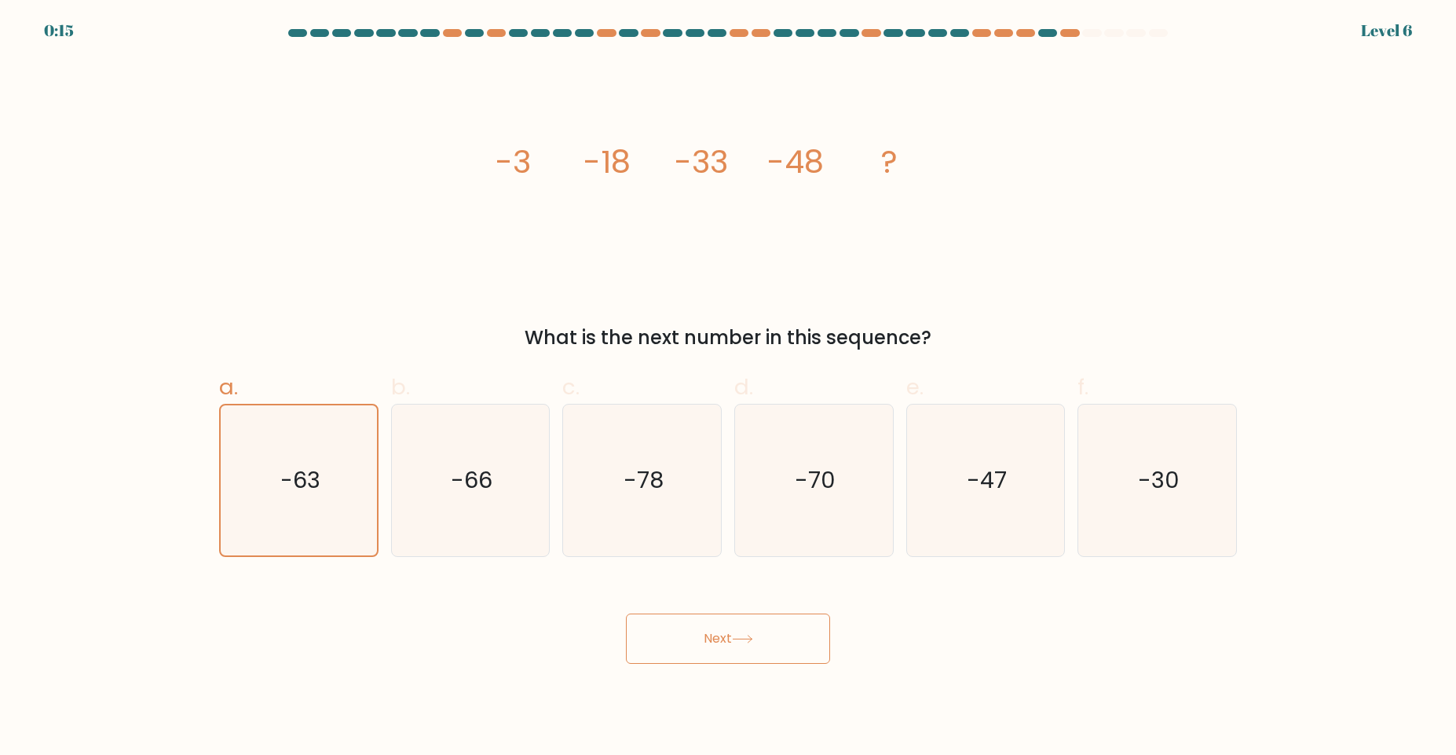
click at [698, 642] on button "Next" at bounding box center [728, 638] width 204 height 50
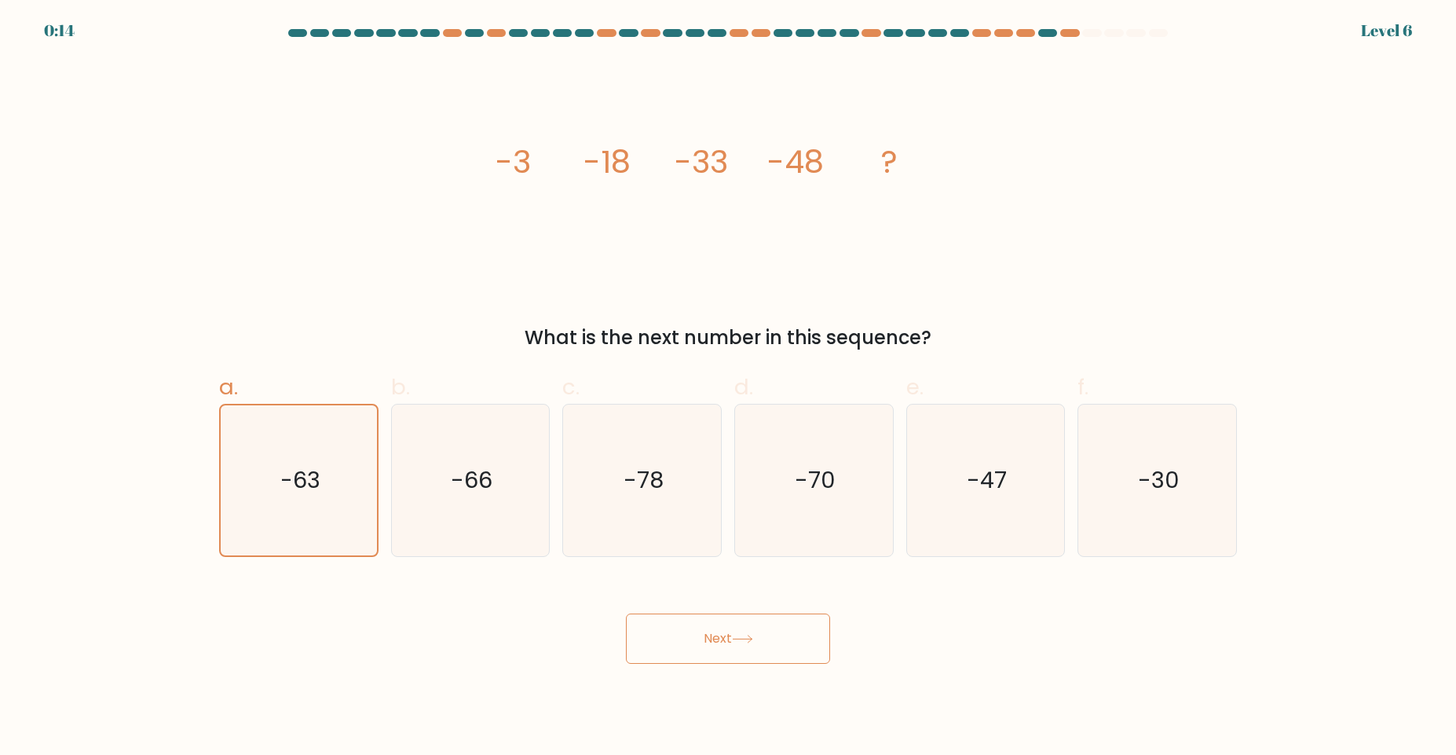
click at [698, 642] on button "Next" at bounding box center [728, 638] width 204 height 50
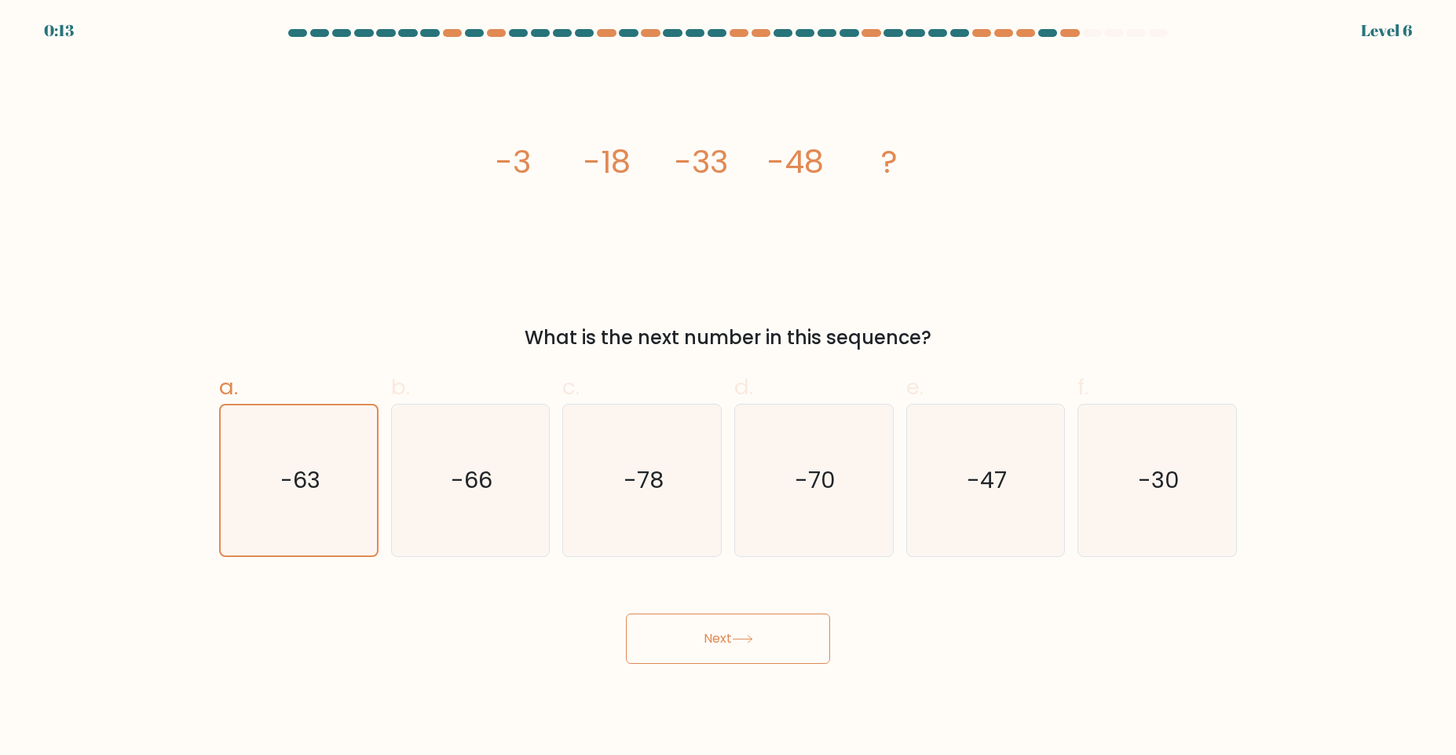
click at [698, 642] on button "Next" at bounding box center [728, 638] width 204 height 50
click at [679, 631] on button "Next" at bounding box center [728, 638] width 204 height 50
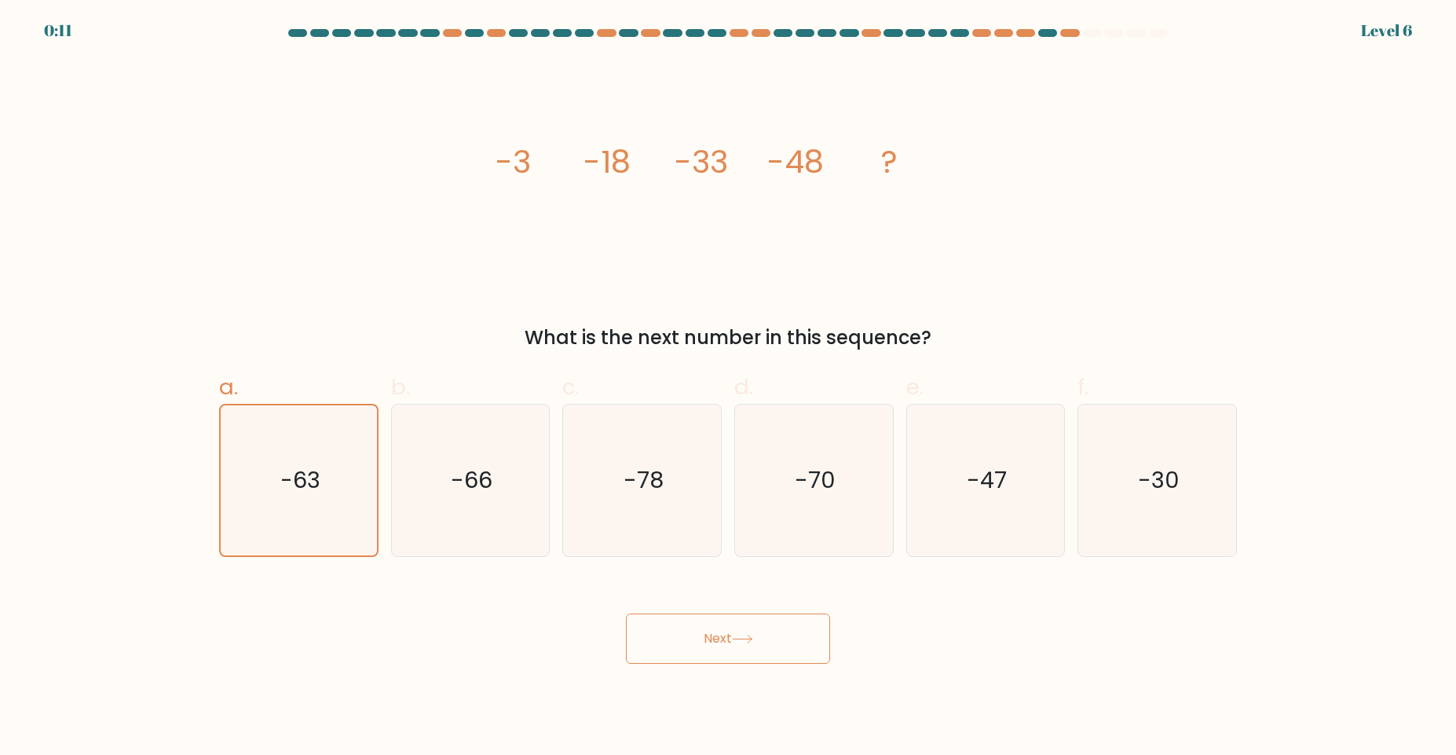
click at [679, 631] on button "Next" at bounding box center [728, 638] width 204 height 50
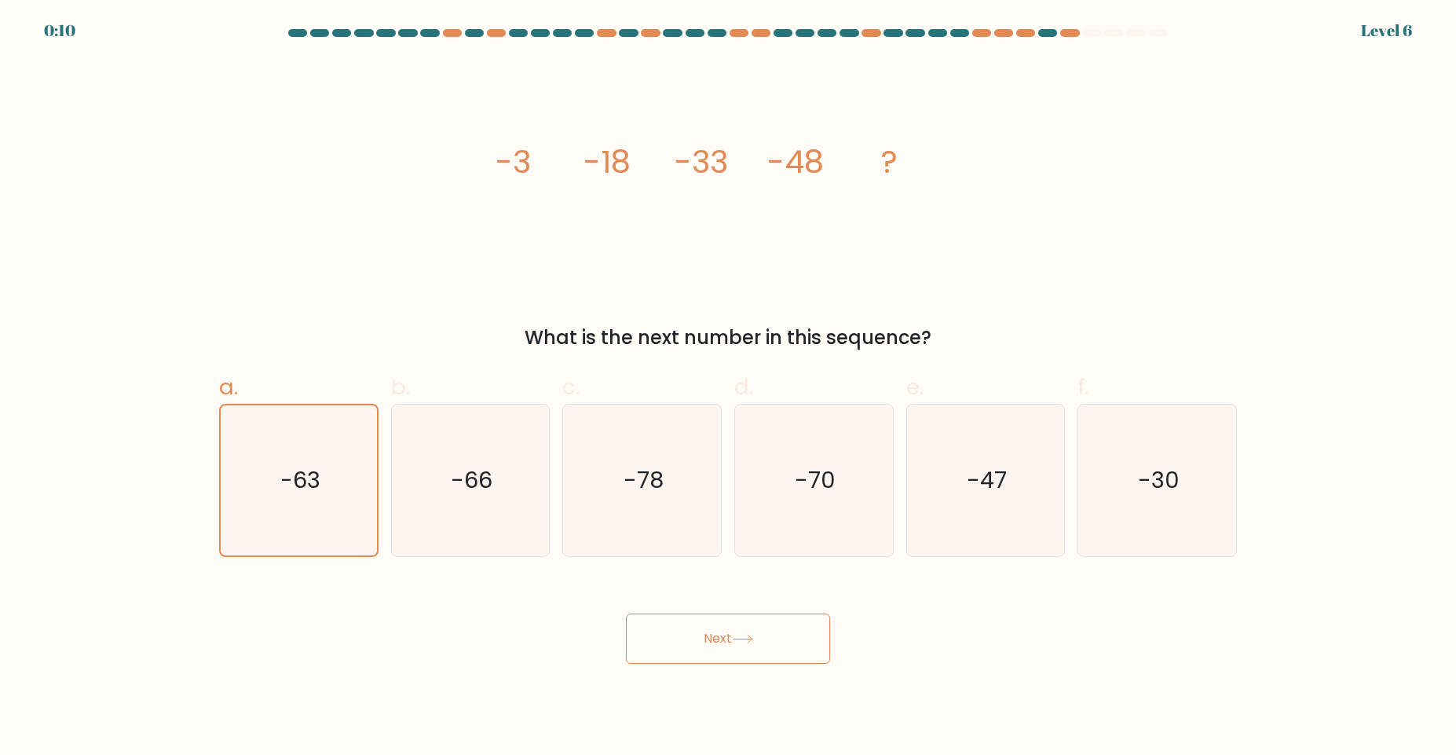
click at [679, 631] on button "Next" at bounding box center [728, 638] width 204 height 50
drag, startPoint x: 679, startPoint y: 631, endPoint x: 679, endPoint y: 642, distance: 10.2
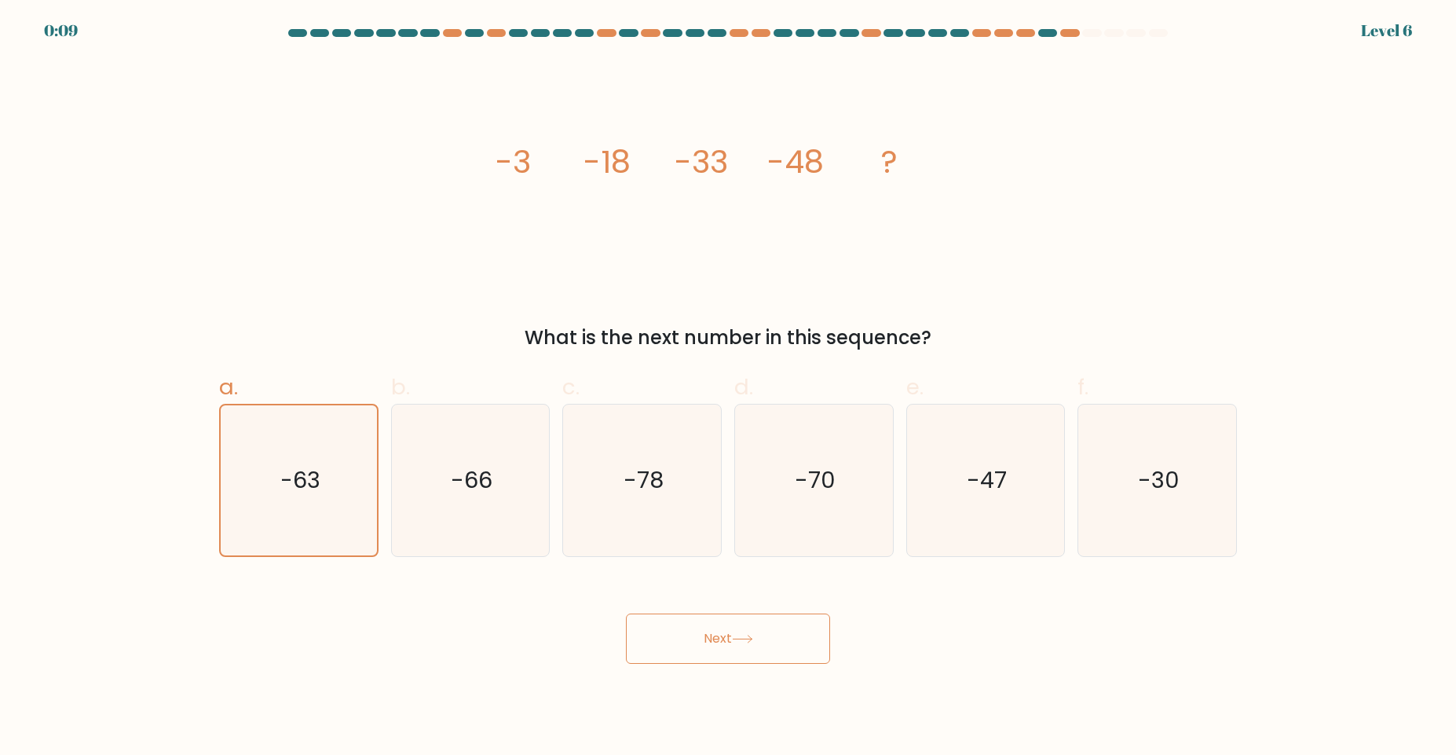
click at [679, 642] on button "Next" at bounding box center [728, 638] width 204 height 50
click at [681, 642] on button "Next" at bounding box center [728, 638] width 204 height 50
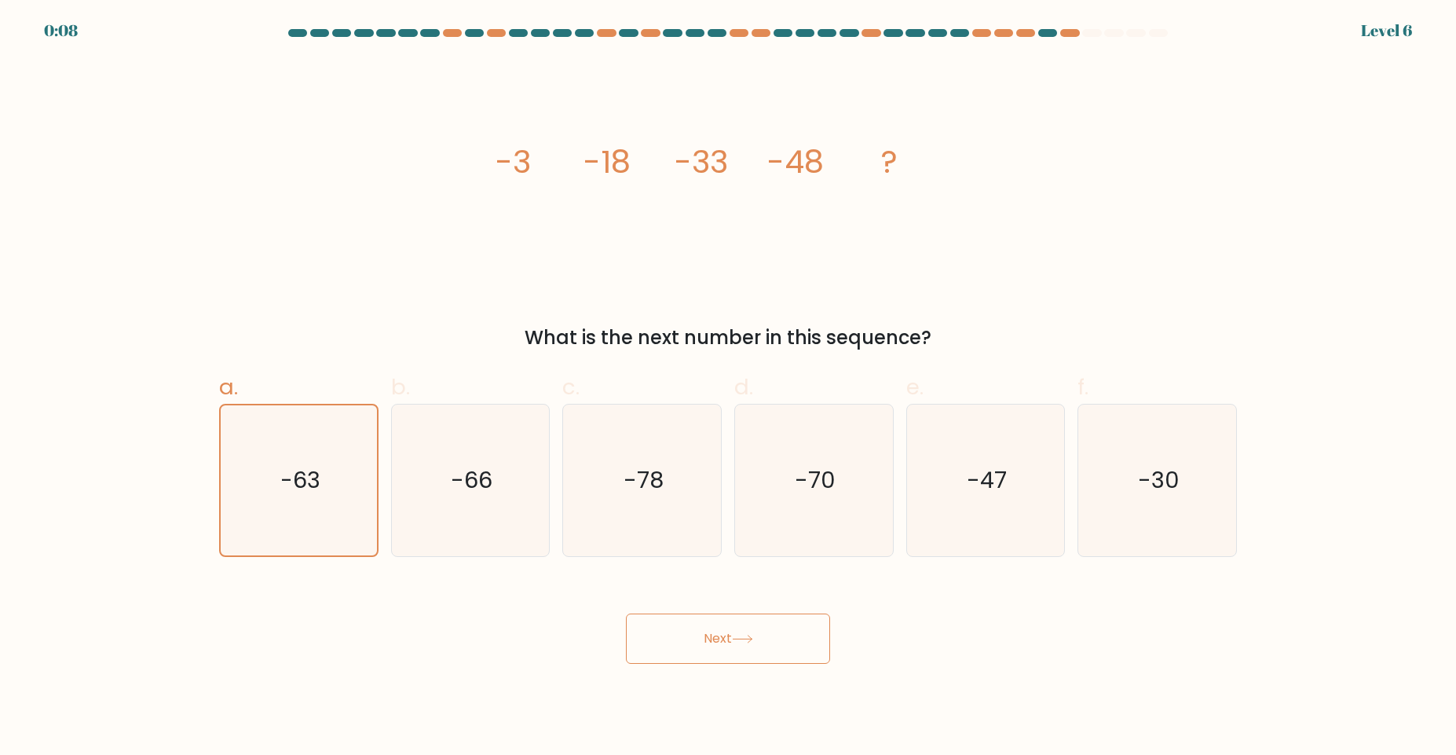
click at [681, 642] on button "Next" at bounding box center [728, 638] width 204 height 50
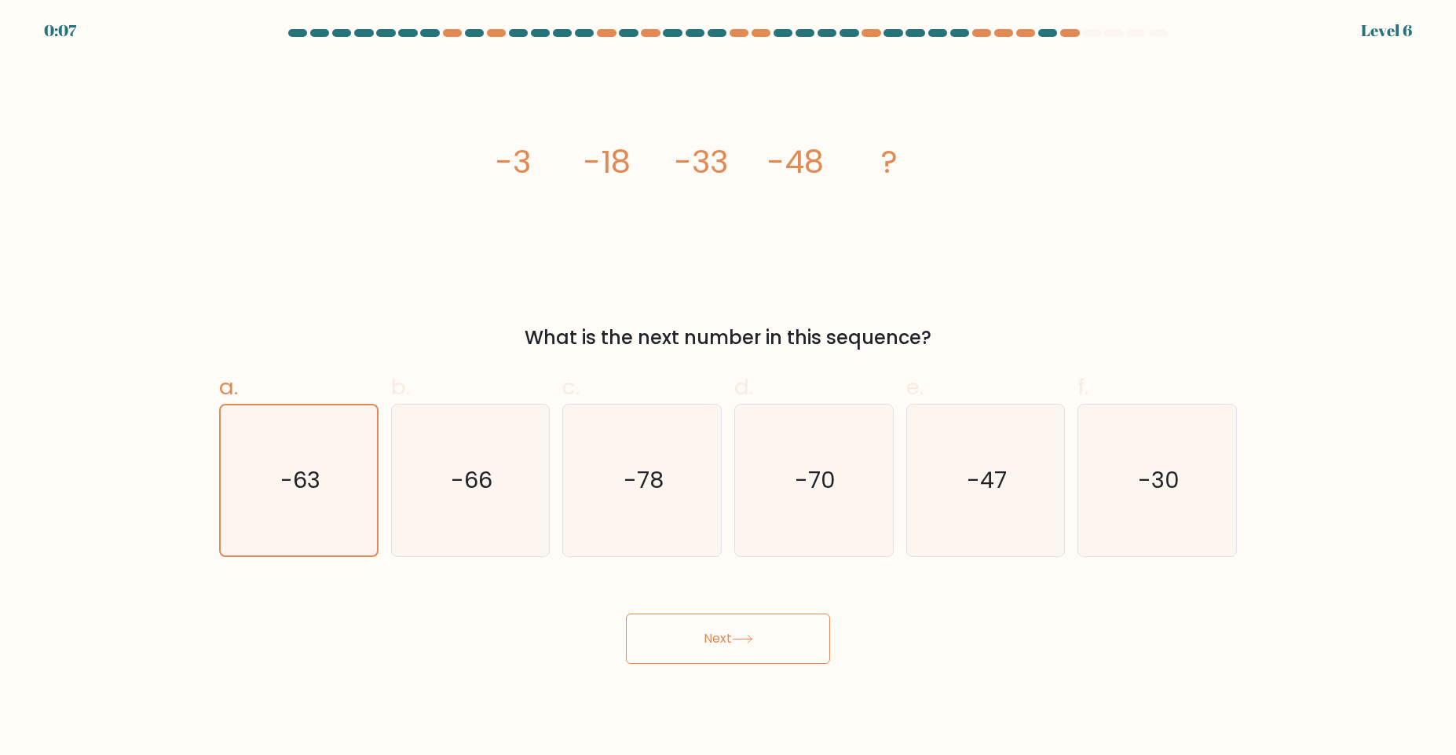
click at [681, 642] on button "Next" at bounding box center [728, 638] width 204 height 50
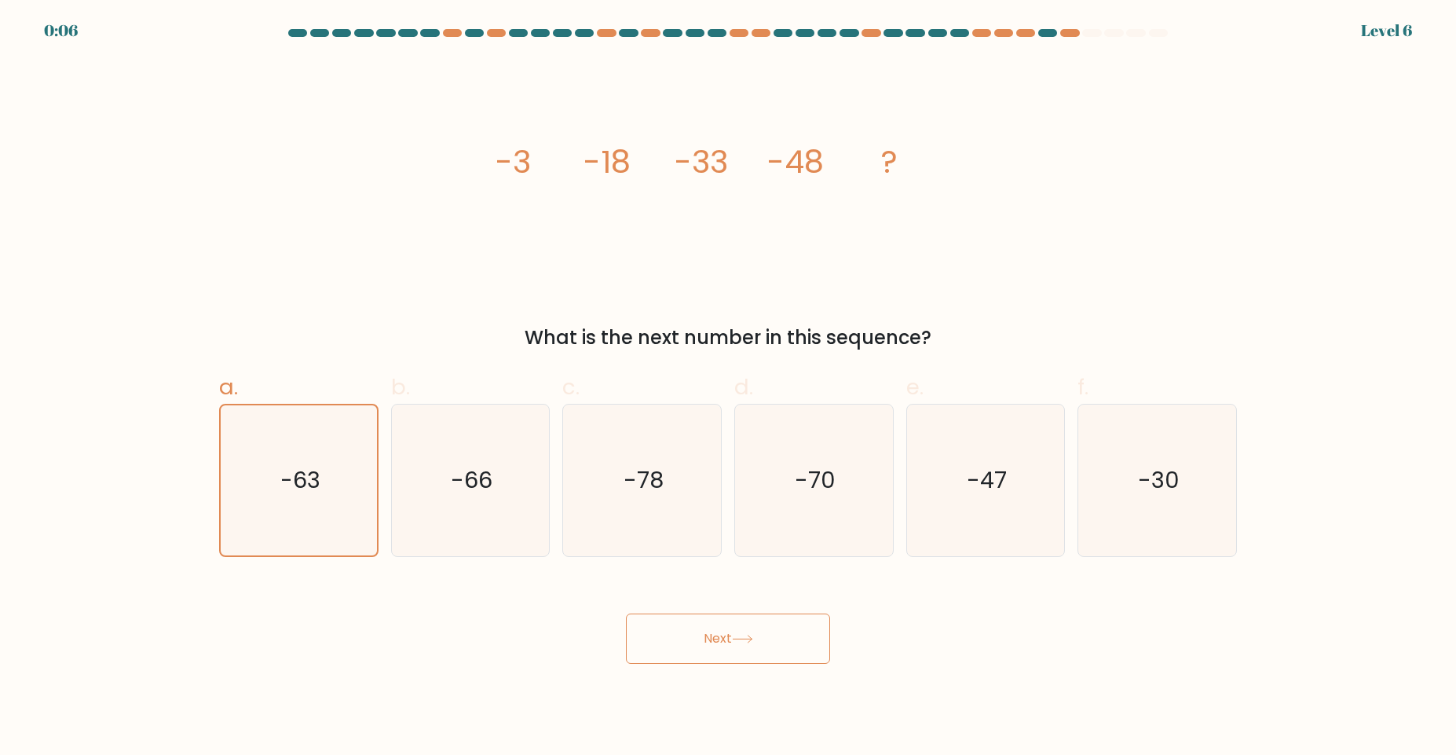
click at [681, 642] on button "Next" at bounding box center [728, 638] width 204 height 50
click at [679, 643] on button "Next" at bounding box center [728, 638] width 204 height 50
click at [642, 538] on icon "-78" at bounding box center [642, 480] width 152 height 152
click at [728, 388] on input "c. -78" at bounding box center [728, 383] width 1 height 10
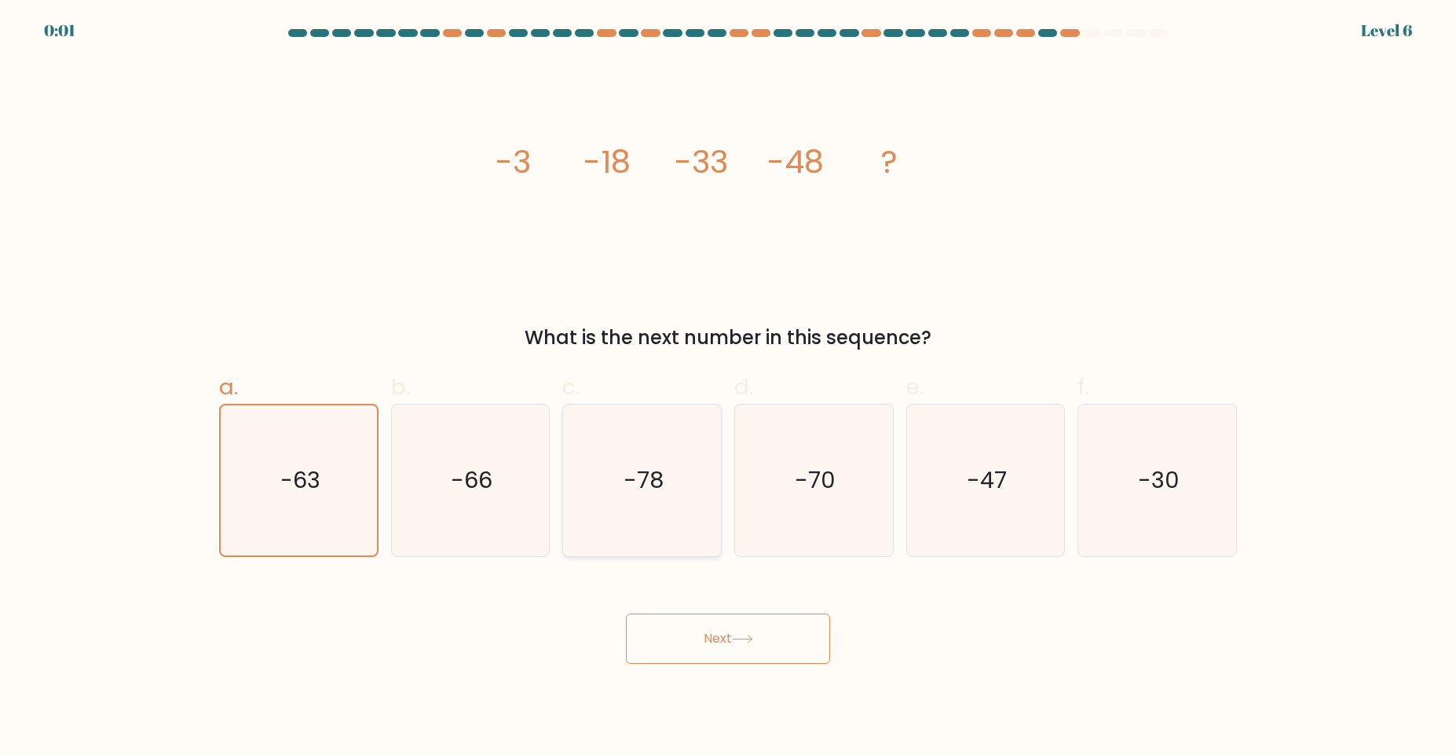
radio input "true"
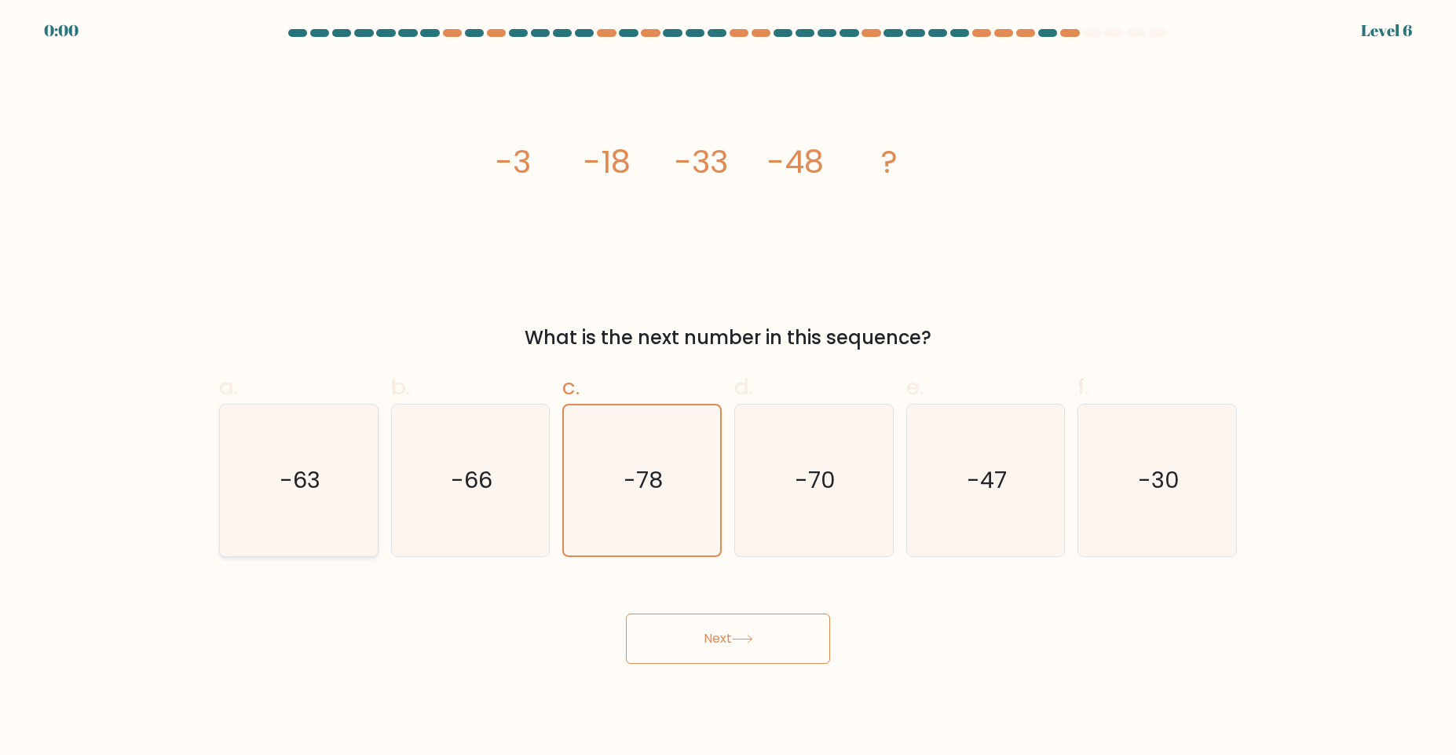
click at [252, 517] on icon "-63" at bounding box center [299, 480] width 152 height 152
click at [728, 388] on input "a. -63" at bounding box center [728, 383] width 1 height 10
radio input "true"
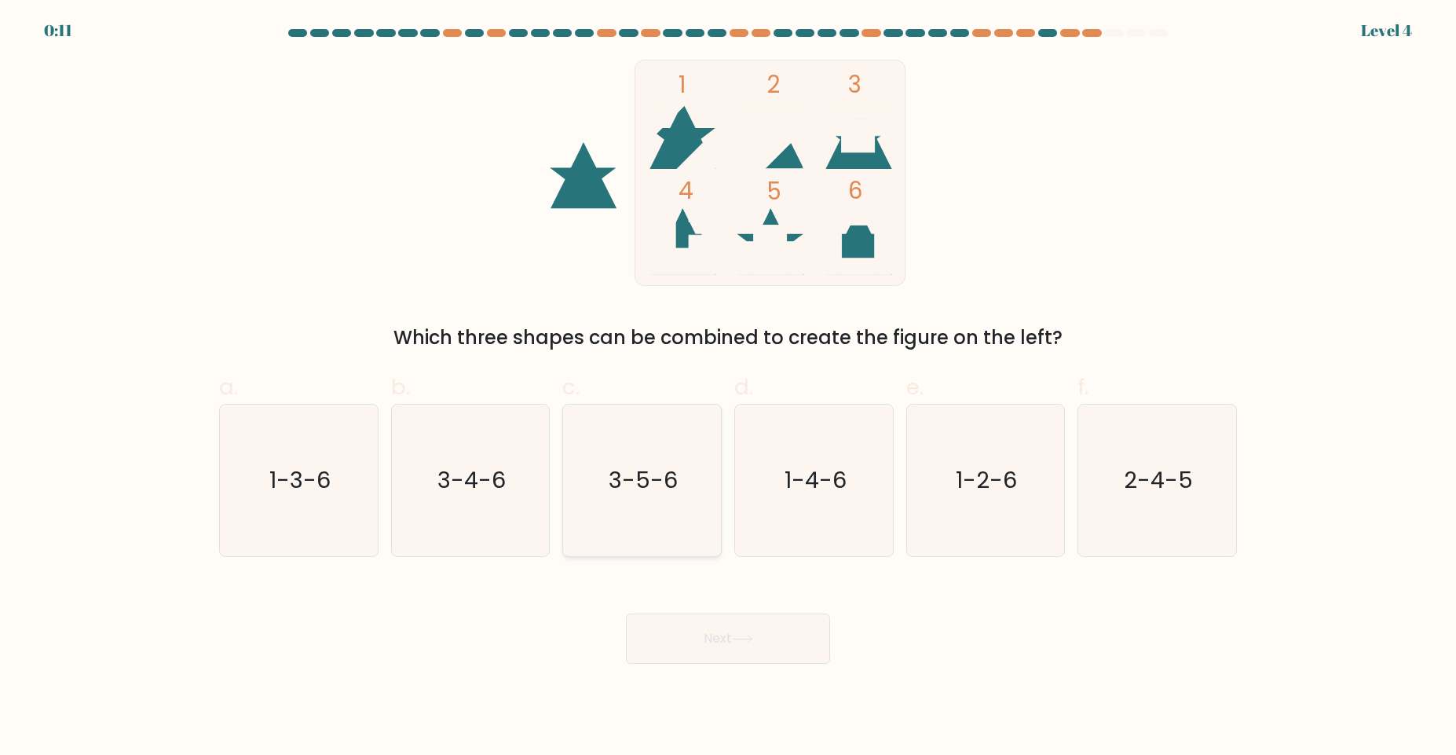
click at [652, 452] on icon "3-5-6" at bounding box center [642, 480] width 152 height 152
click at [728, 388] on input "c. 3-5-6" at bounding box center [728, 383] width 1 height 10
radio input "true"
click at [714, 639] on button "Next" at bounding box center [728, 638] width 204 height 50
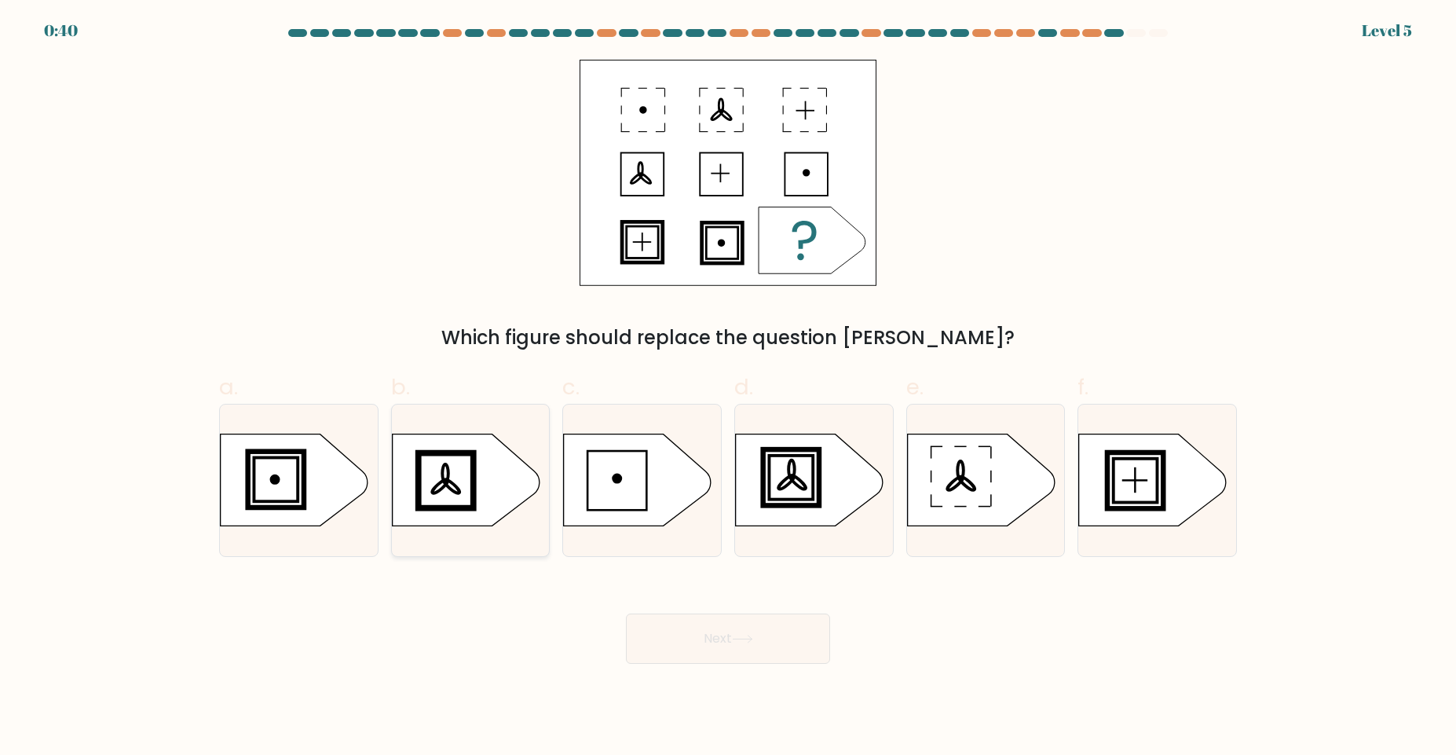
click at [448, 483] on icon at bounding box center [466, 480] width 148 height 92
click at [728, 388] on input "b." at bounding box center [728, 383] width 1 height 10
radio input "true"
click at [723, 634] on button "Next" at bounding box center [728, 638] width 204 height 50
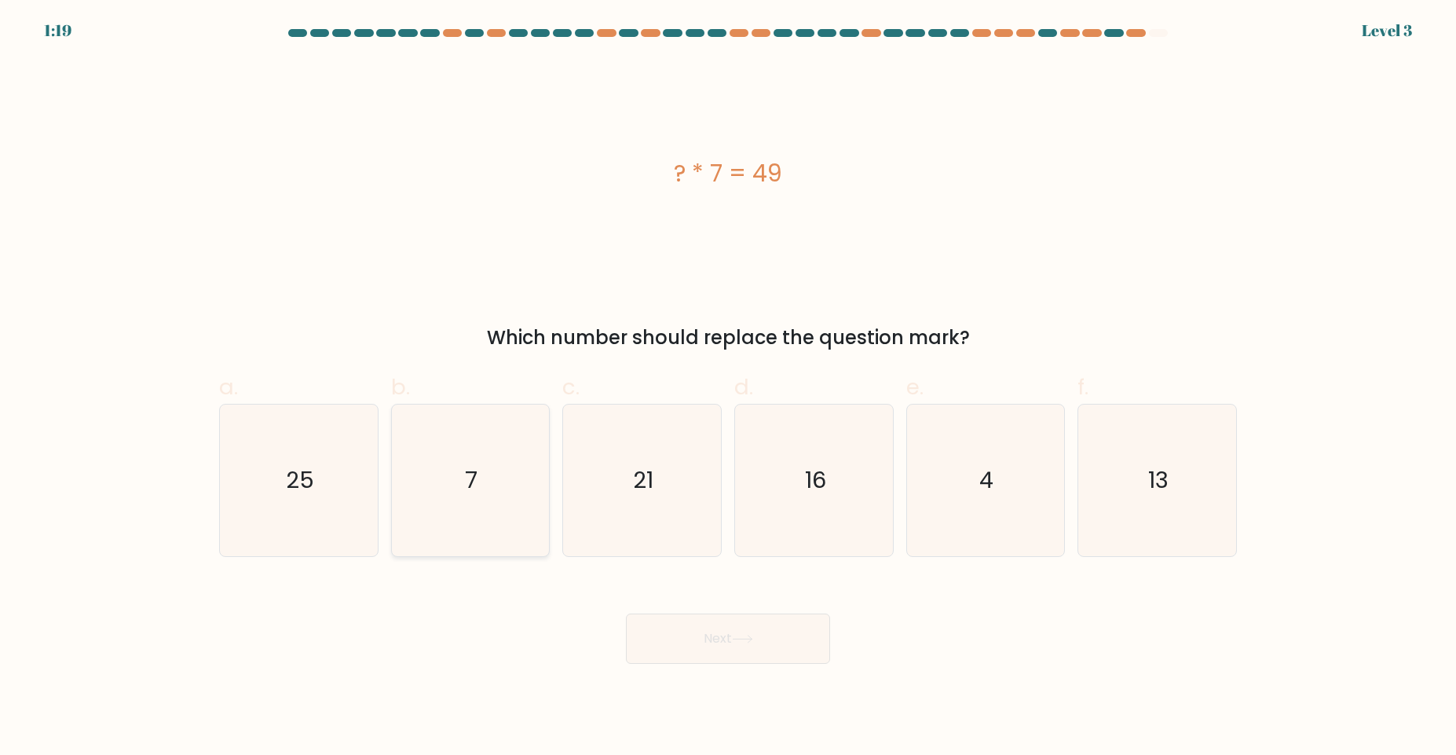
click at [467, 476] on text "7" at bounding box center [472, 479] width 13 height 31
click at [728, 388] on input "b. 7" at bounding box center [728, 383] width 1 height 10
radio input "true"
click at [668, 639] on button "Next" at bounding box center [728, 638] width 204 height 50
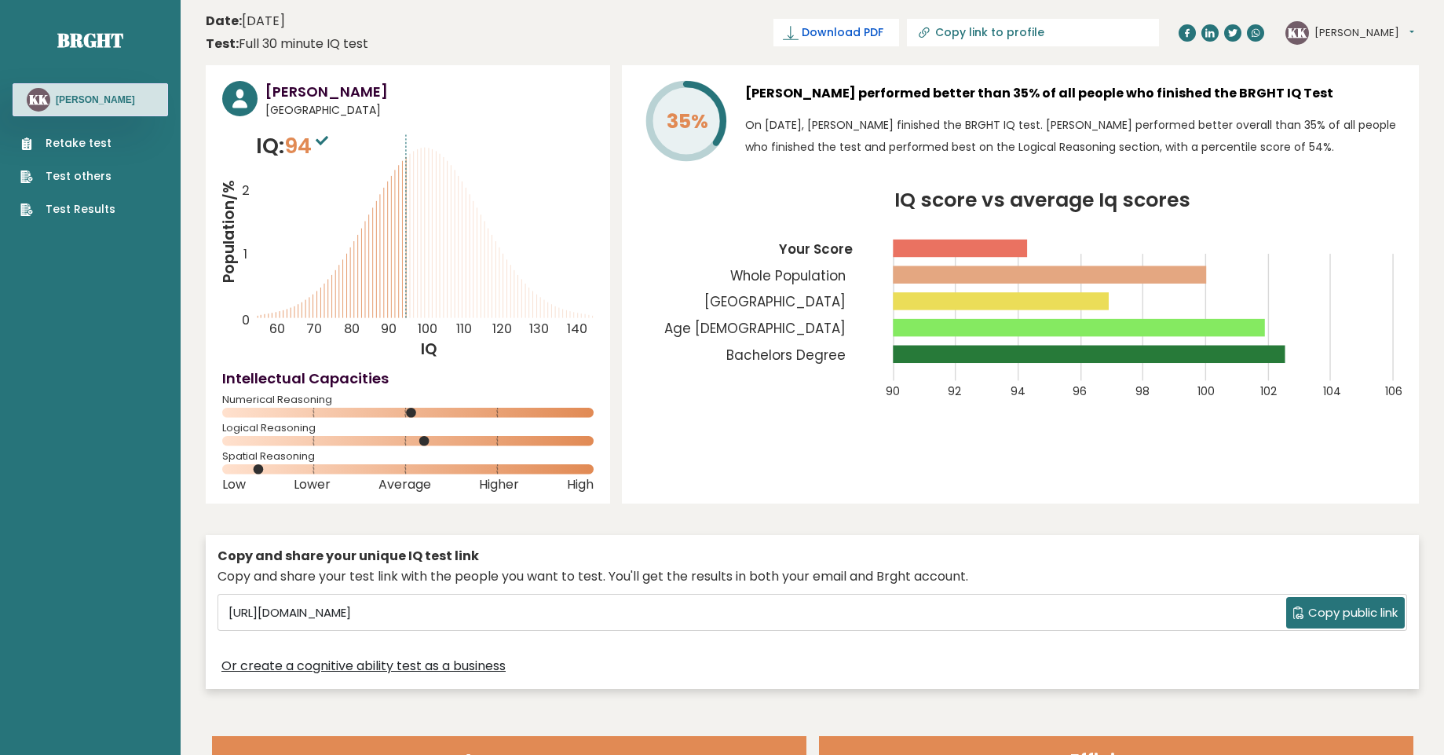
click at [814, 34] on span "Download PDF" at bounding box center [843, 32] width 82 height 16
